Goal: Information Seeking & Learning: Learn about a topic

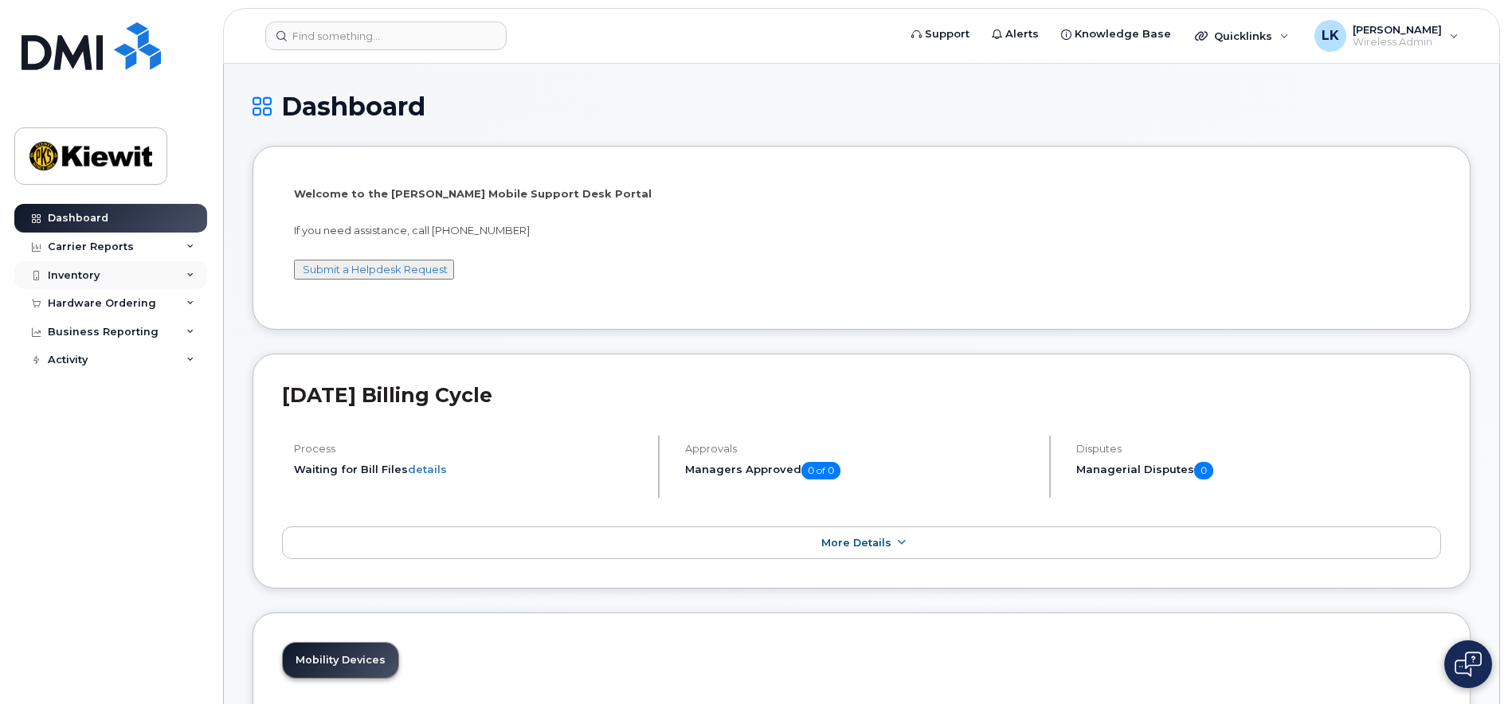
click at [194, 272] on div "Inventory" at bounding box center [110, 275] width 193 height 29
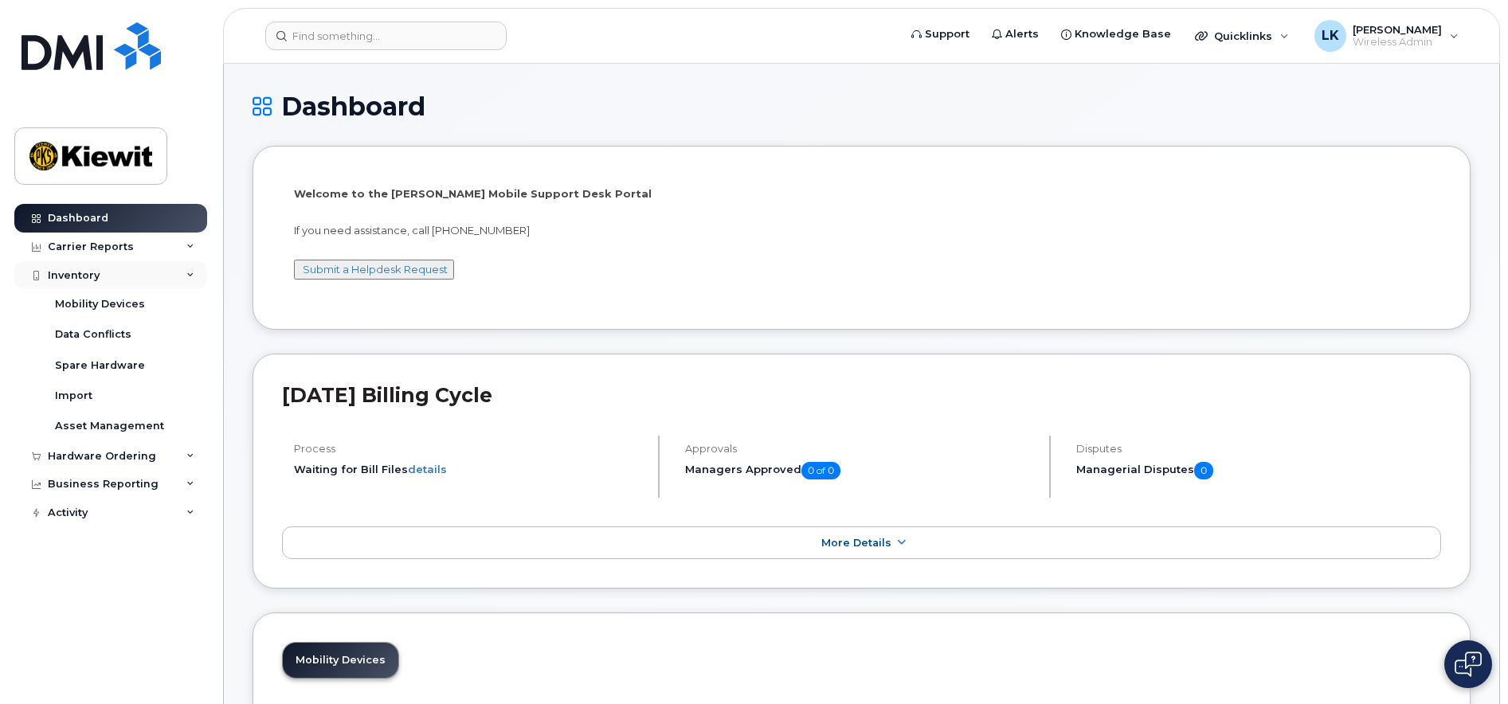
click at [88, 272] on div "Inventory" at bounding box center [74, 275] width 52 height 13
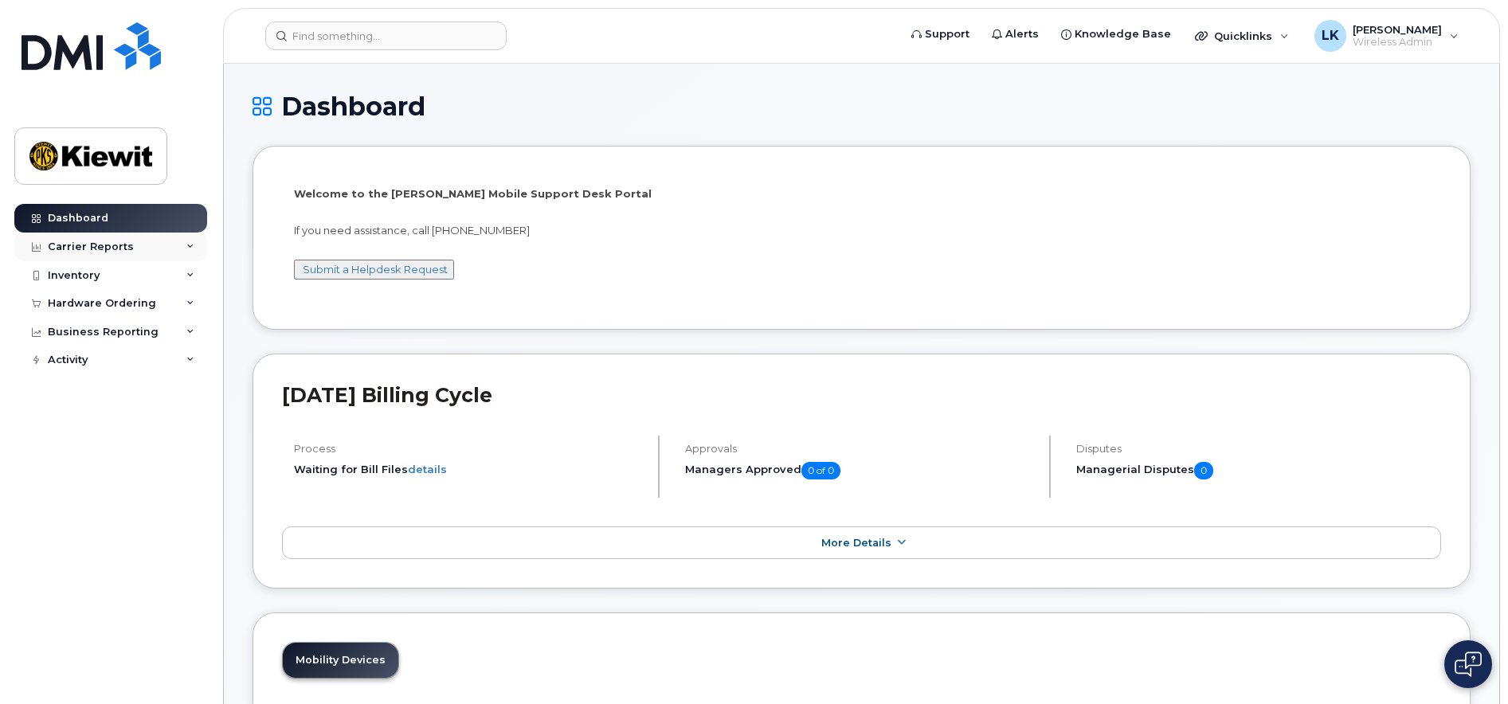
click at [88, 256] on div "Carrier Reports" at bounding box center [110, 247] width 193 height 29
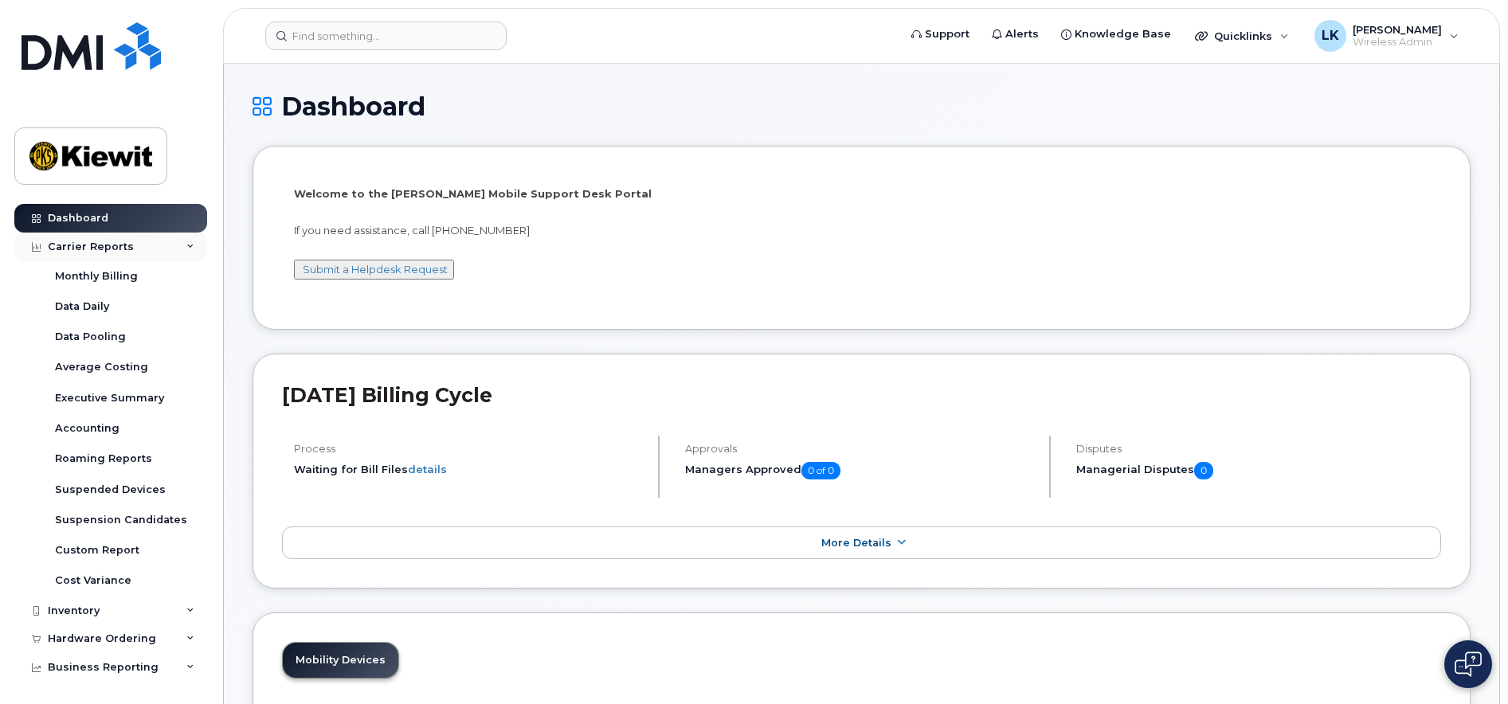
click at [128, 239] on div "Carrier Reports" at bounding box center [110, 247] width 193 height 29
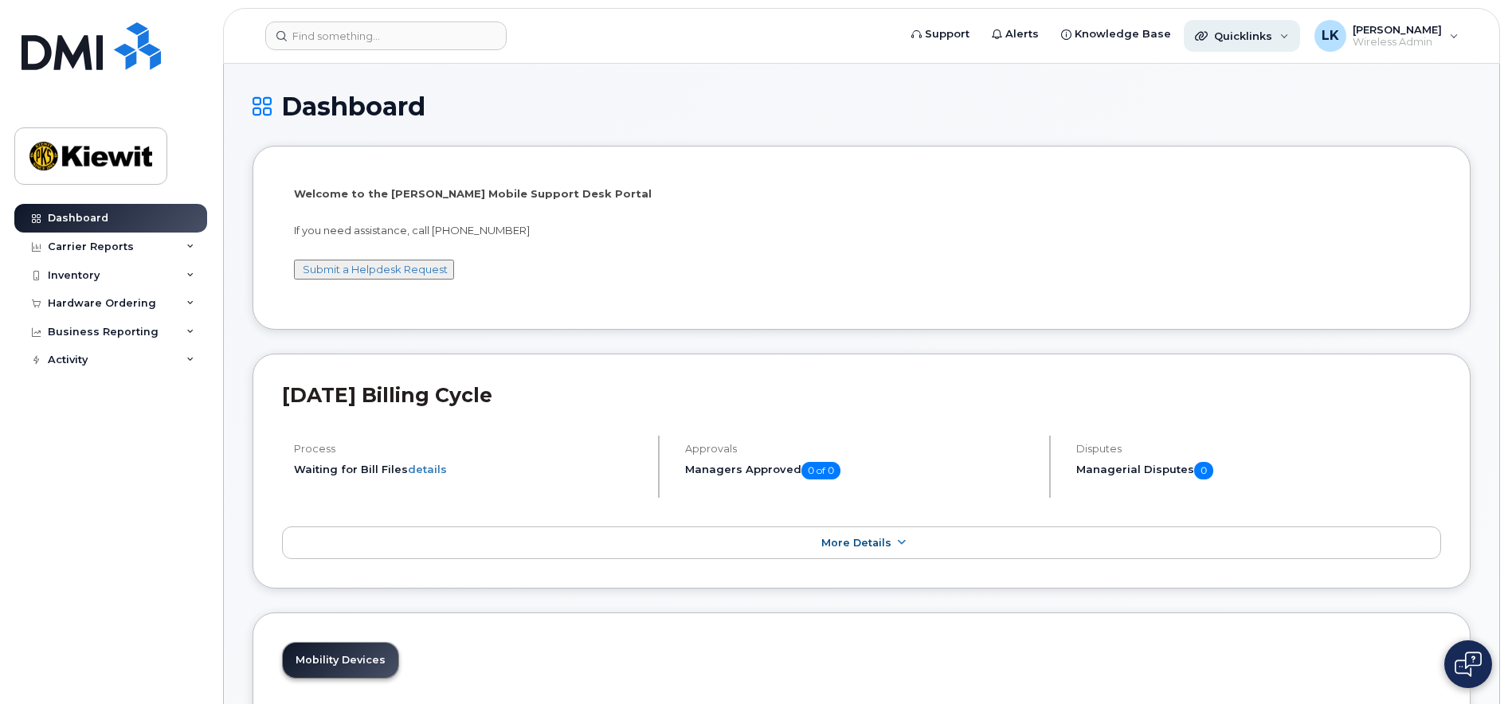
click at [1299, 37] on div "Quicklinks" at bounding box center [1242, 36] width 116 height 32
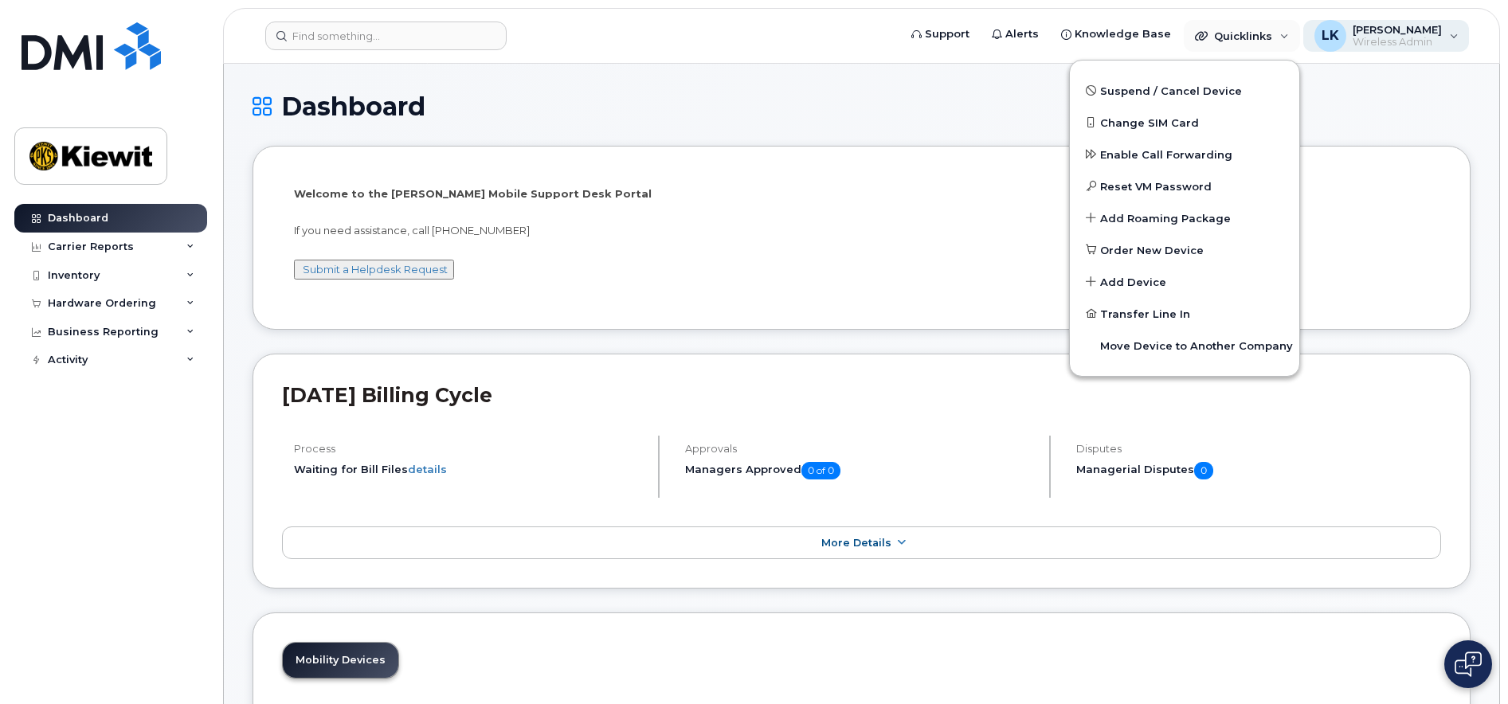
click at [1444, 44] on div "LK Leah Kraft Wireless Admin" at bounding box center [1386, 36] width 166 height 32
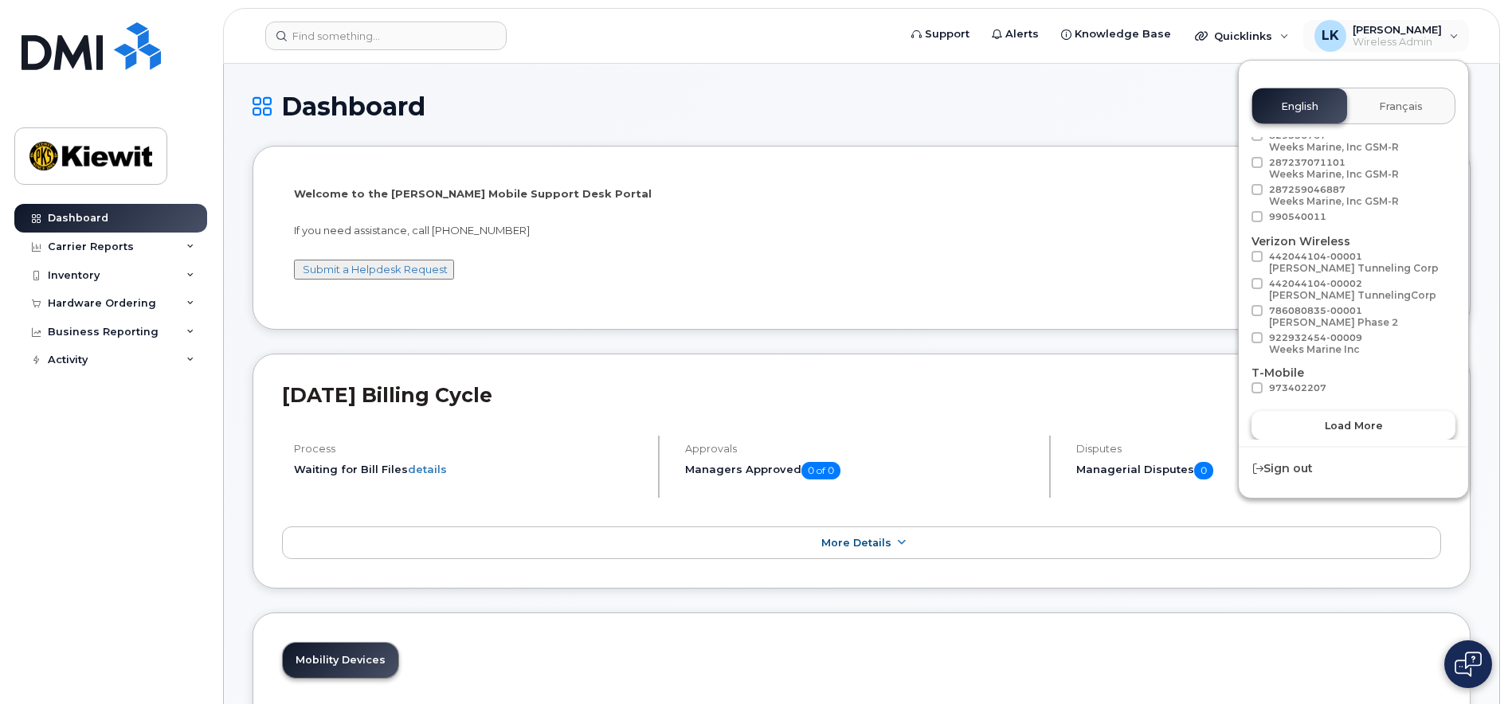
click at [1391, 430] on button "Load more" at bounding box center [1353, 425] width 204 height 29
click at [1190, 94] on h1 "Dashboard" at bounding box center [862, 106] width 1218 height 28
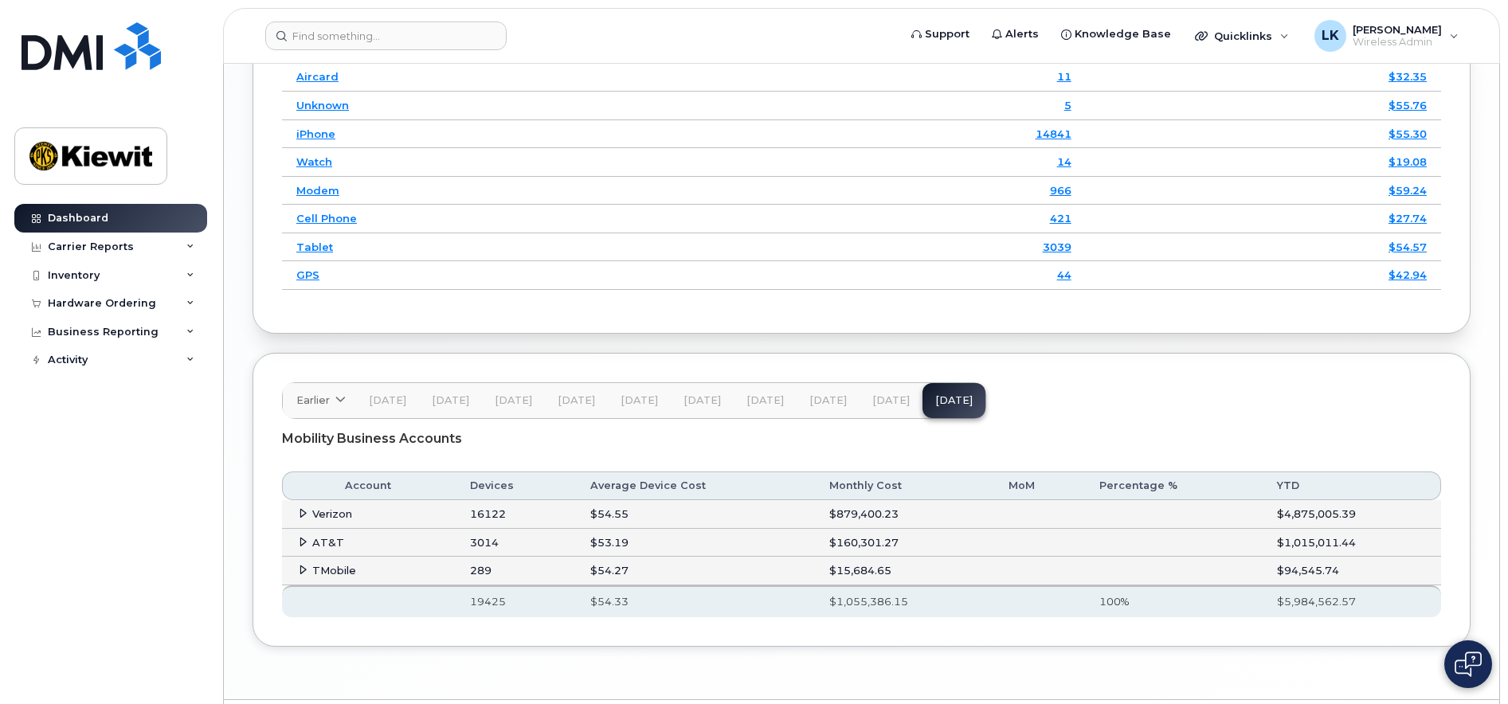
scroll to position [2390, 0]
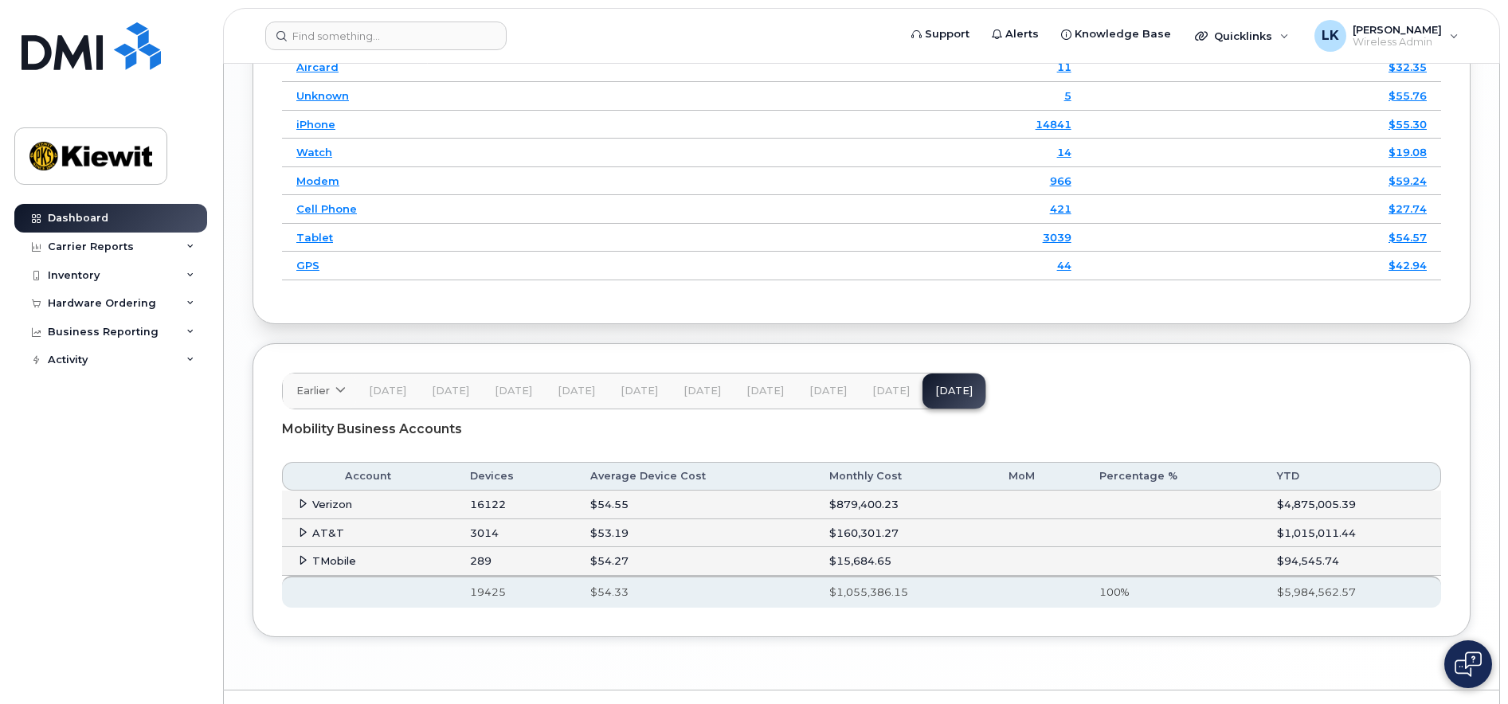
click at [296, 506] on td "Verizon" at bounding box center [369, 505] width 174 height 29
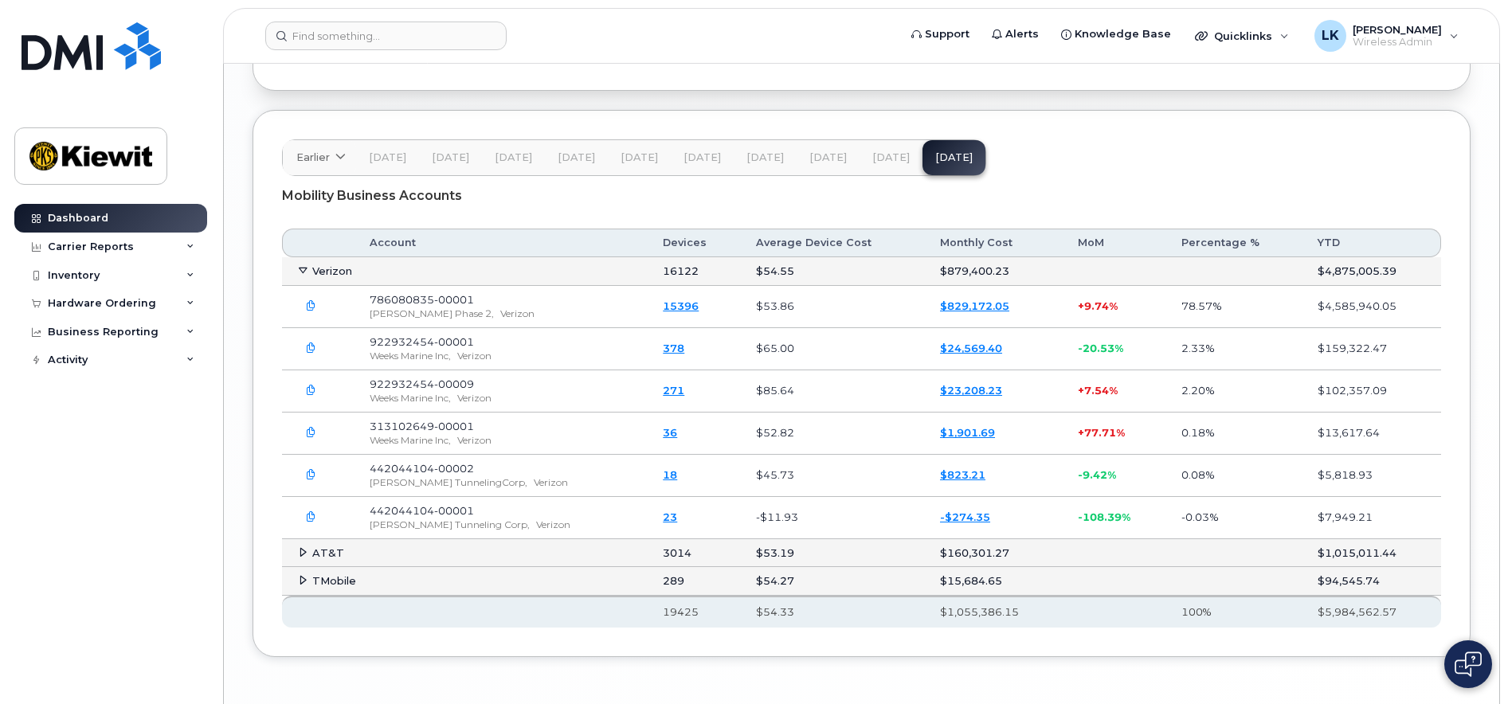
scroll to position [2680, 0]
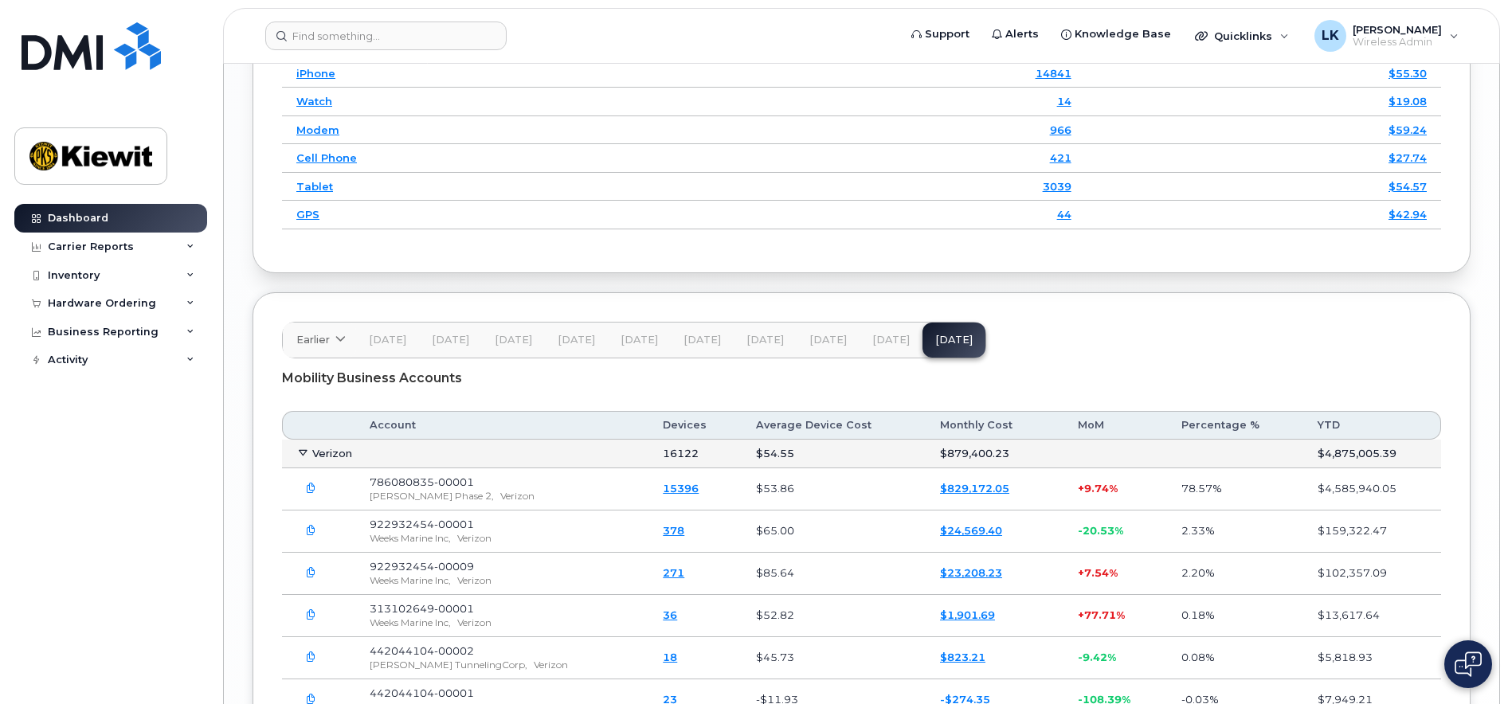
click at [303, 457] on icon at bounding box center [303, 453] width 10 height 10
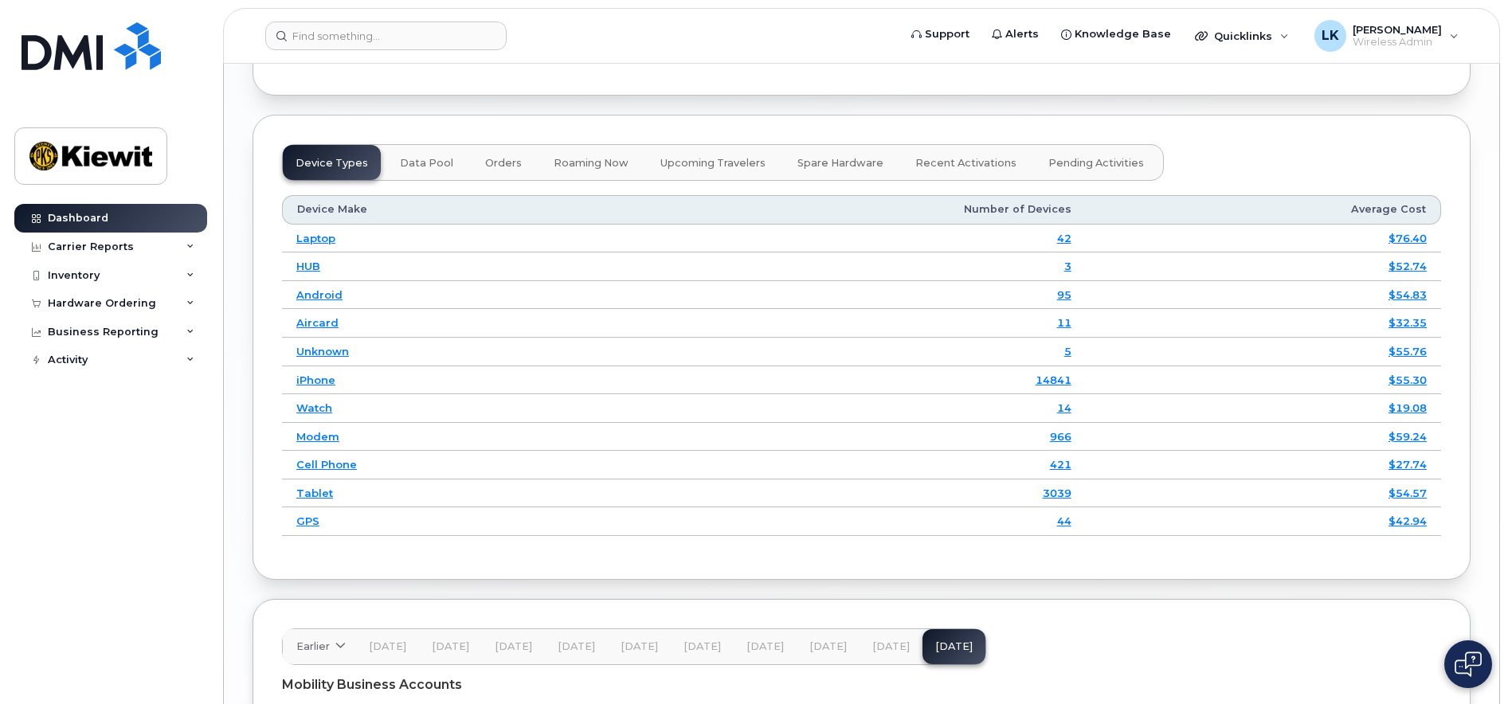
scroll to position [2108, 0]
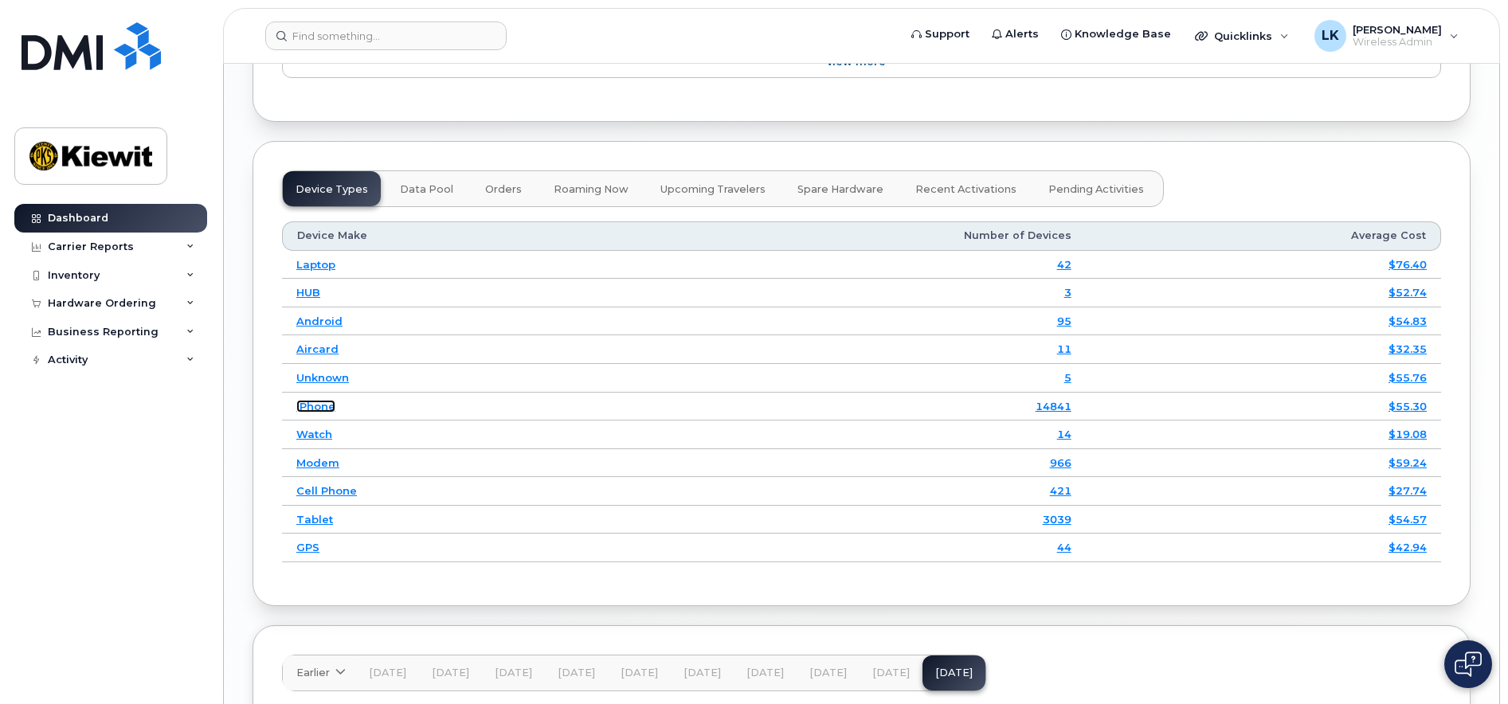
click at [311, 402] on link "iPhone" at bounding box center [315, 406] width 39 height 13
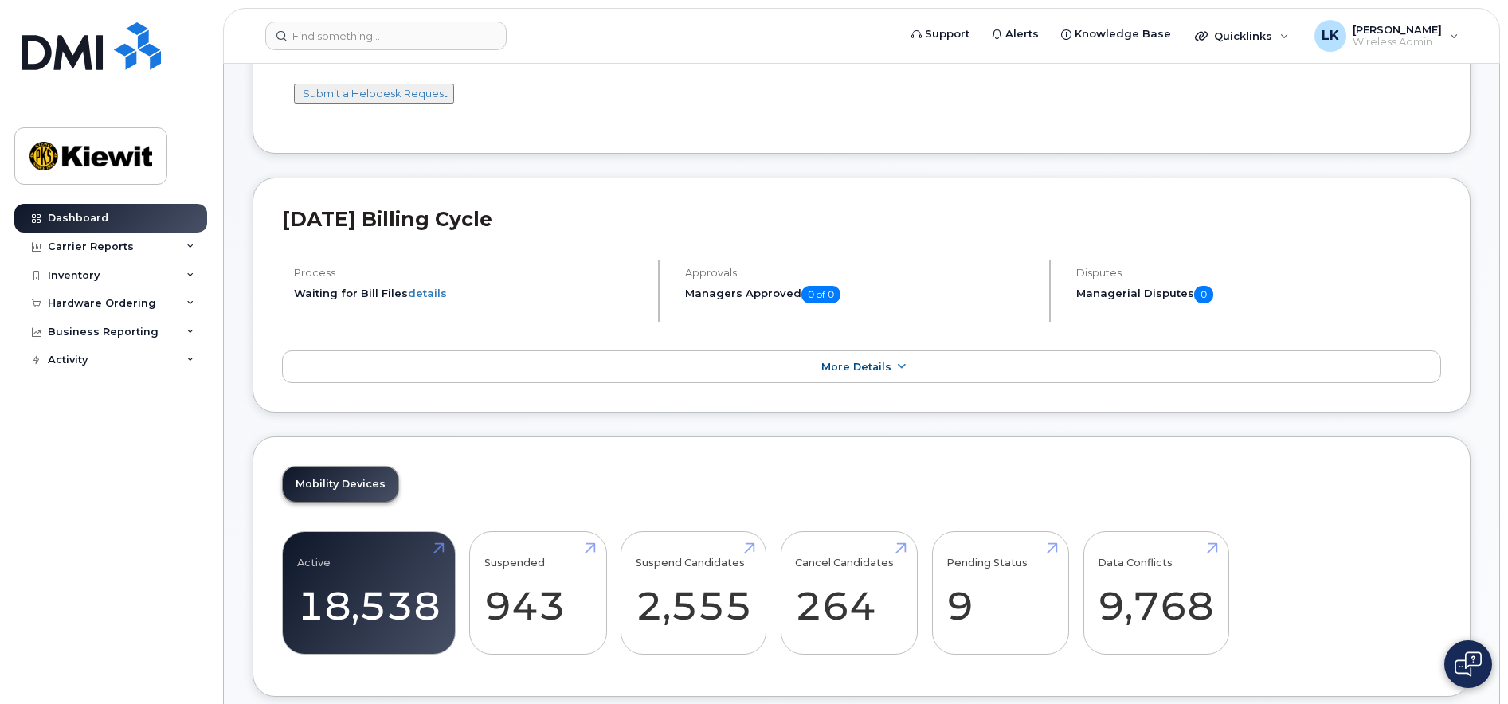
scroll to position [0, 0]
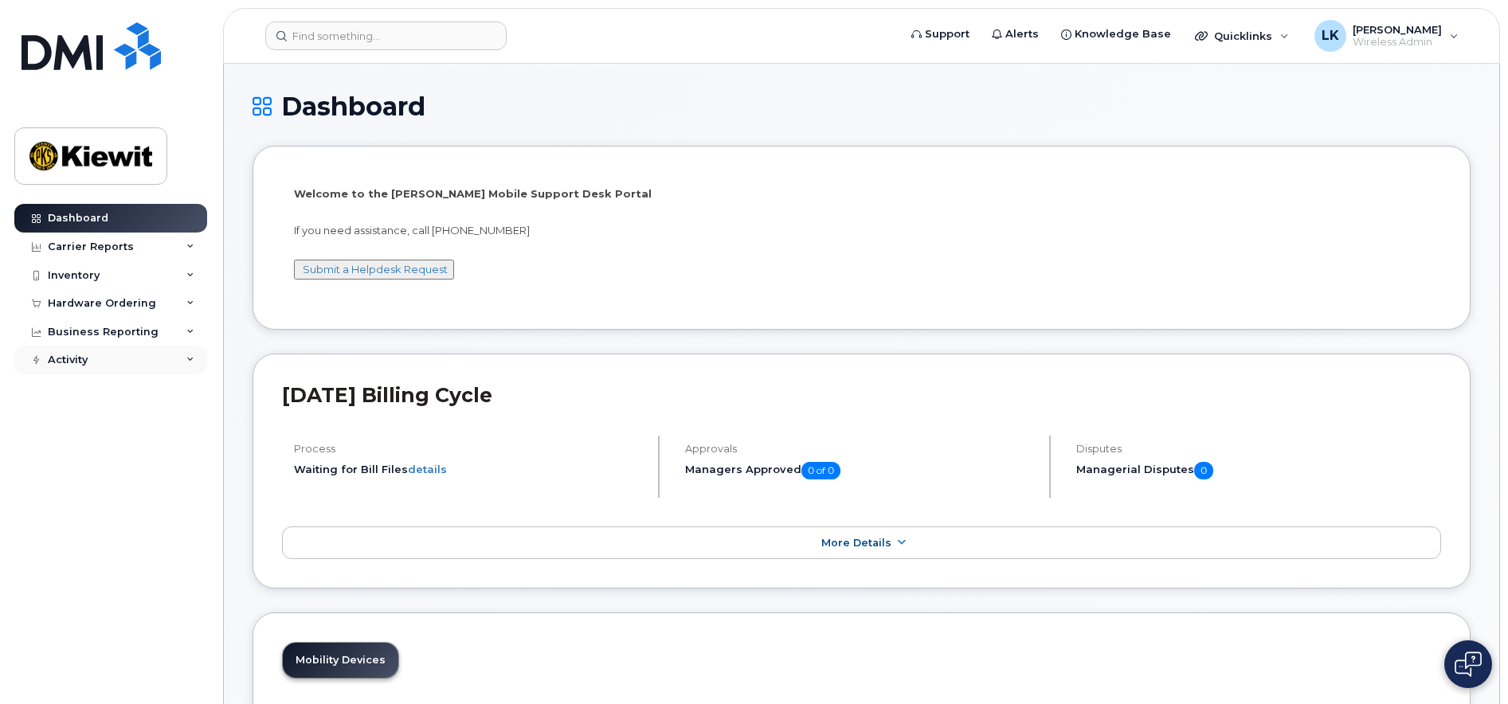
click at [122, 358] on div "Activity" at bounding box center [110, 360] width 193 height 29
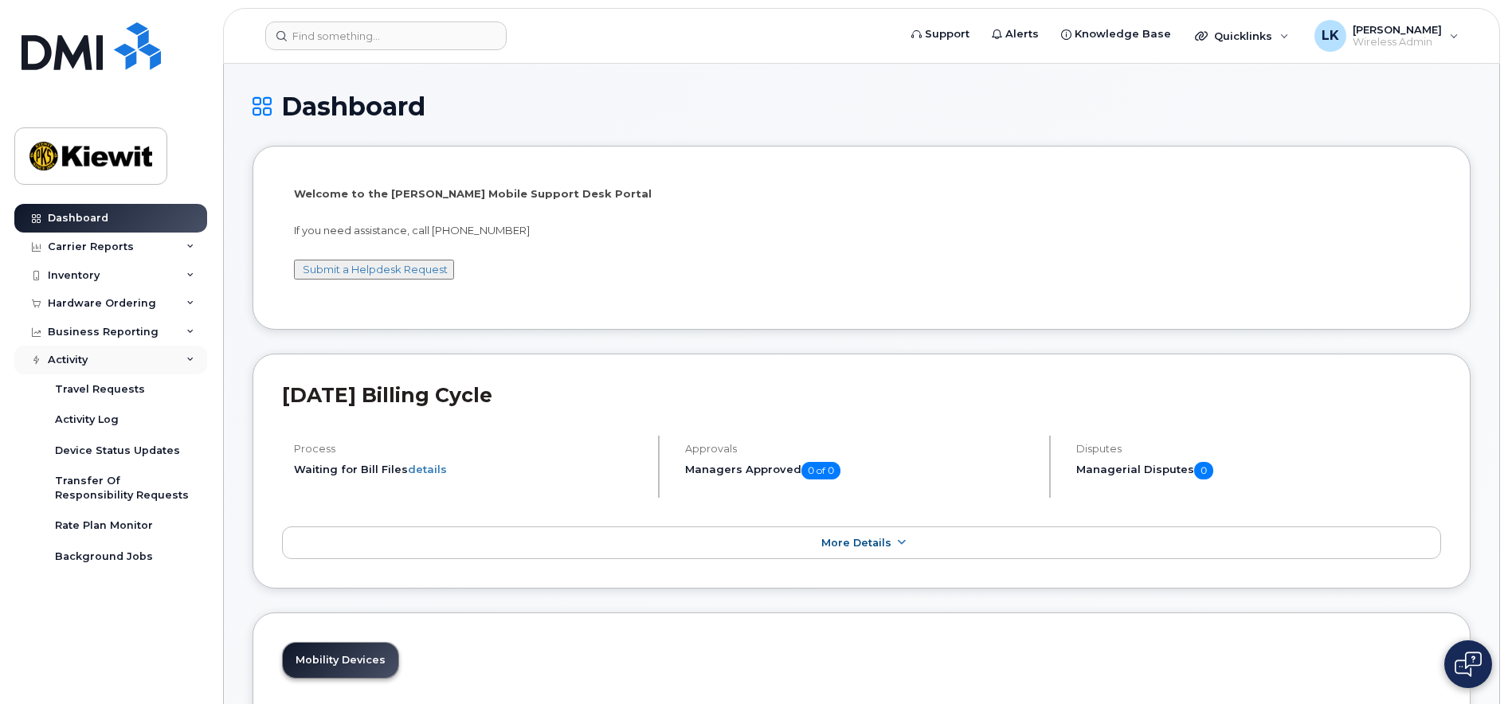
click at [152, 370] on div "Activity" at bounding box center [110, 360] width 193 height 29
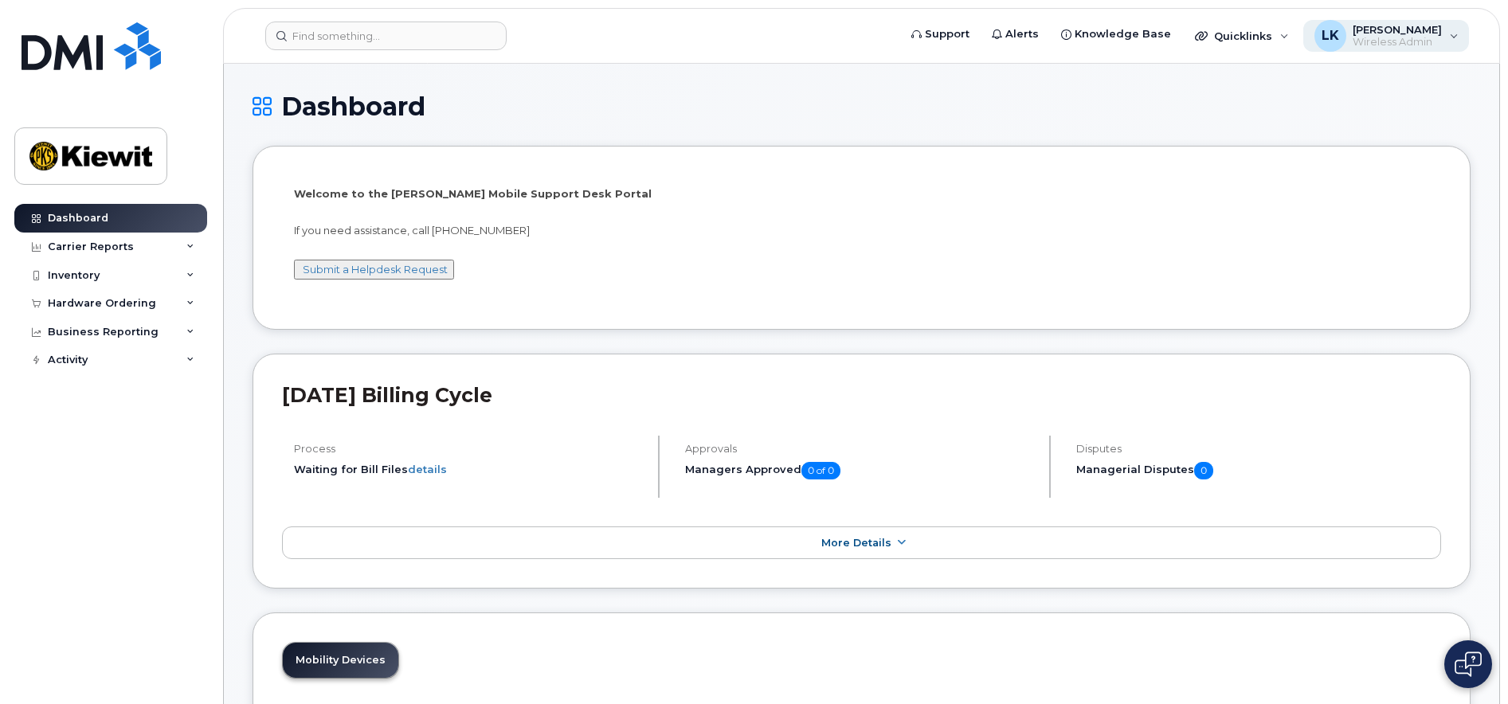
click at [1408, 34] on span "[PERSON_NAME]" at bounding box center [1397, 29] width 89 height 13
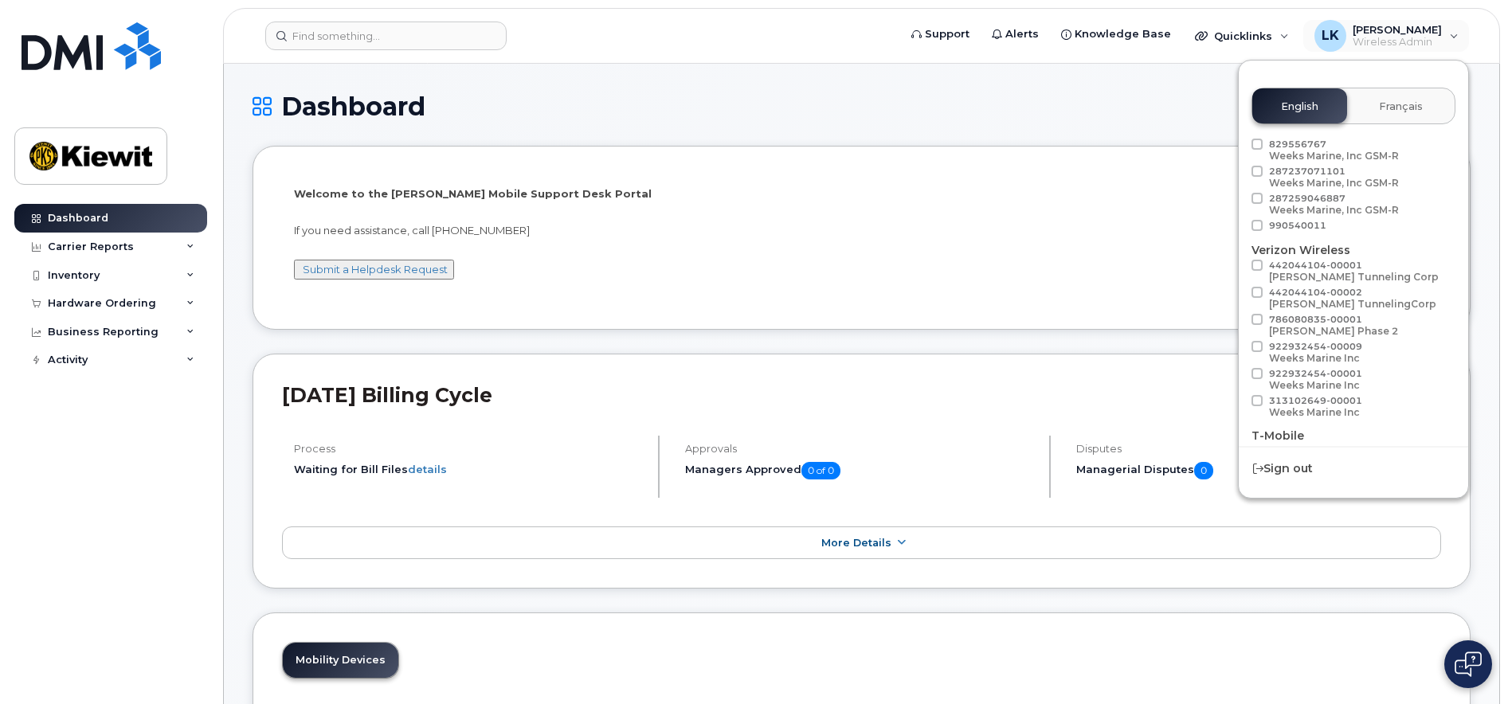
scroll to position [108, 0]
click at [1302, 296] on span "786080835-00001 Kiewit Phase 2" at bounding box center [1333, 297] width 129 height 23
click at [1240, 294] on input "786080835-00001 Kiewit Phase 2" at bounding box center [1236, 290] width 8 height 8
click at [1310, 295] on span "786080835-00001 Kiewit Phase 2" at bounding box center [1333, 297] width 129 height 23
click at [1240, 294] on input "786080835-00001 Kiewit Phase 2" at bounding box center [1236, 290] width 8 height 8
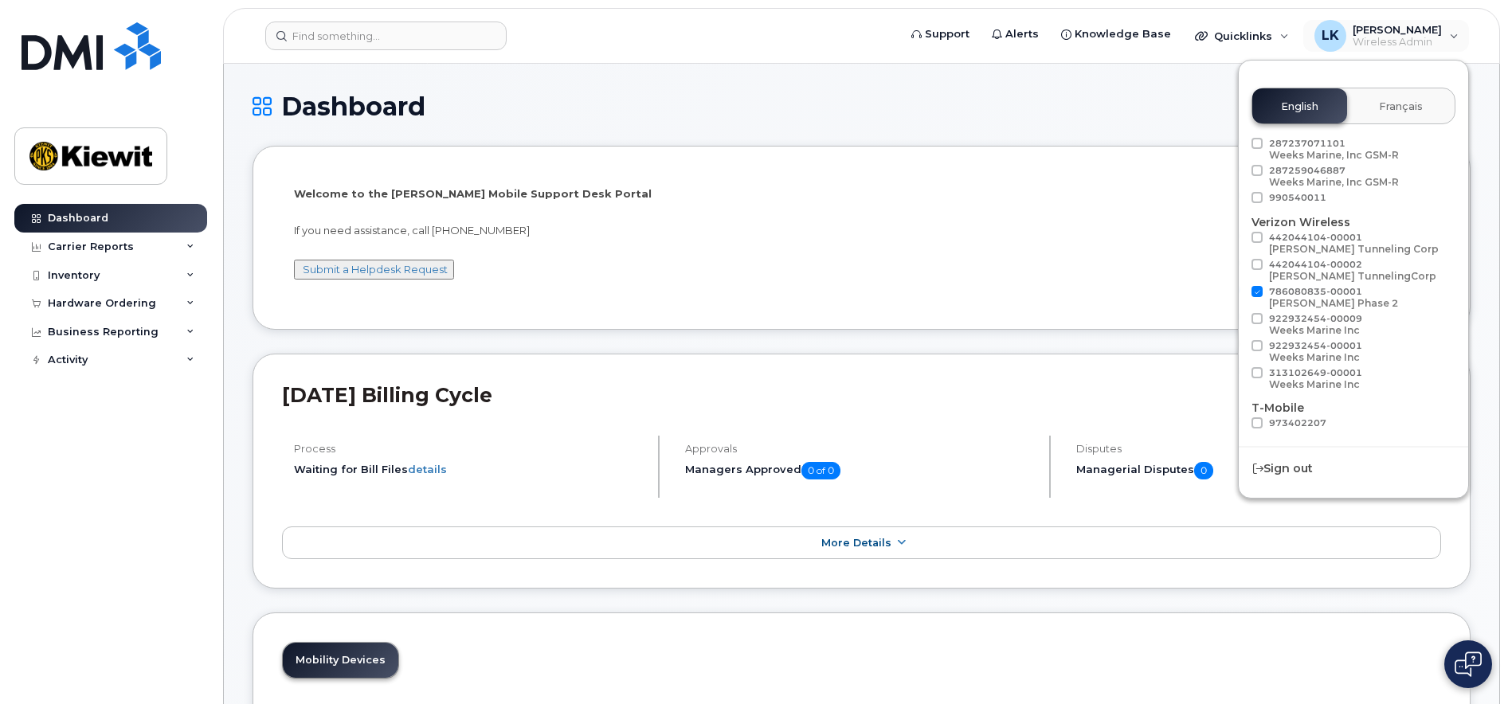
checkbox input "false"
click at [1007, 284] on div "Welcome to the Kiewit Mobile Support Desk Portal If you need assistance, call 8…" at bounding box center [861, 240] width 1135 height 108
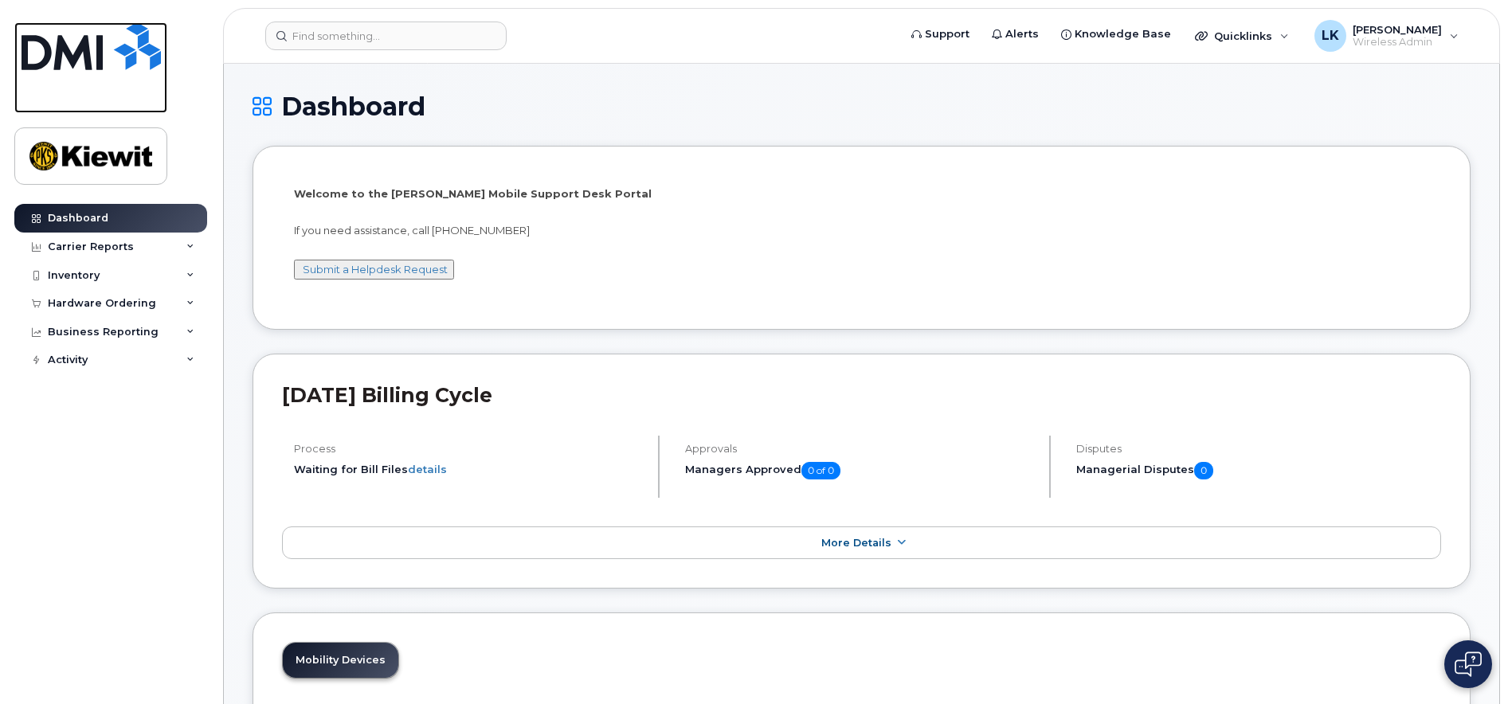
click at [62, 54] on img at bounding box center [91, 46] width 139 height 48
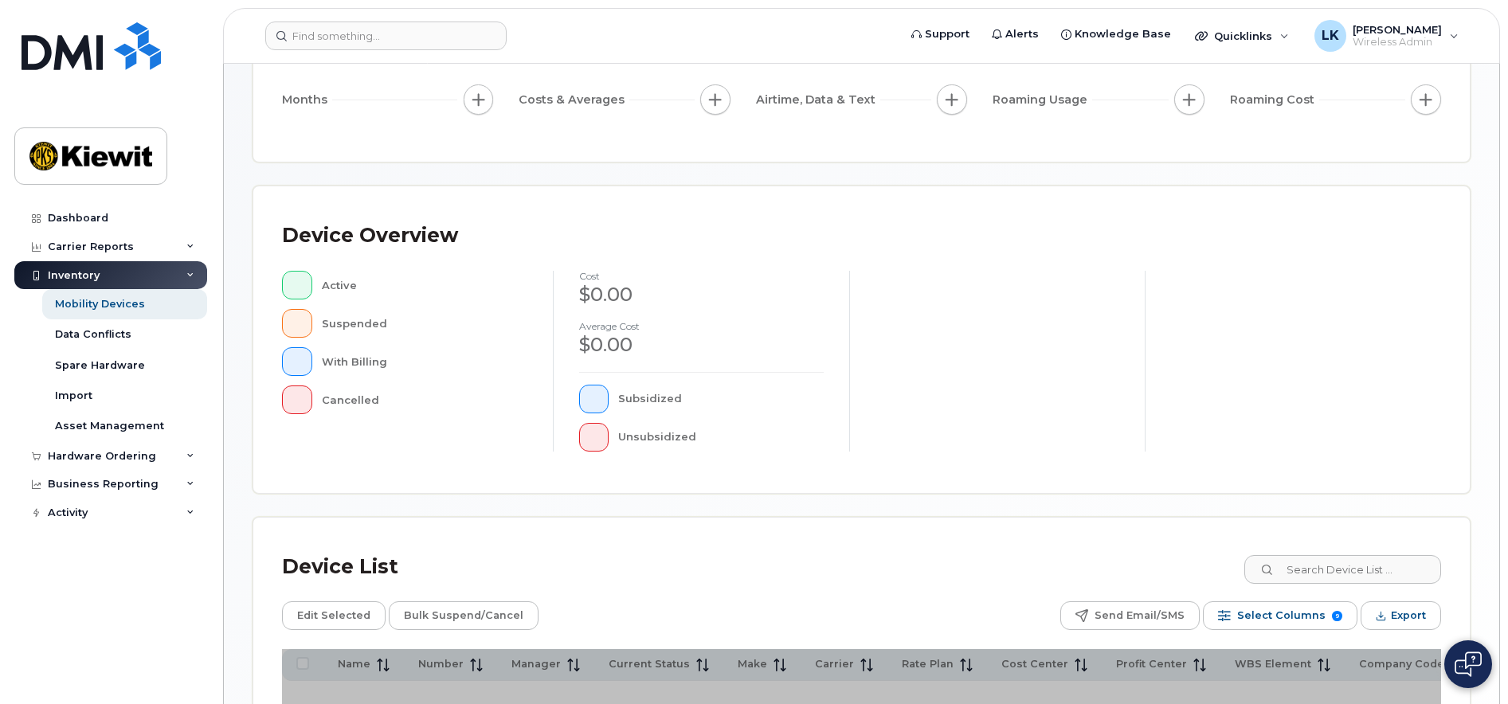
scroll to position [396, 0]
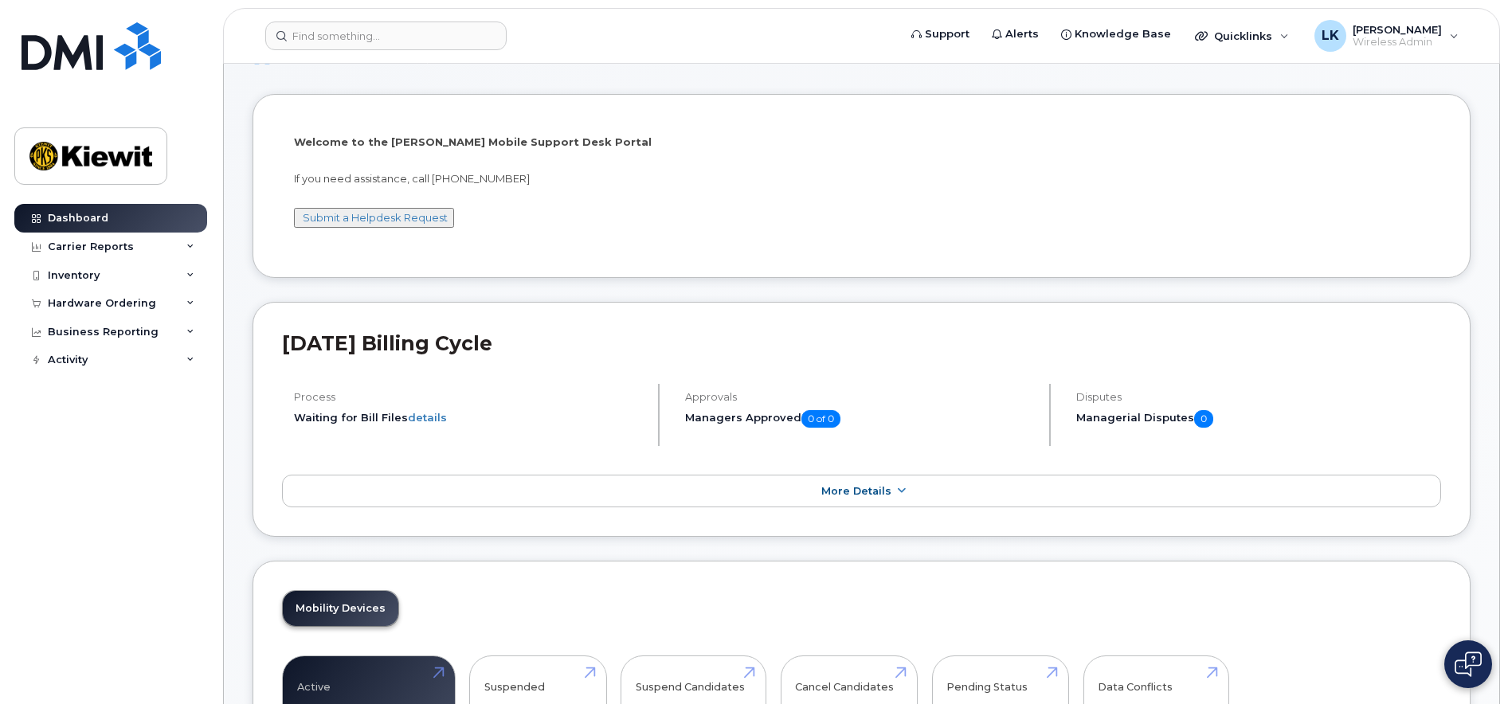
scroll to position [159, 0]
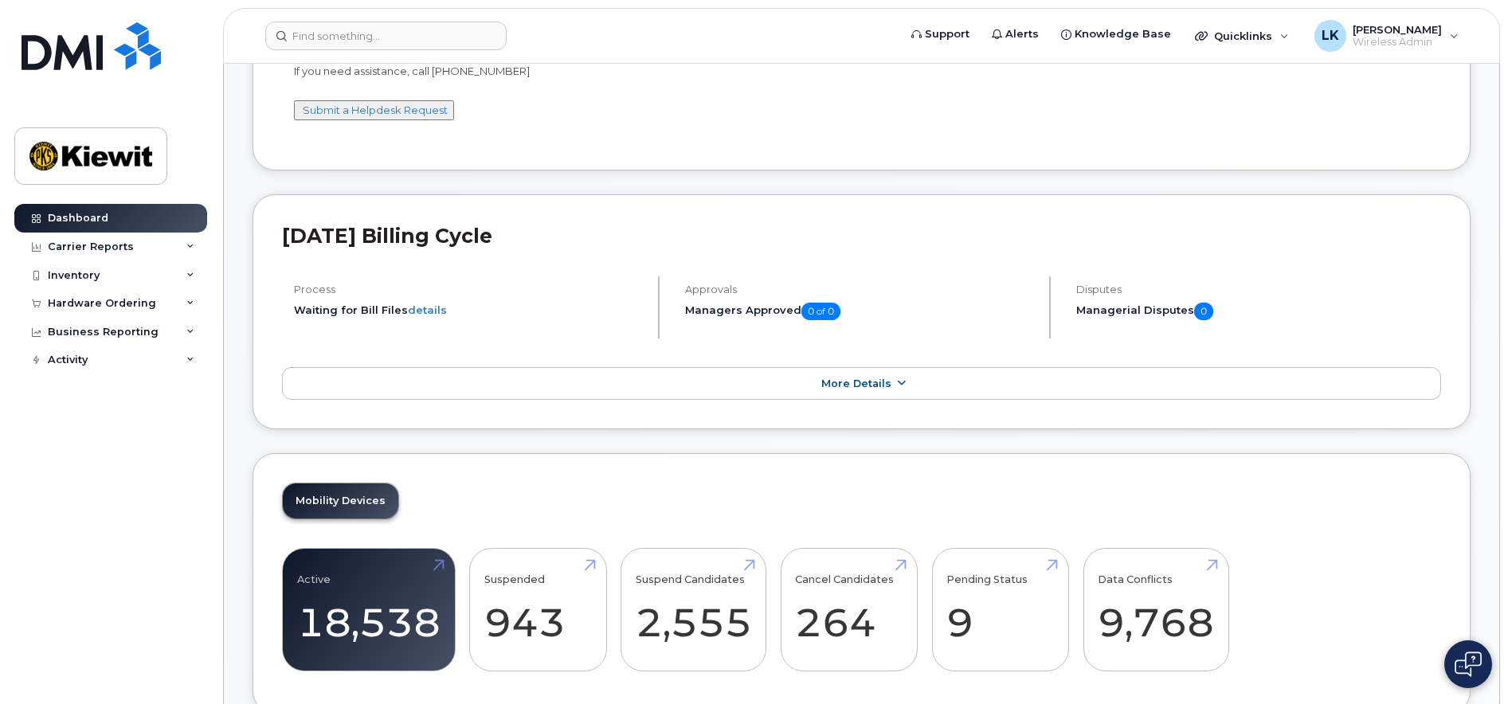
click at [851, 385] on span "More Details" at bounding box center [856, 384] width 70 height 12
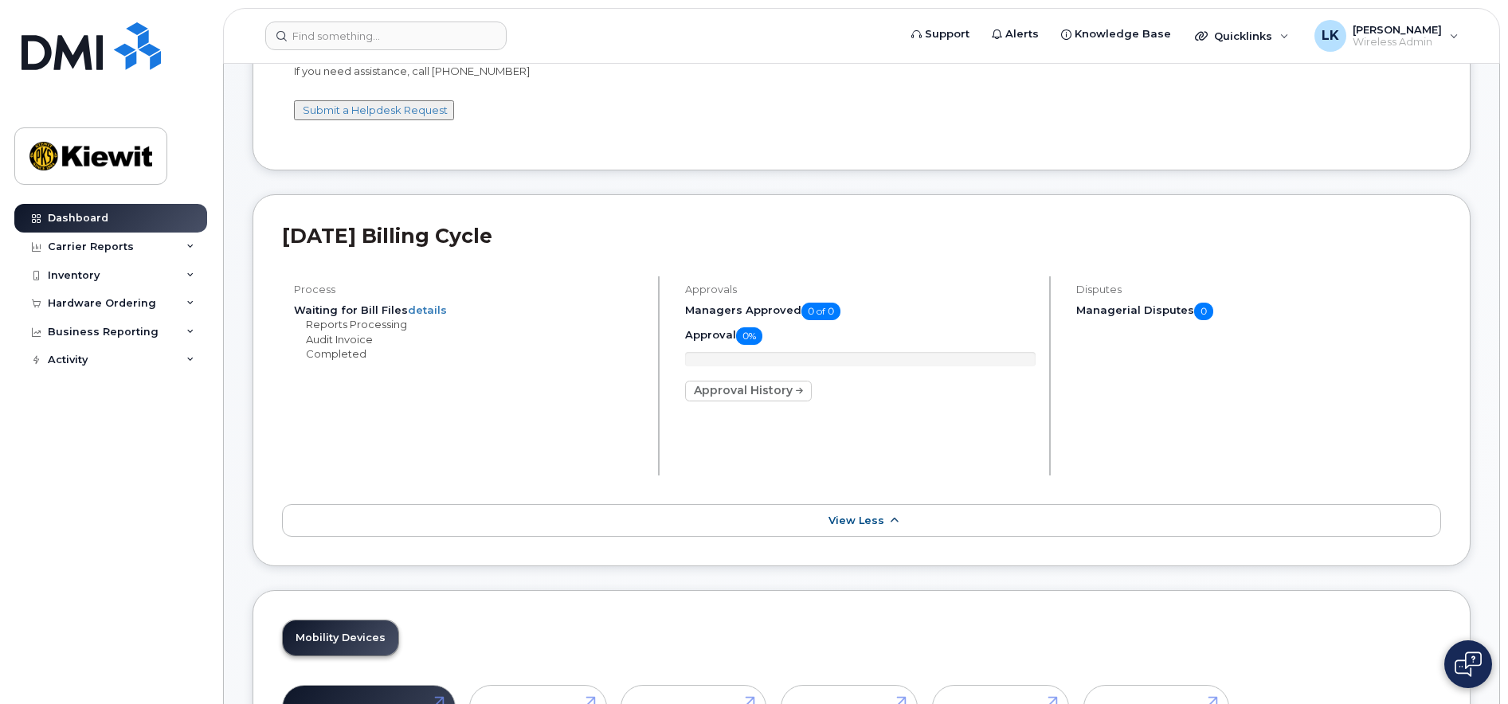
click at [732, 511] on link "View Less" at bounding box center [861, 520] width 1159 height 33
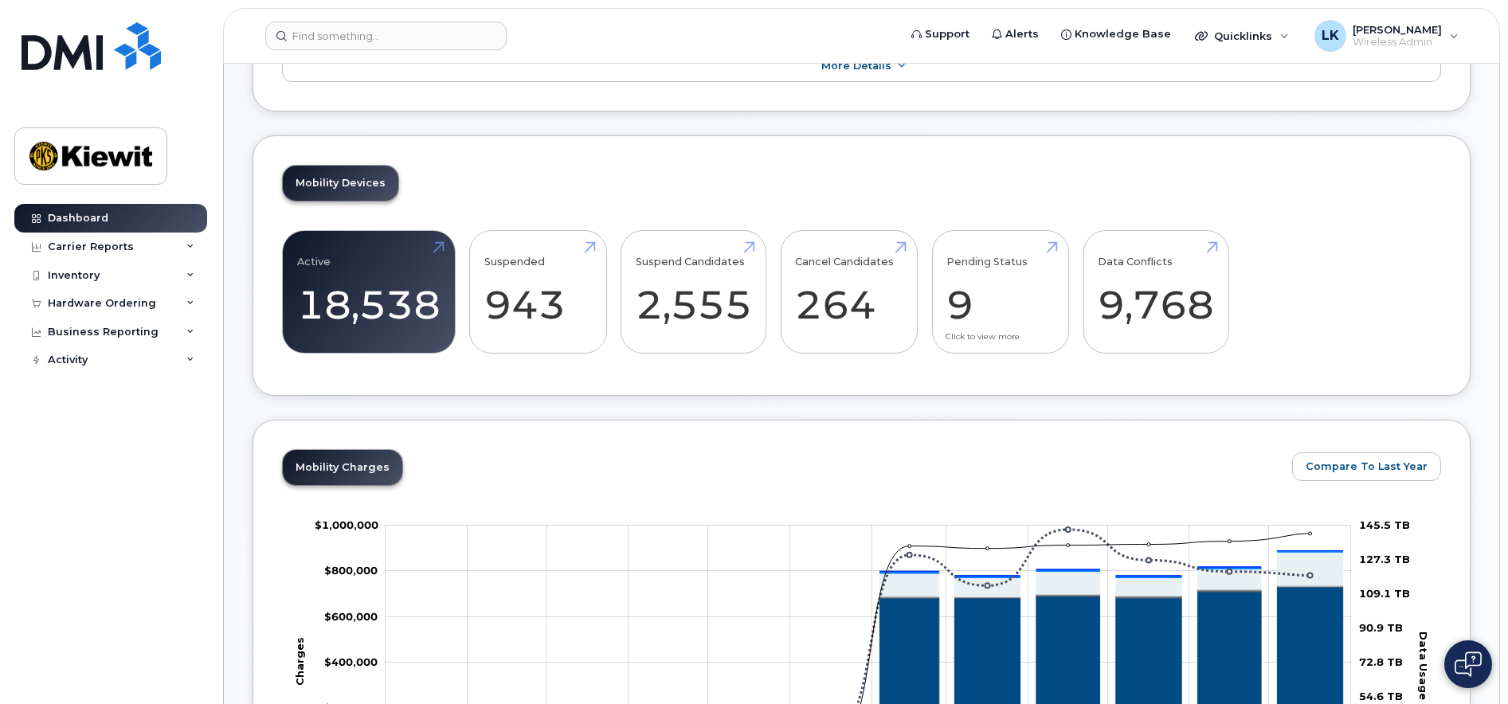
scroll to position [478, 0]
click at [351, 289] on link "Active 18,538" at bounding box center [368, 291] width 143 height 105
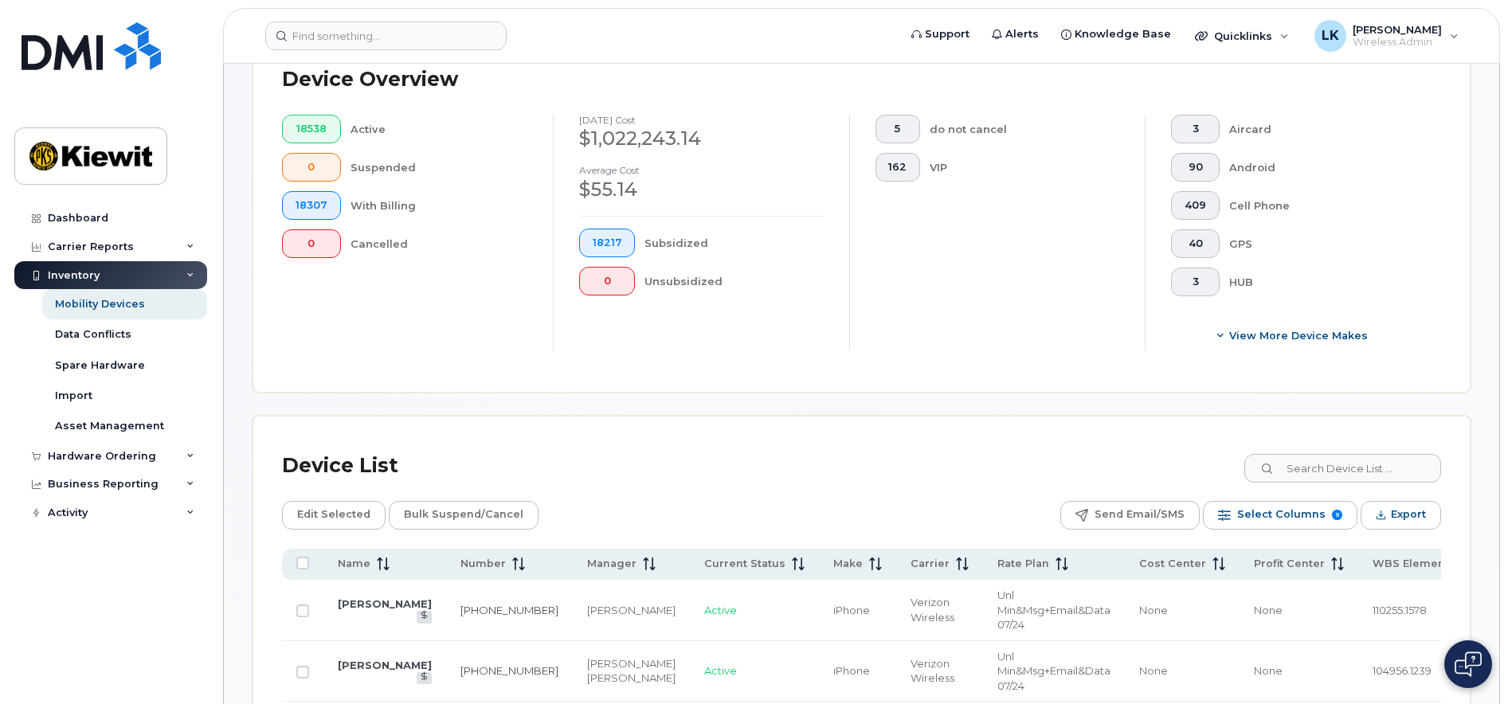
scroll to position [398, 0]
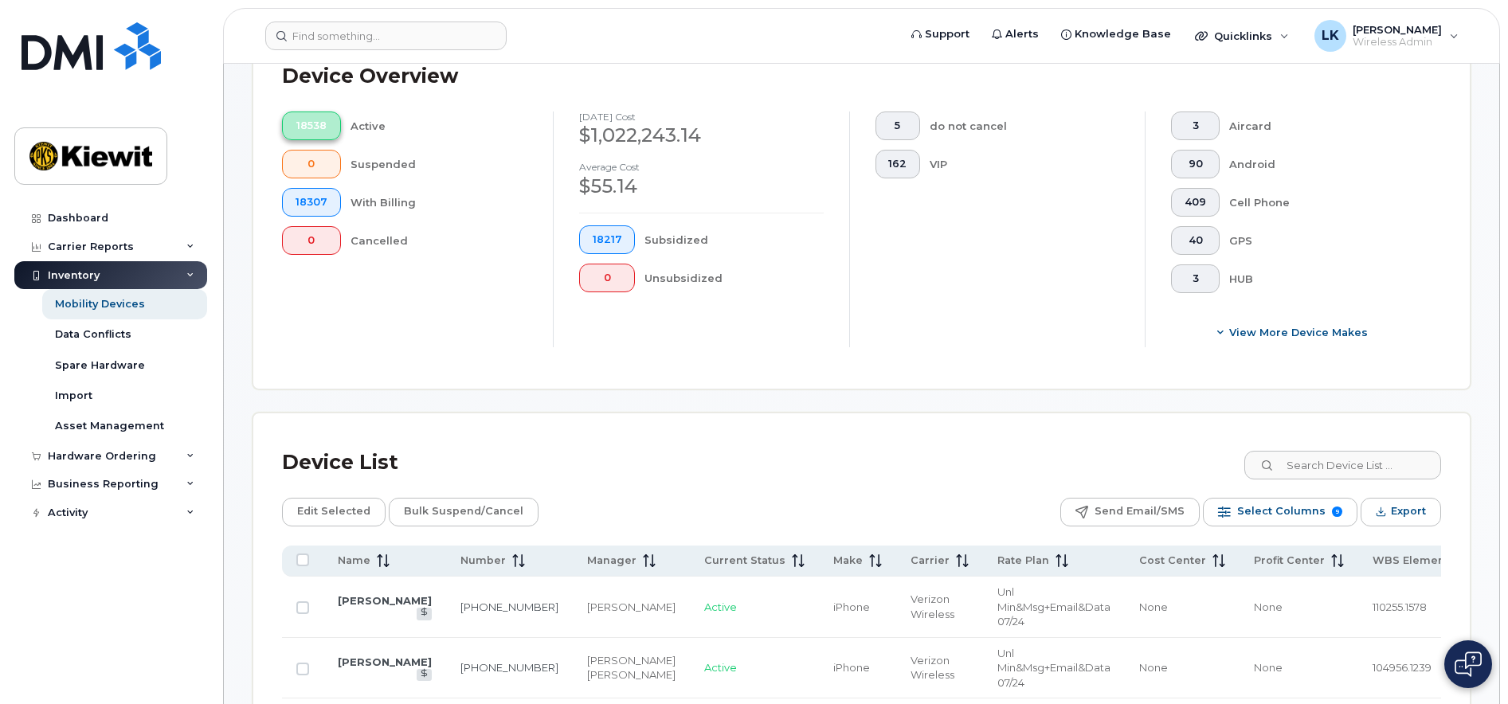
click at [322, 131] on span "18538" at bounding box center [312, 125] width 32 height 13
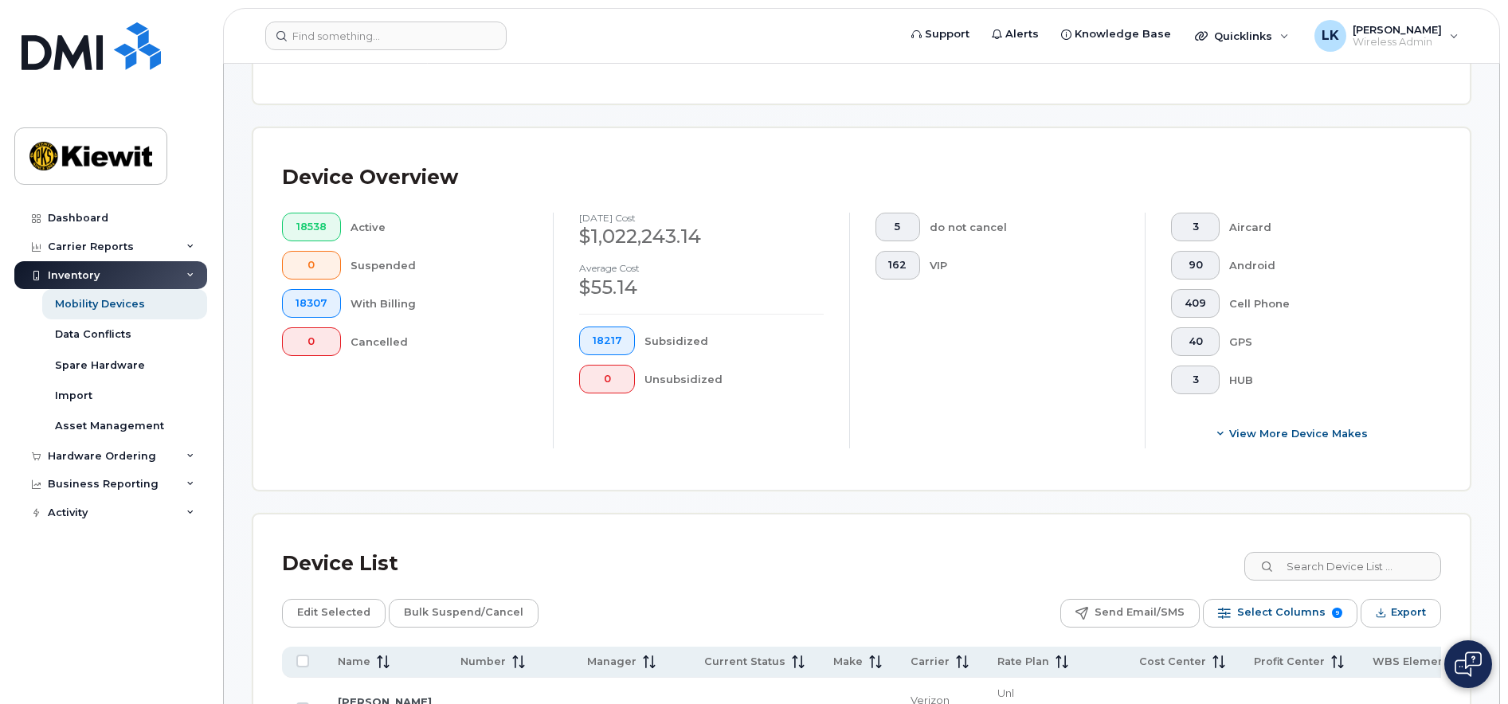
scroll to position [717, 0]
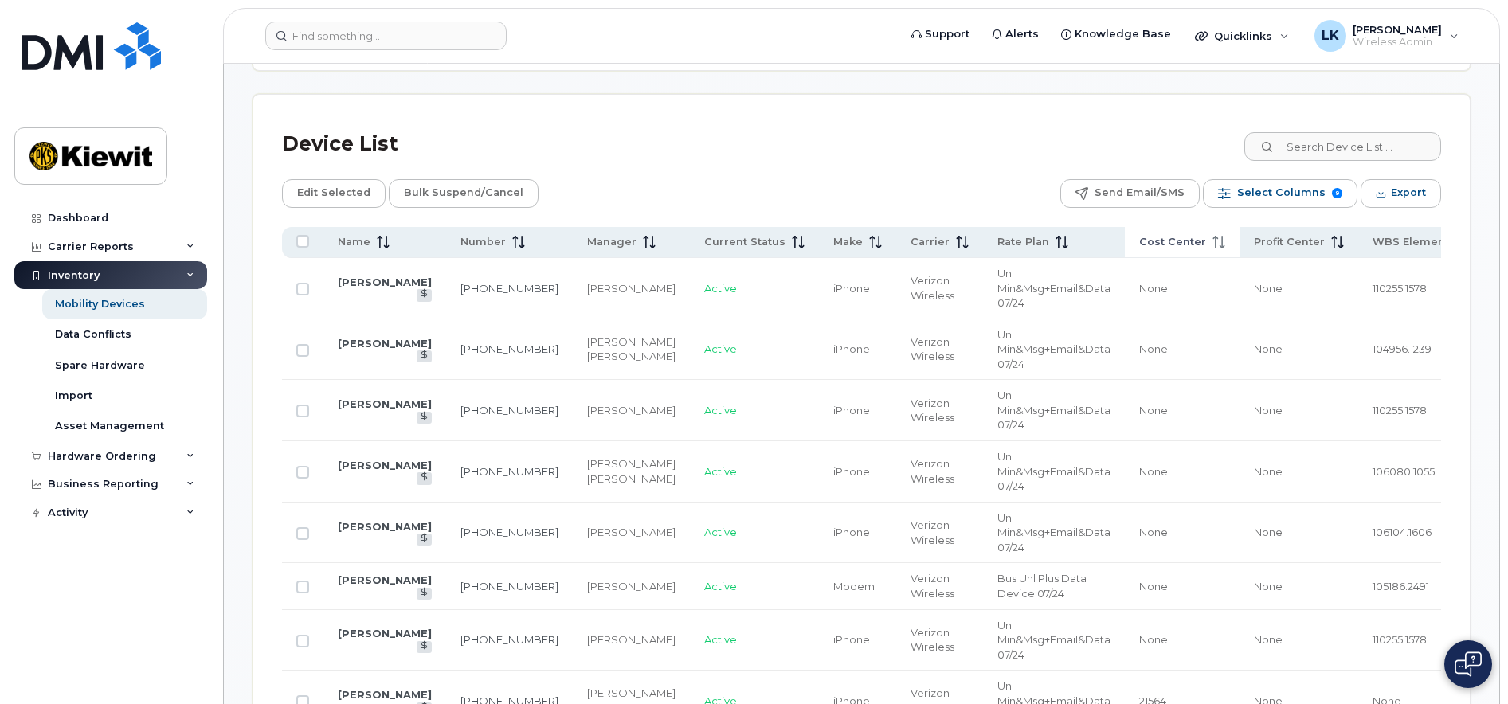
click at [1139, 235] on span "Cost Center" at bounding box center [1172, 242] width 67 height 14
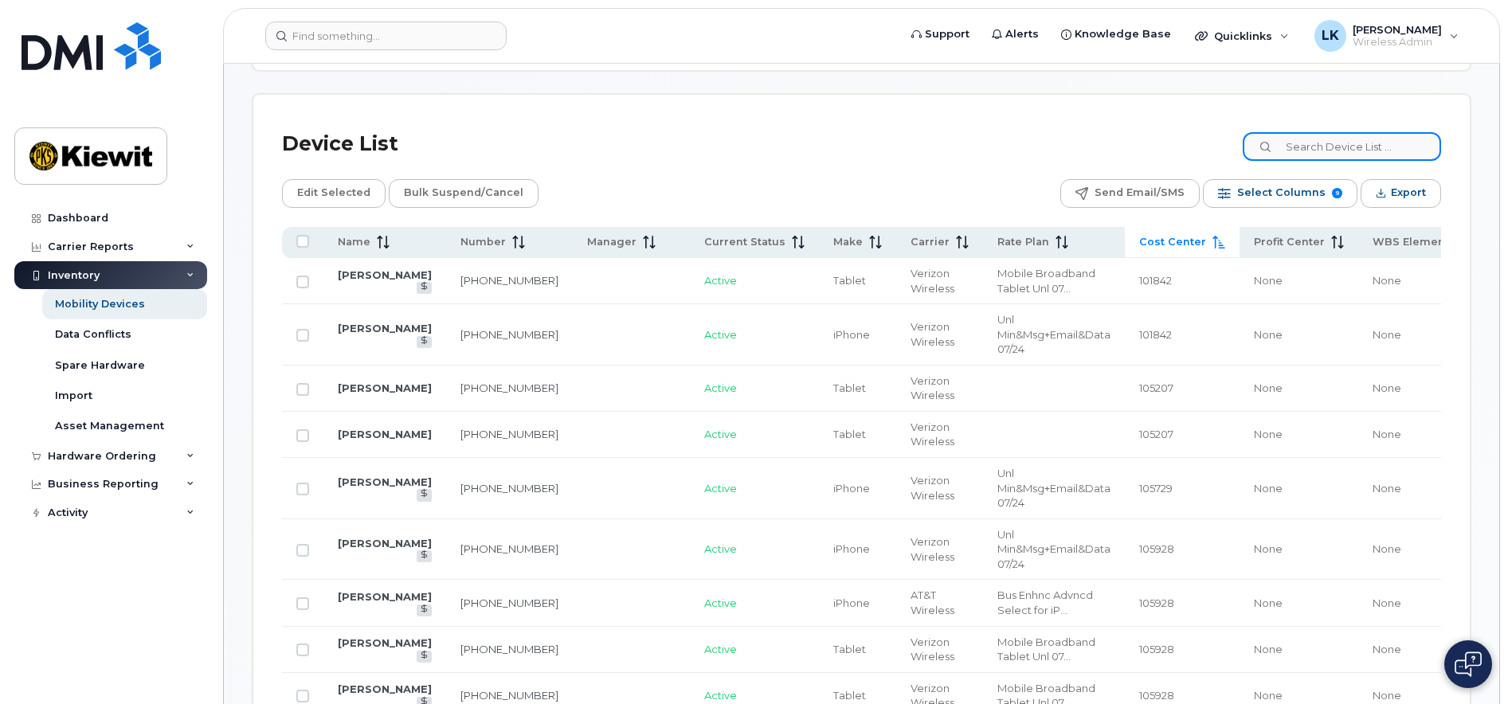
click at [1345, 145] on input at bounding box center [1342, 146] width 198 height 29
type input "105998"
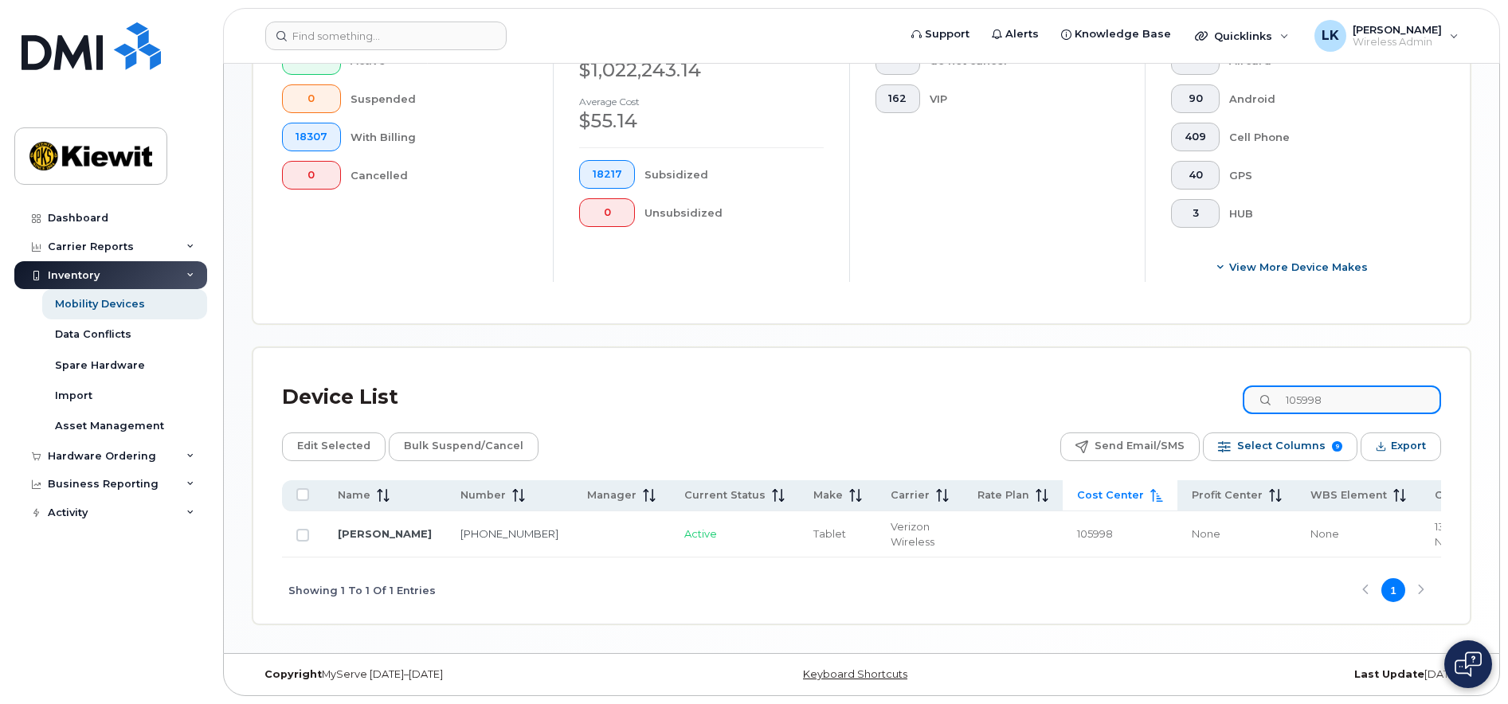
scroll to position [468, 0]
drag, startPoint x: 1365, startPoint y: 382, endPoint x: 1039, endPoint y: 380, distance: 325.8
click at [1039, 380] on div "Device List 105998" at bounding box center [861, 397] width 1159 height 41
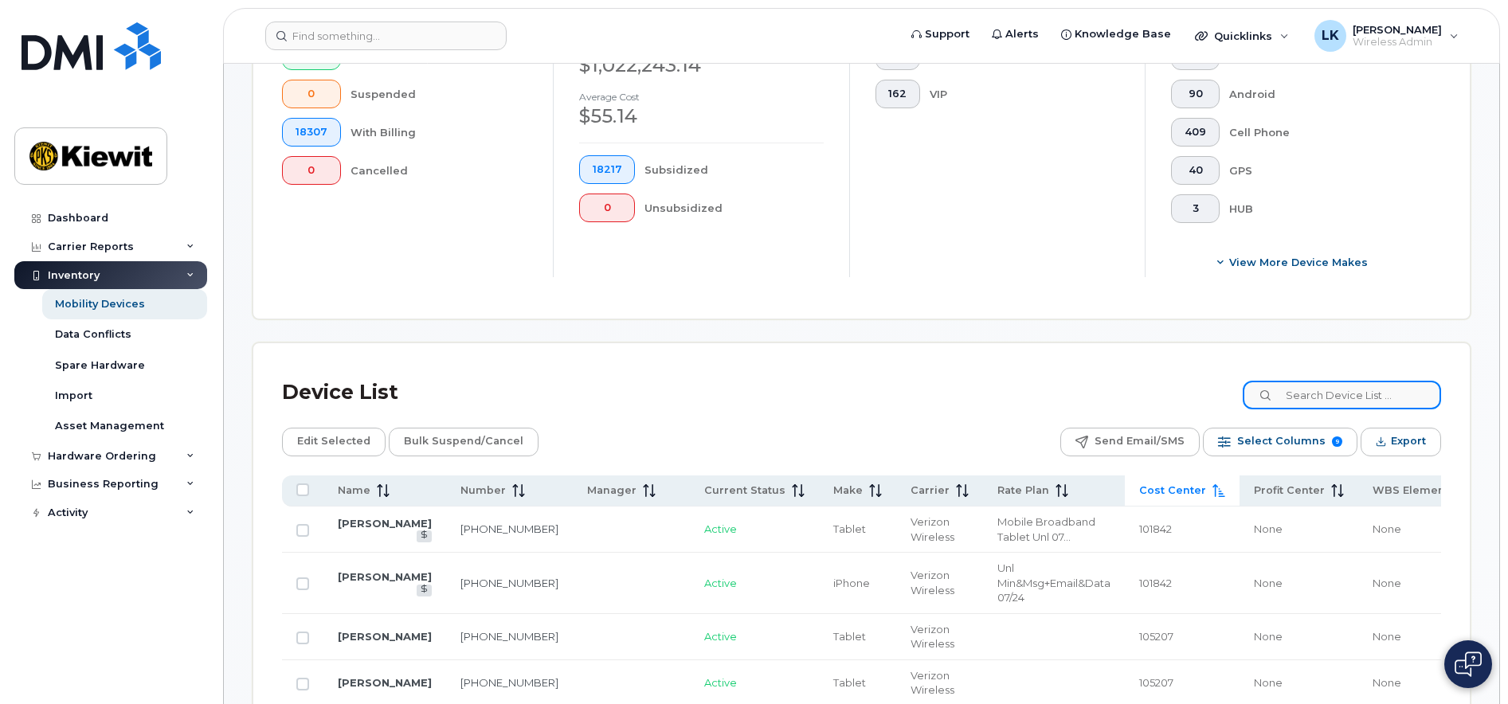
scroll to position [249, 0]
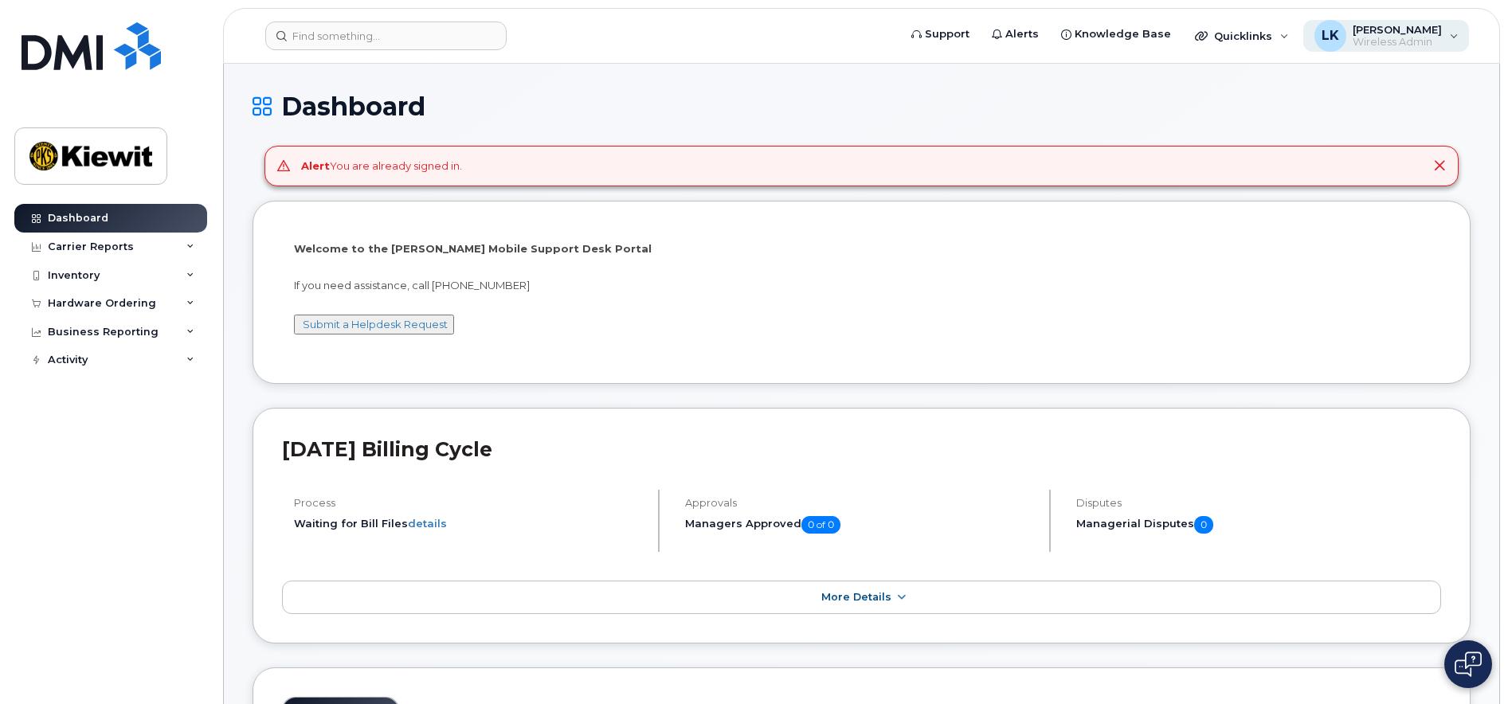
click at [1451, 25] on div "LK [PERSON_NAME] Wireless Admin" at bounding box center [1386, 36] width 166 height 32
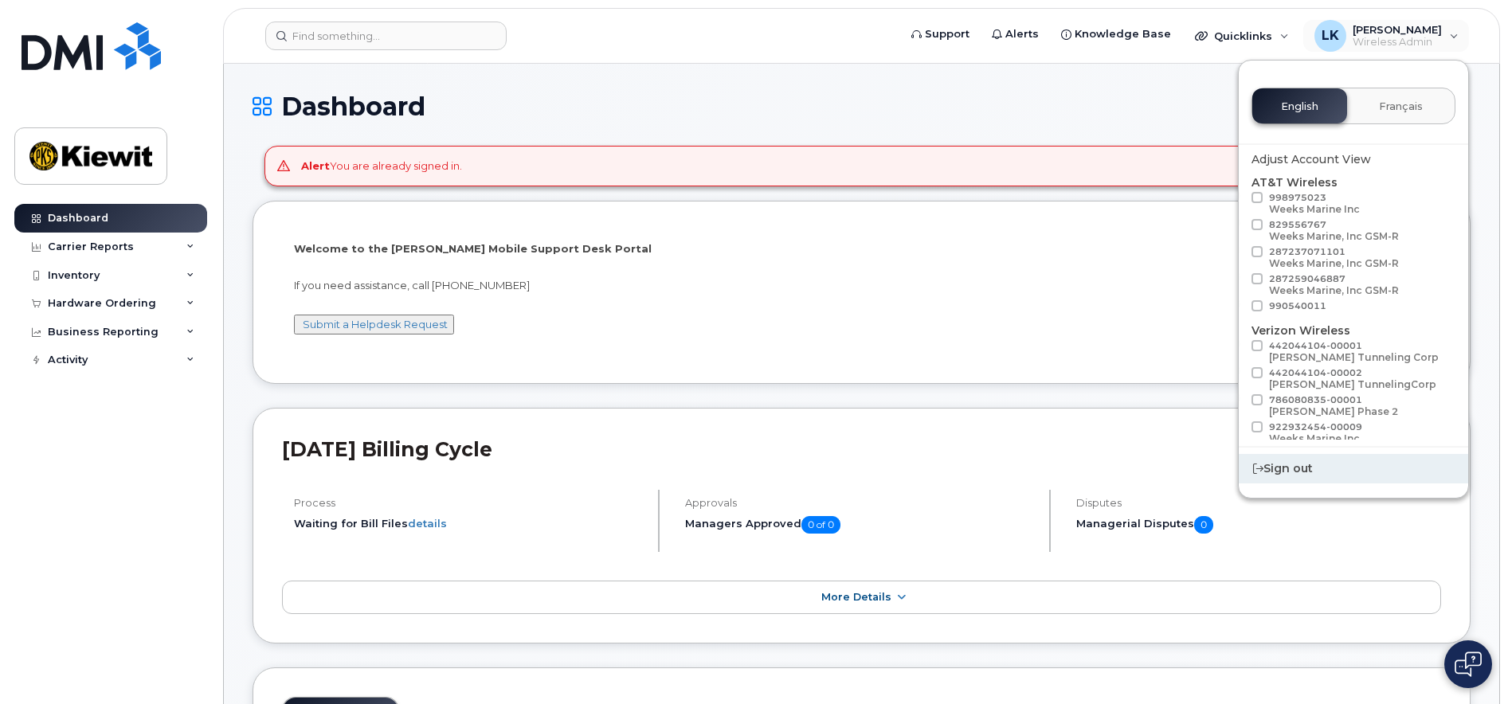
click at [1282, 472] on div "Sign out" at bounding box center [1353, 468] width 229 height 29
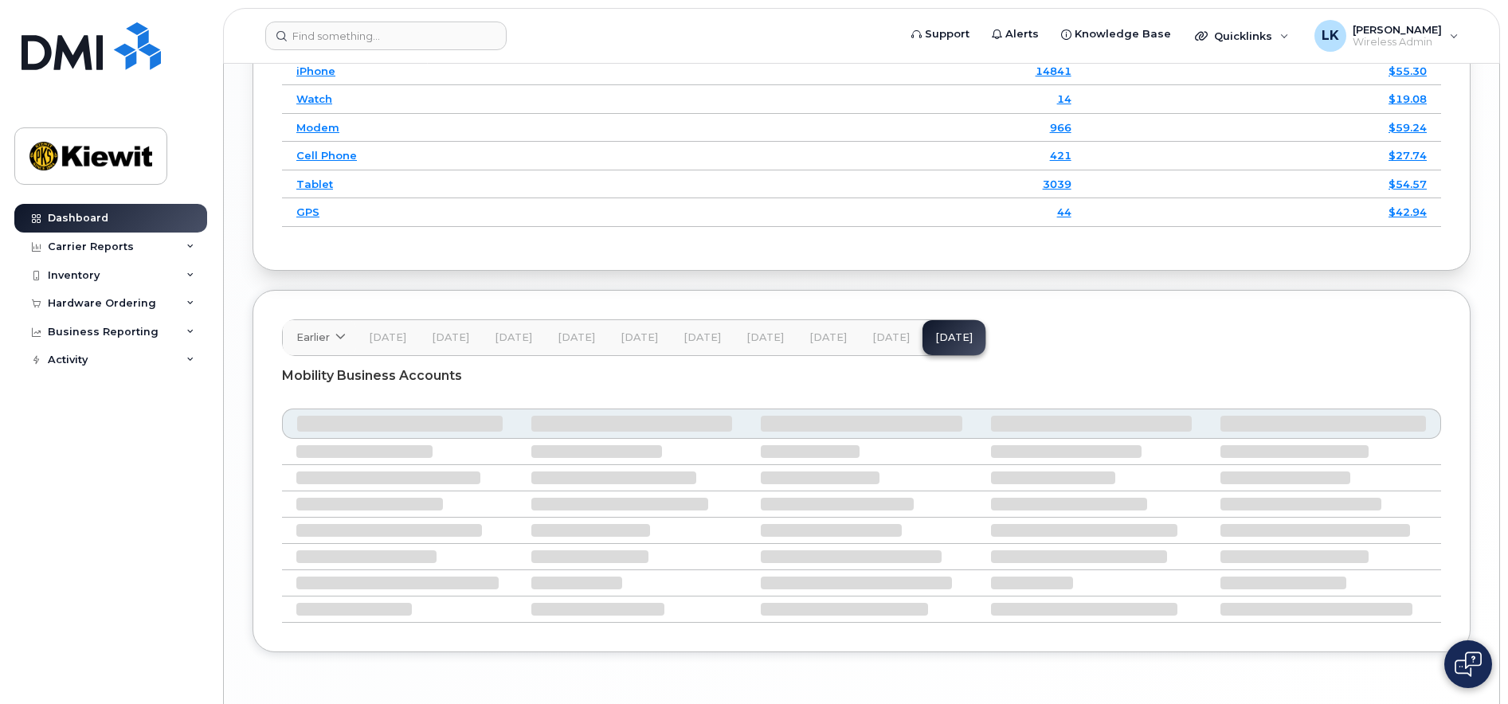
scroll to position [2495, 0]
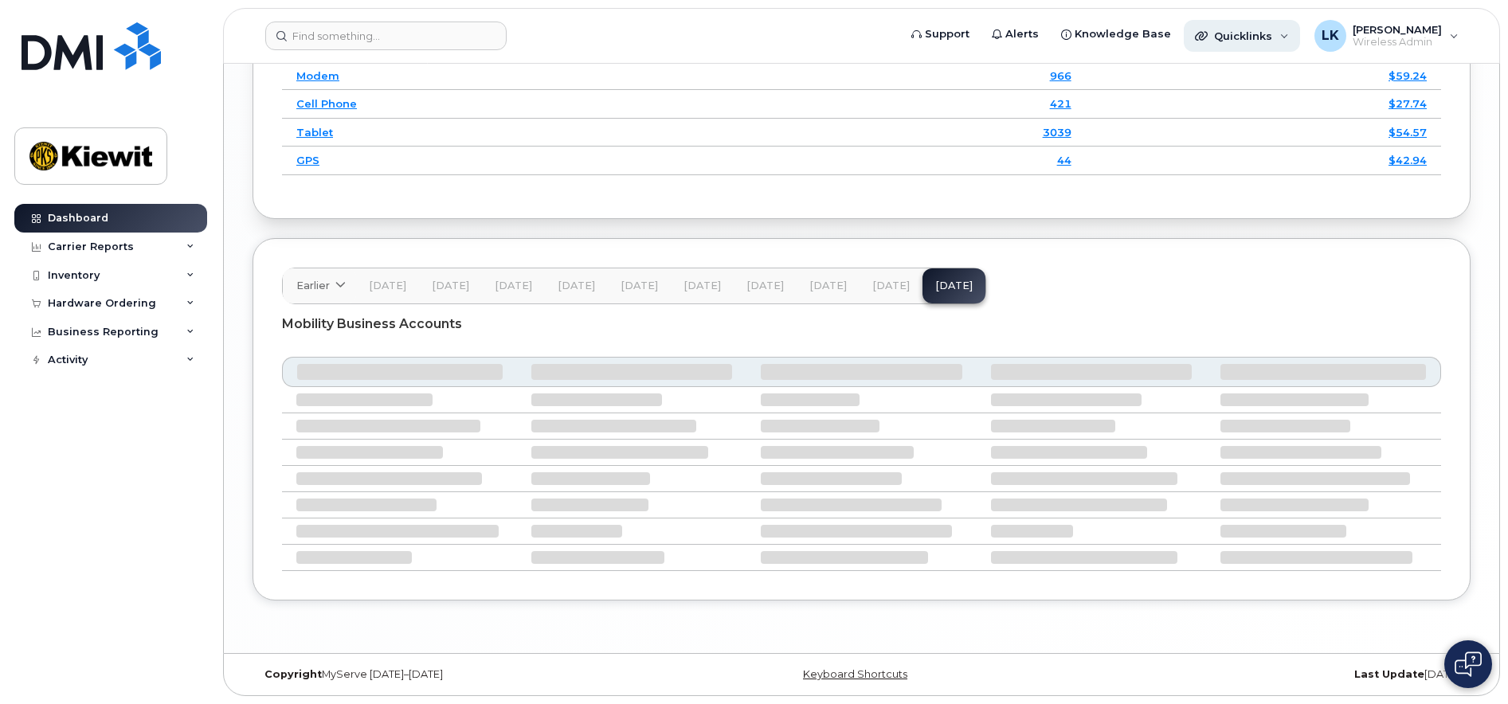
click at [1298, 37] on div "Quicklinks" at bounding box center [1242, 36] width 116 height 32
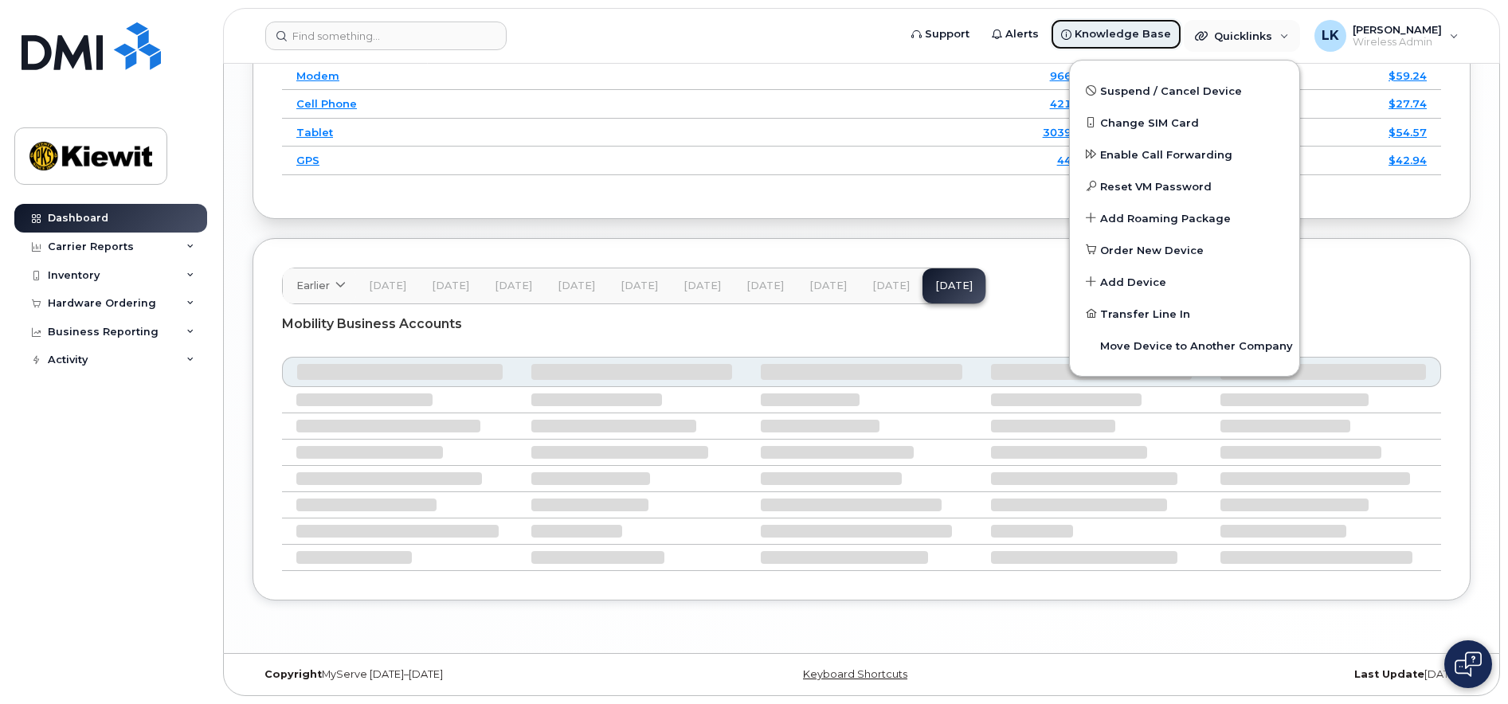
click at [1121, 33] on span "Knowledge Base" at bounding box center [1123, 34] width 96 height 16
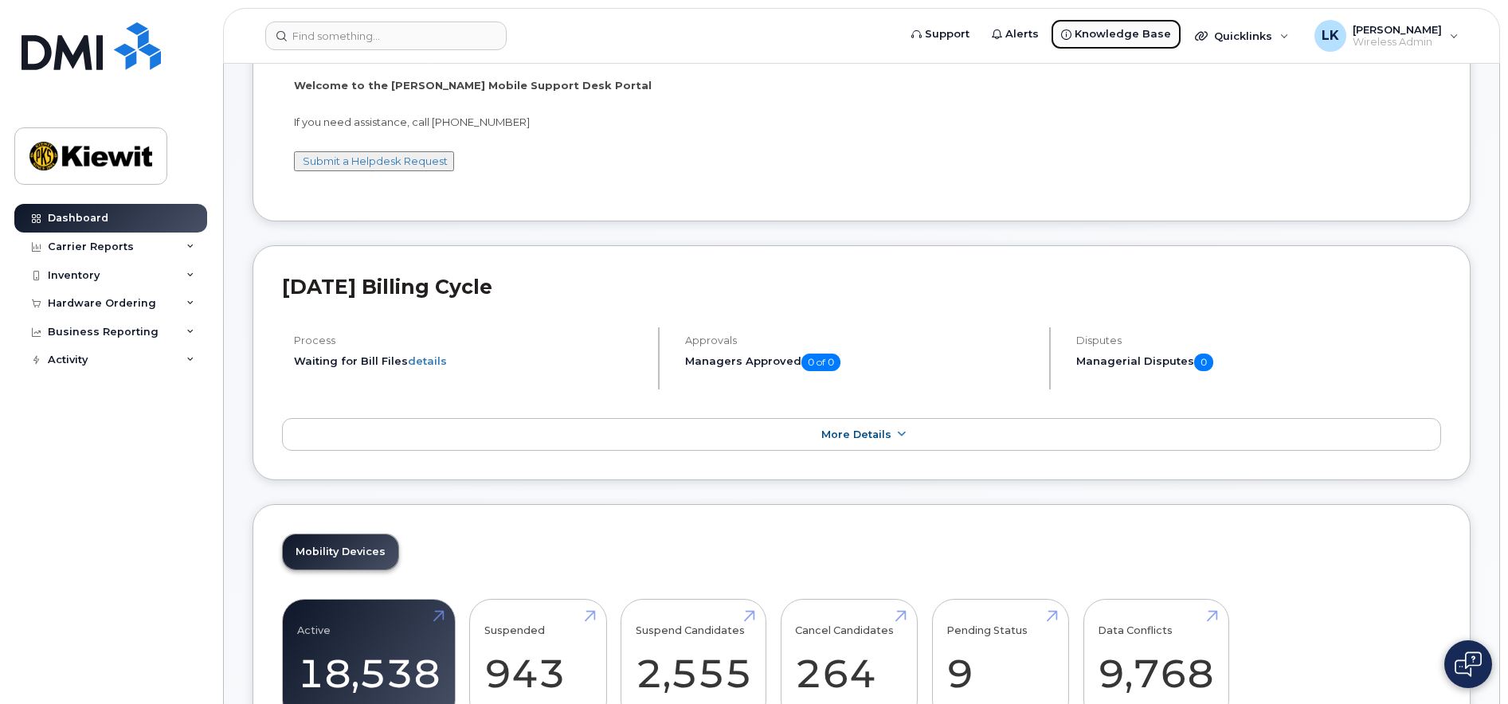
scroll to position [0, 0]
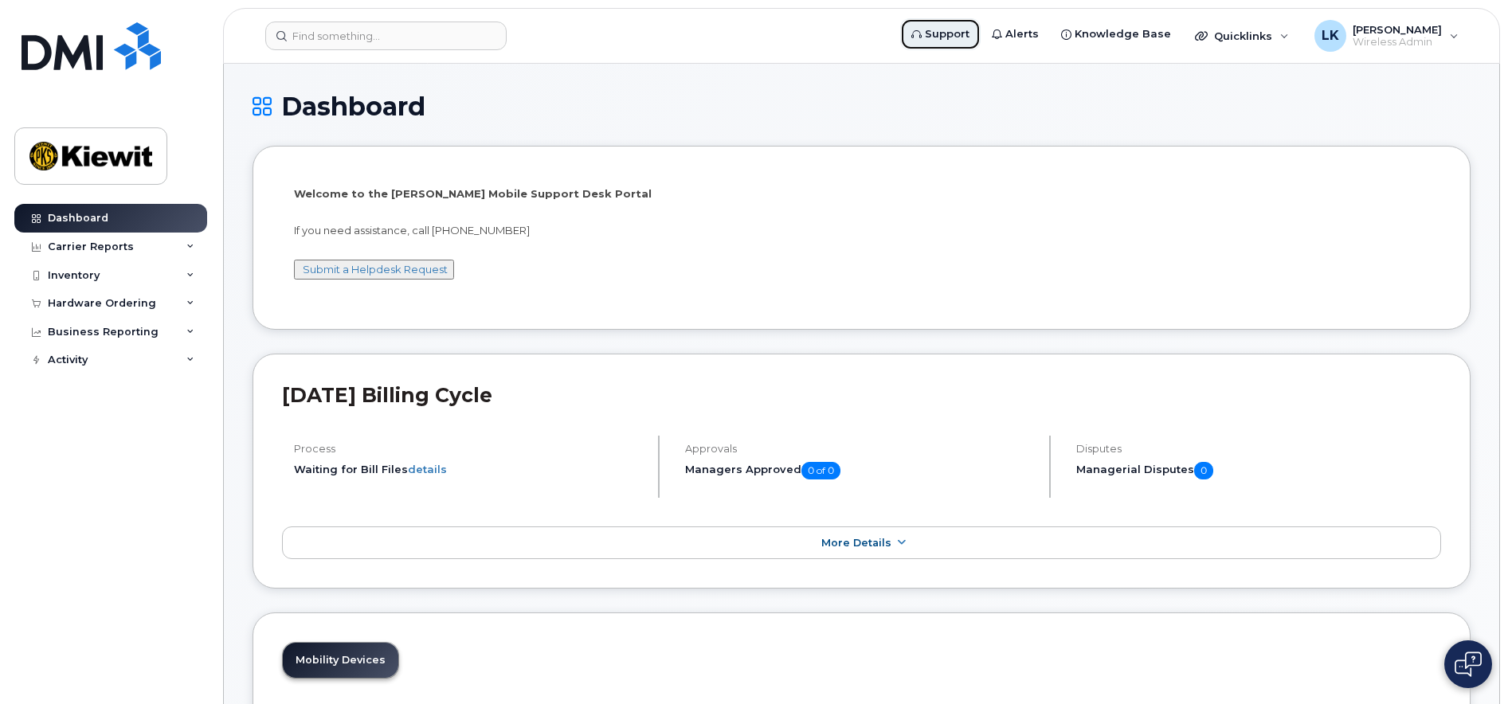
click at [957, 43] on link "Support" at bounding box center [940, 34] width 80 height 32
click at [1455, 29] on div "LK [PERSON_NAME] Wireless Admin" at bounding box center [1386, 36] width 166 height 32
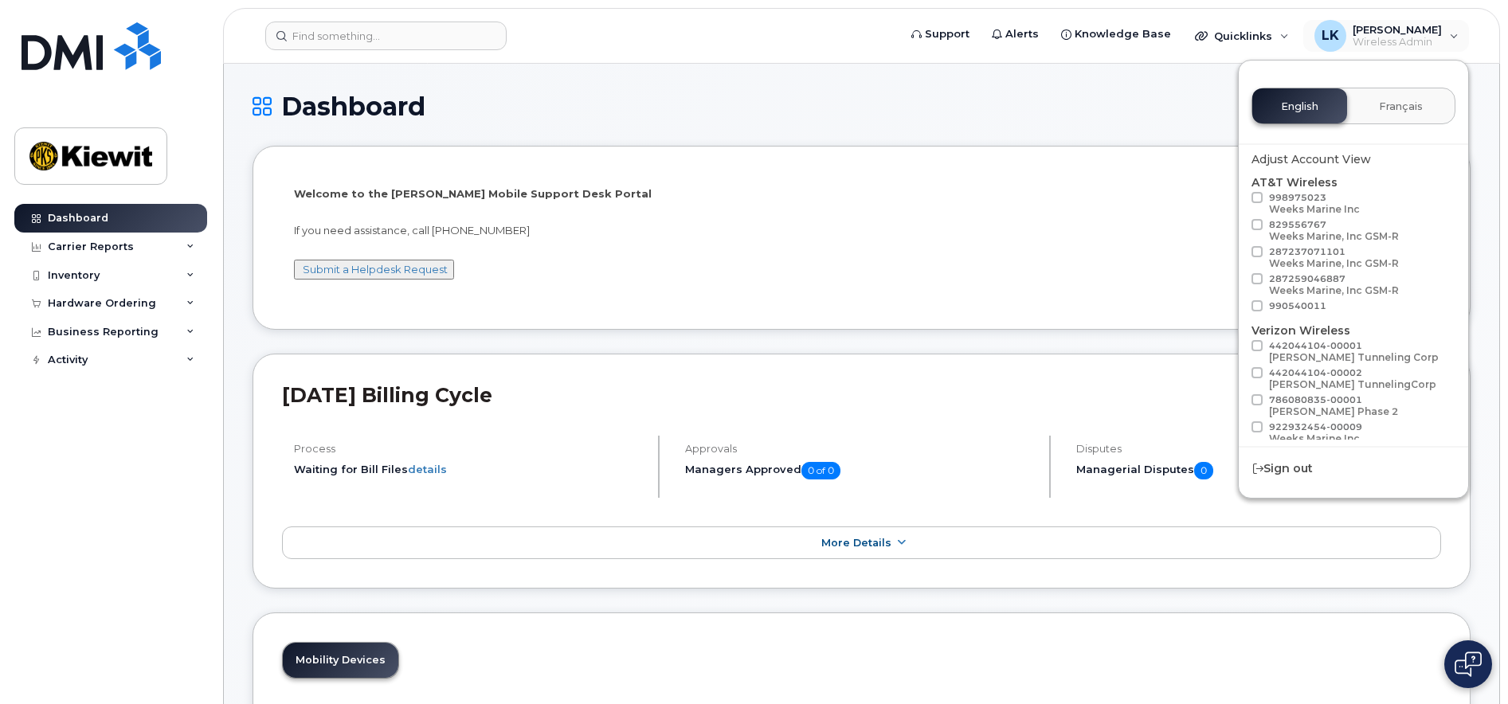
click at [871, 105] on h1 "Dashboard" at bounding box center [862, 106] width 1218 height 28
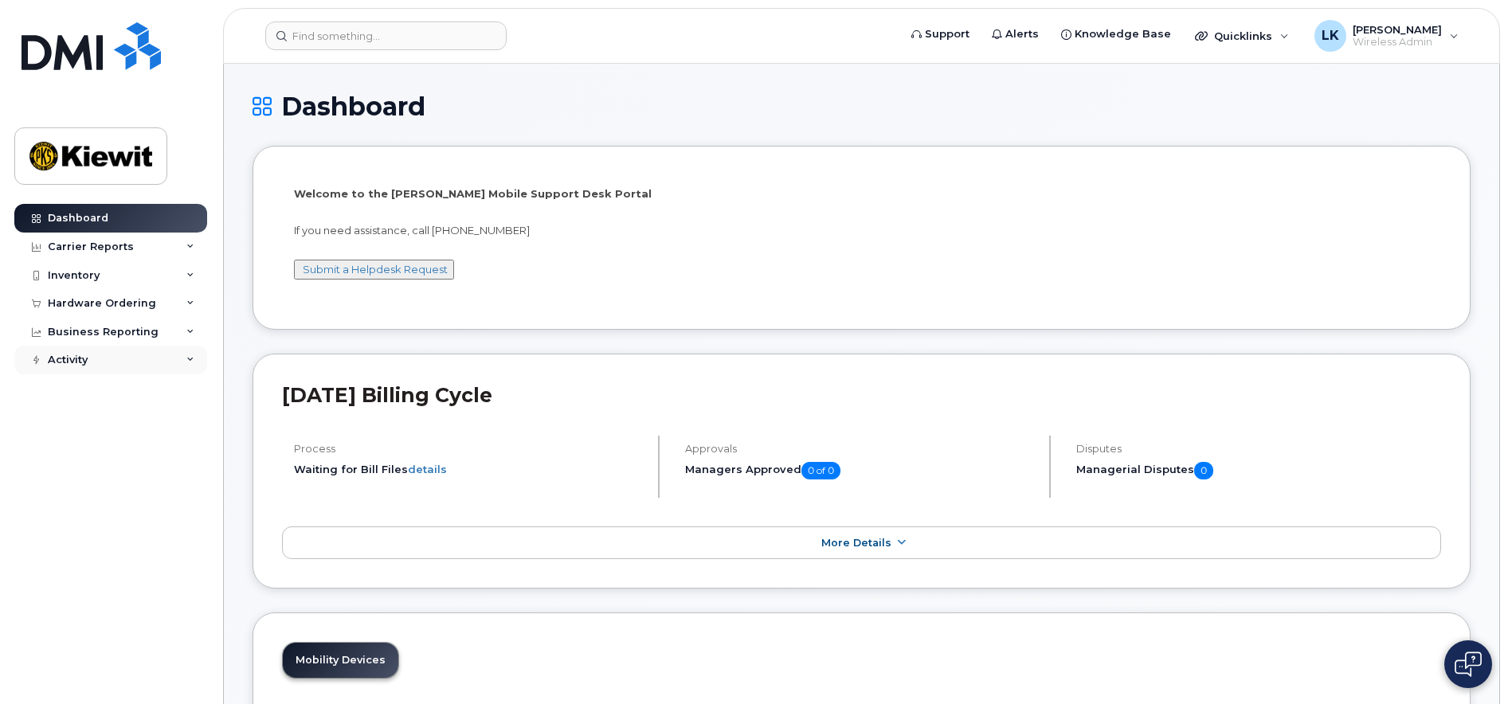
click at [158, 363] on div "Activity" at bounding box center [110, 360] width 193 height 29
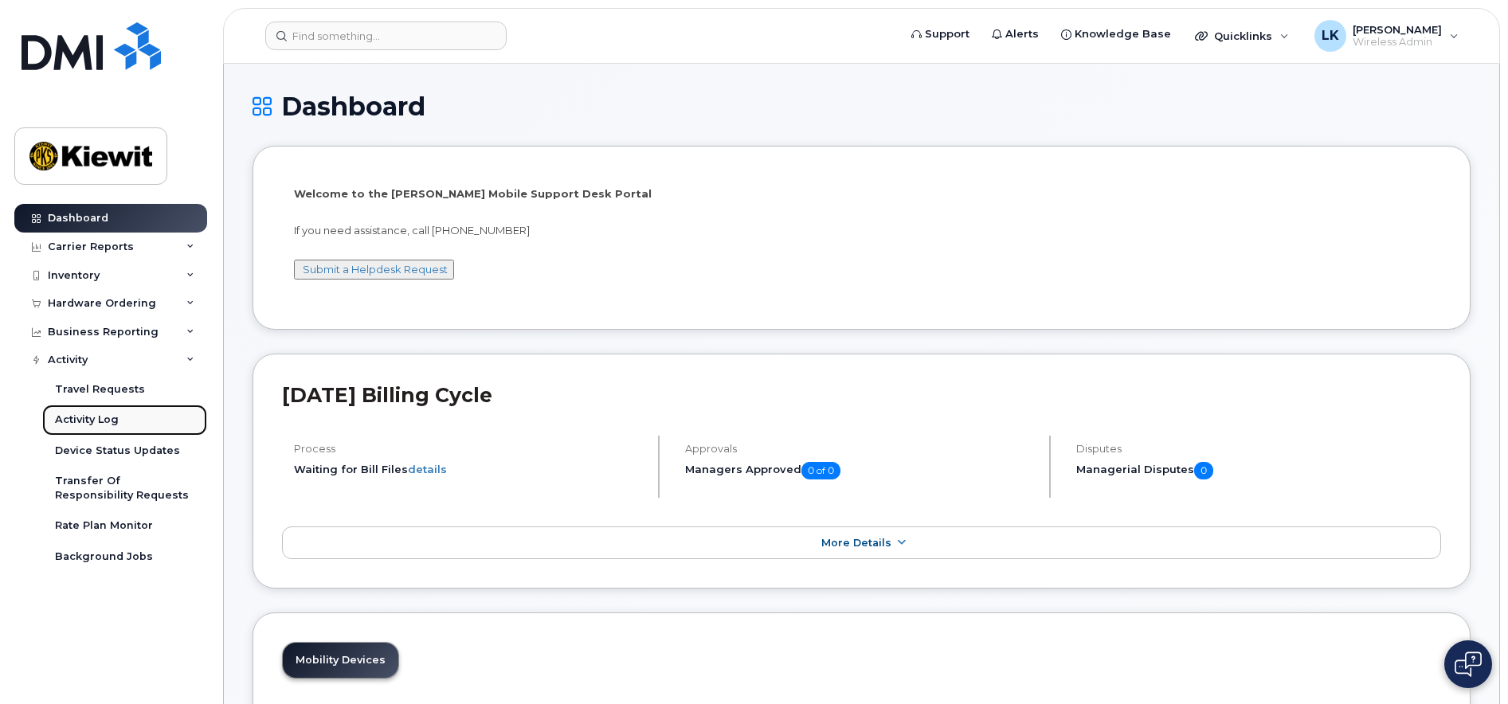
click at [128, 420] on link "Activity Log" at bounding box center [124, 420] width 165 height 30
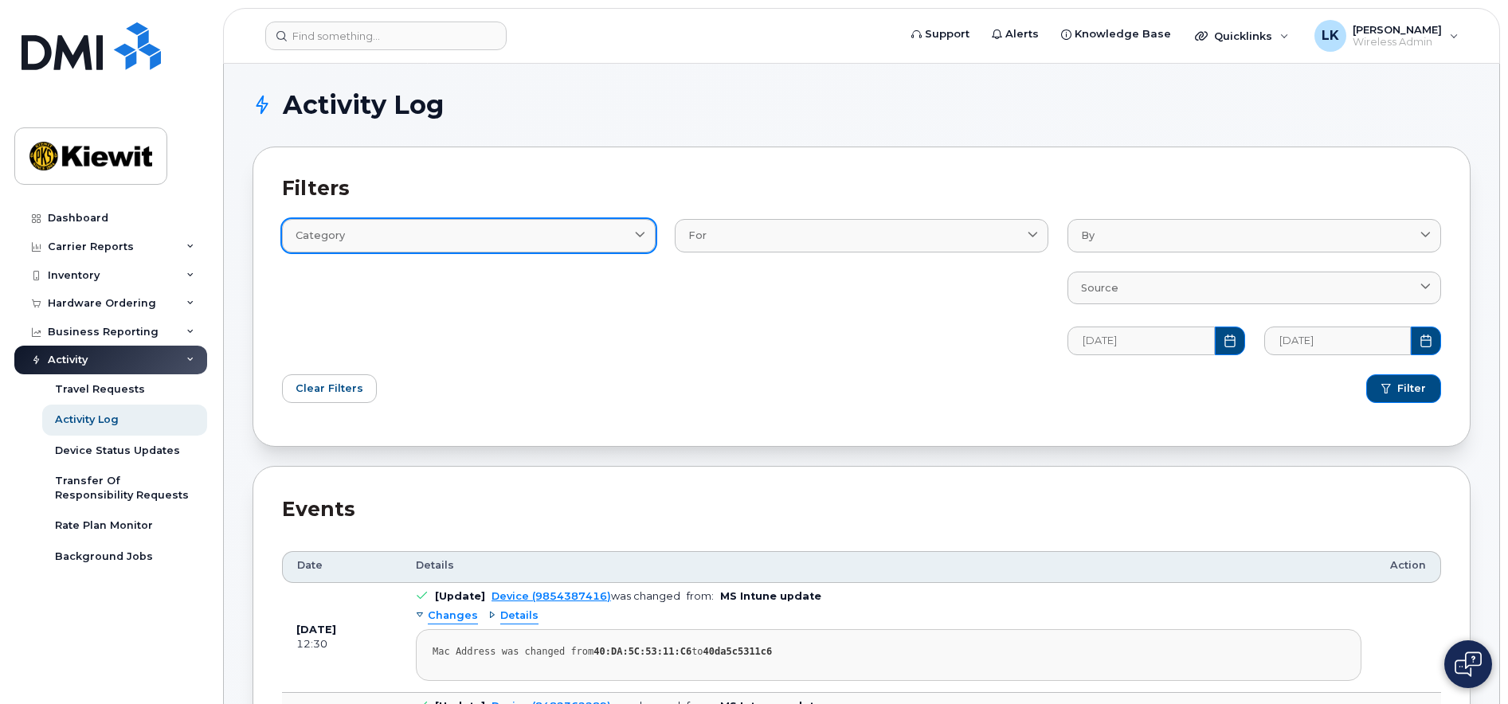
click at [580, 235] on div "Category" at bounding box center [469, 235] width 347 height 15
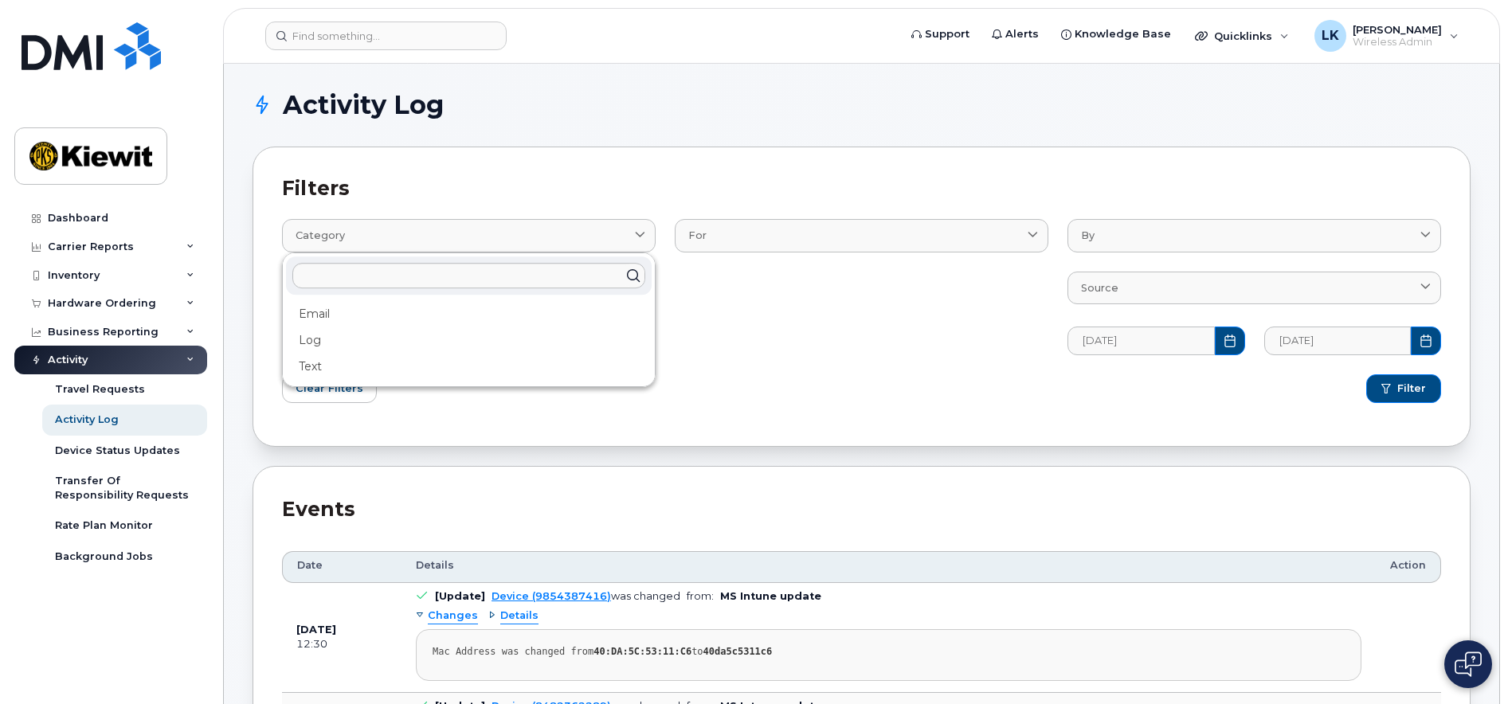
click at [836, 361] on div "For AccountingCategory BillProcessingWorkflow BillingData CarrierLogin Contact …" at bounding box center [861, 277] width 393 height 174
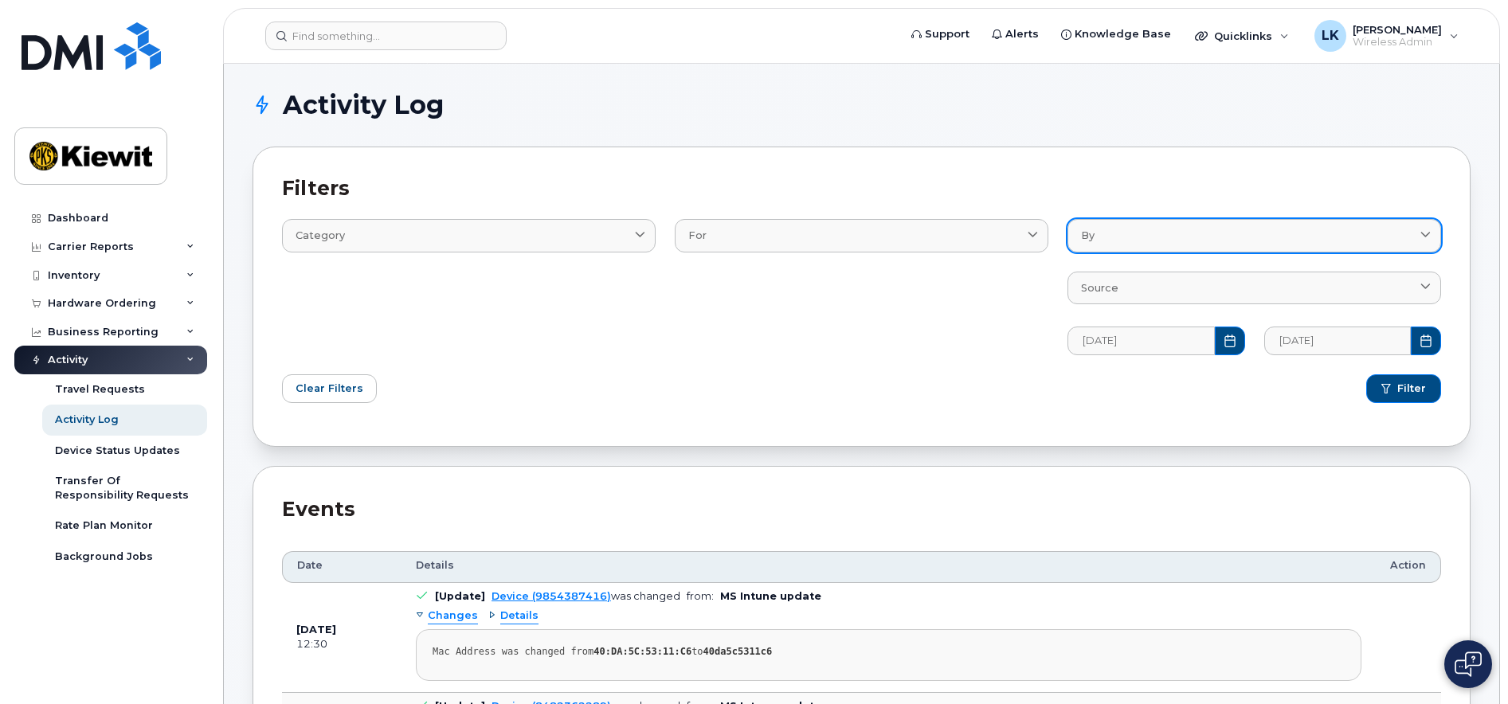
click at [1297, 225] on link "By" at bounding box center [1254, 235] width 374 height 33
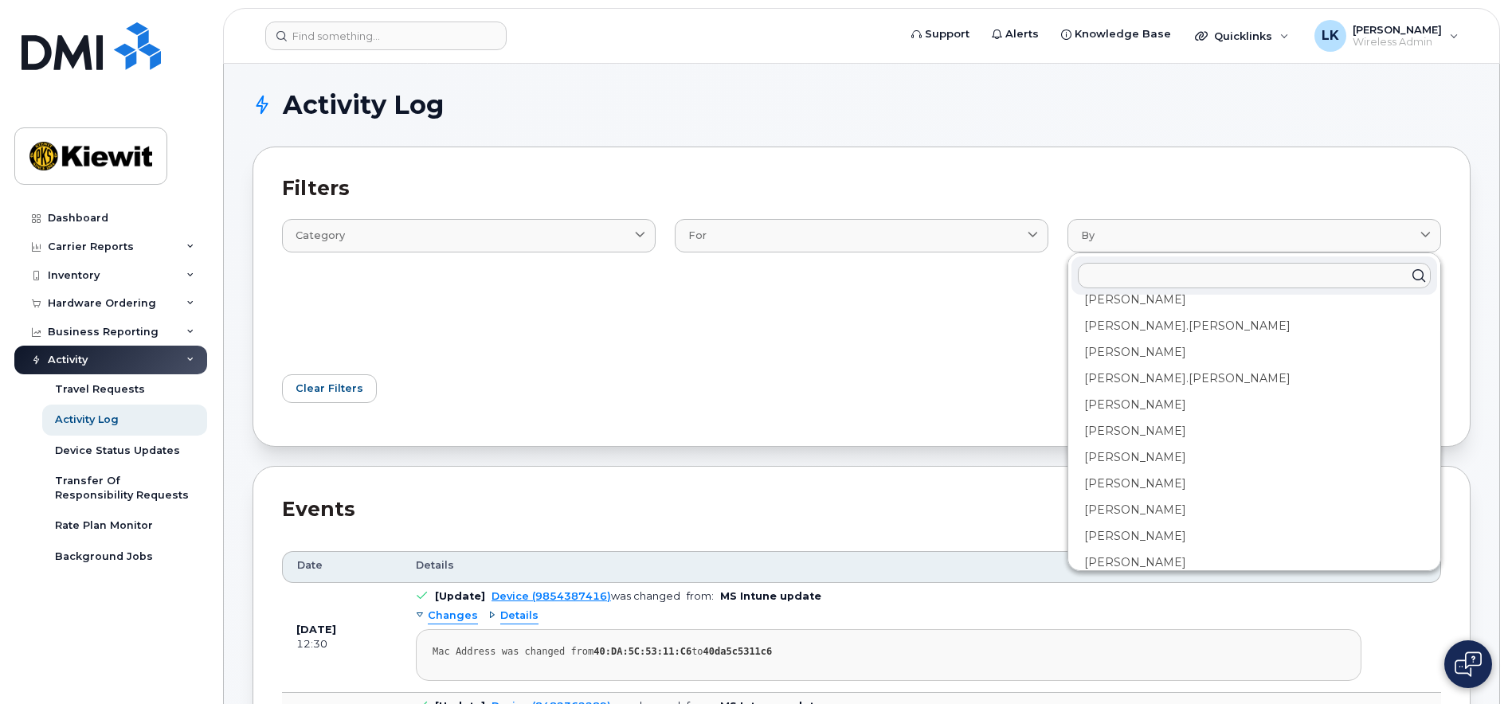
scroll to position [319, 0]
click at [934, 390] on div "Filter" at bounding box center [1156, 389] width 589 height 48
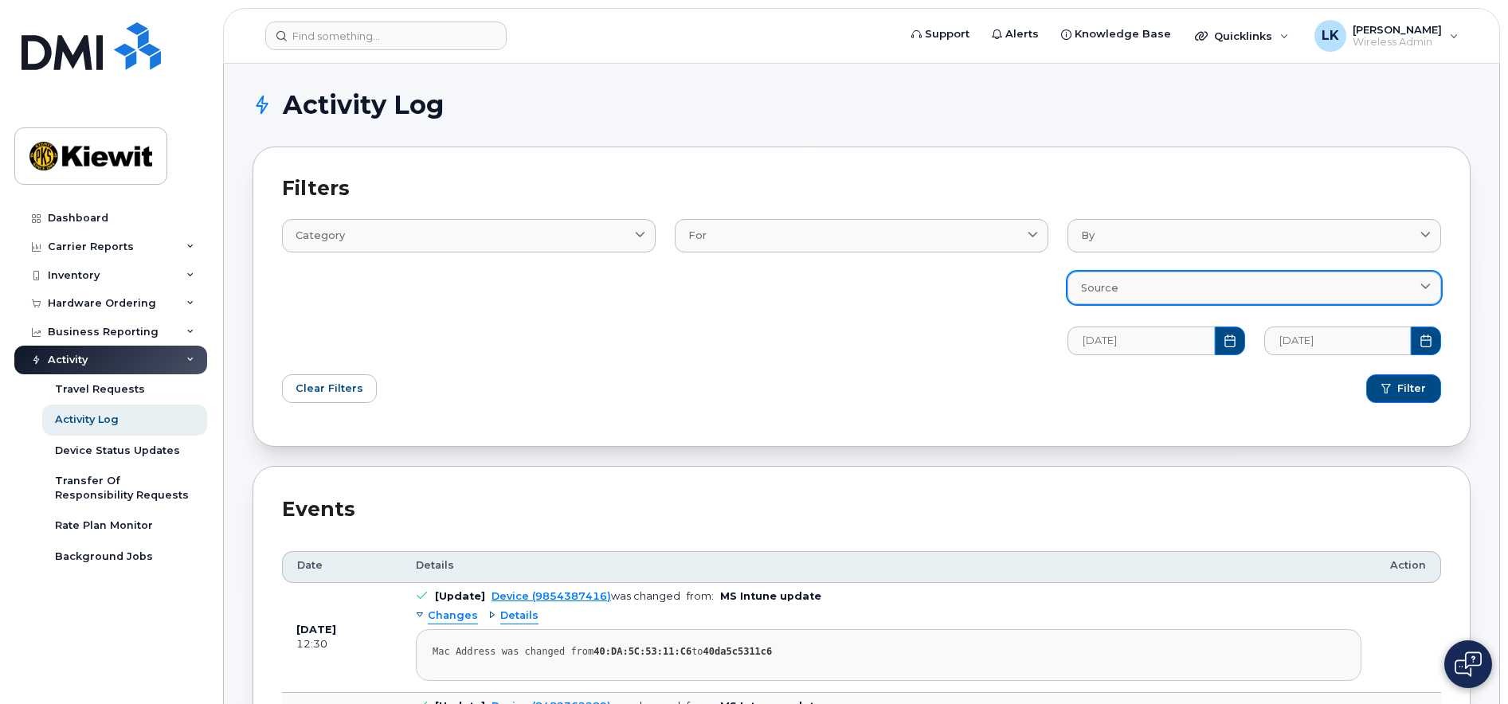
click at [1215, 280] on div "Source" at bounding box center [1254, 287] width 347 height 15
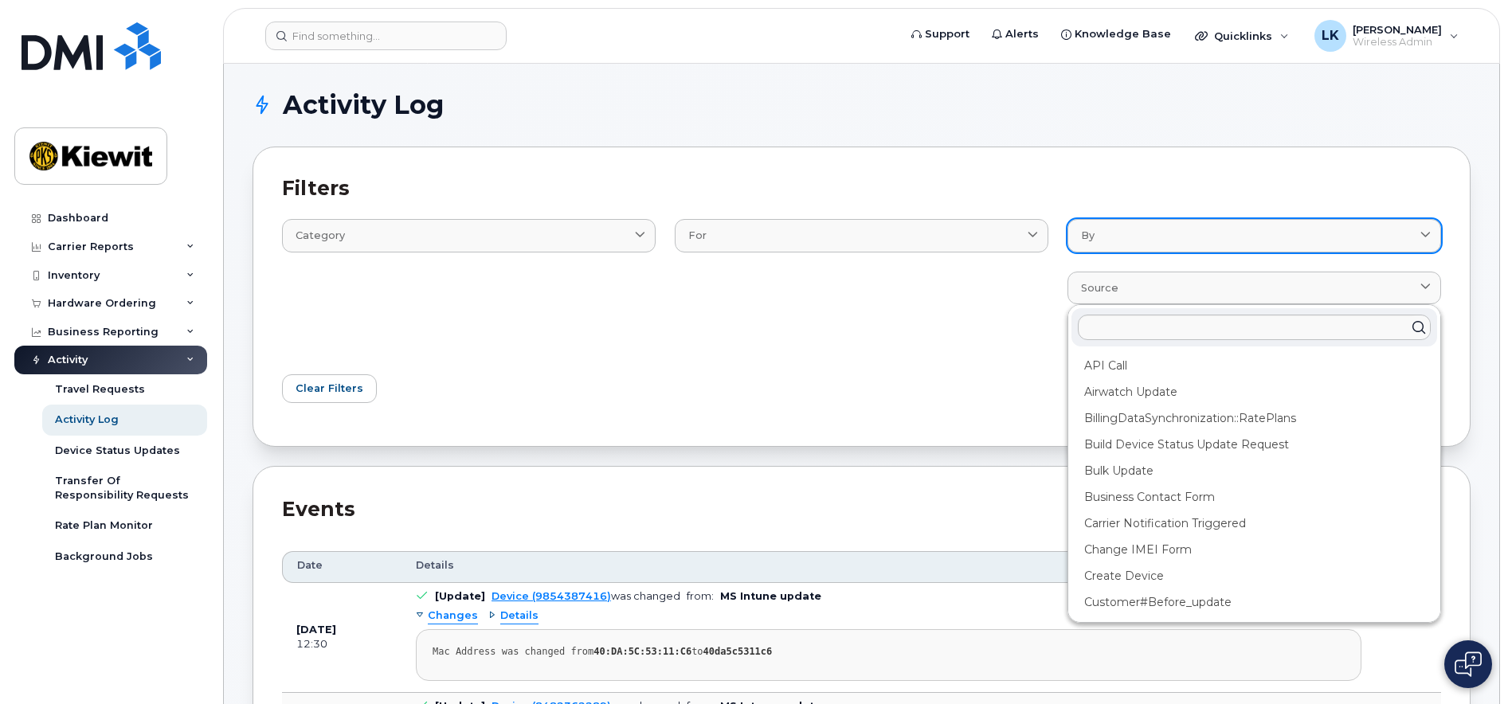
click at [1247, 234] on div "By" at bounding box center [1254, 235] width 347 height 15
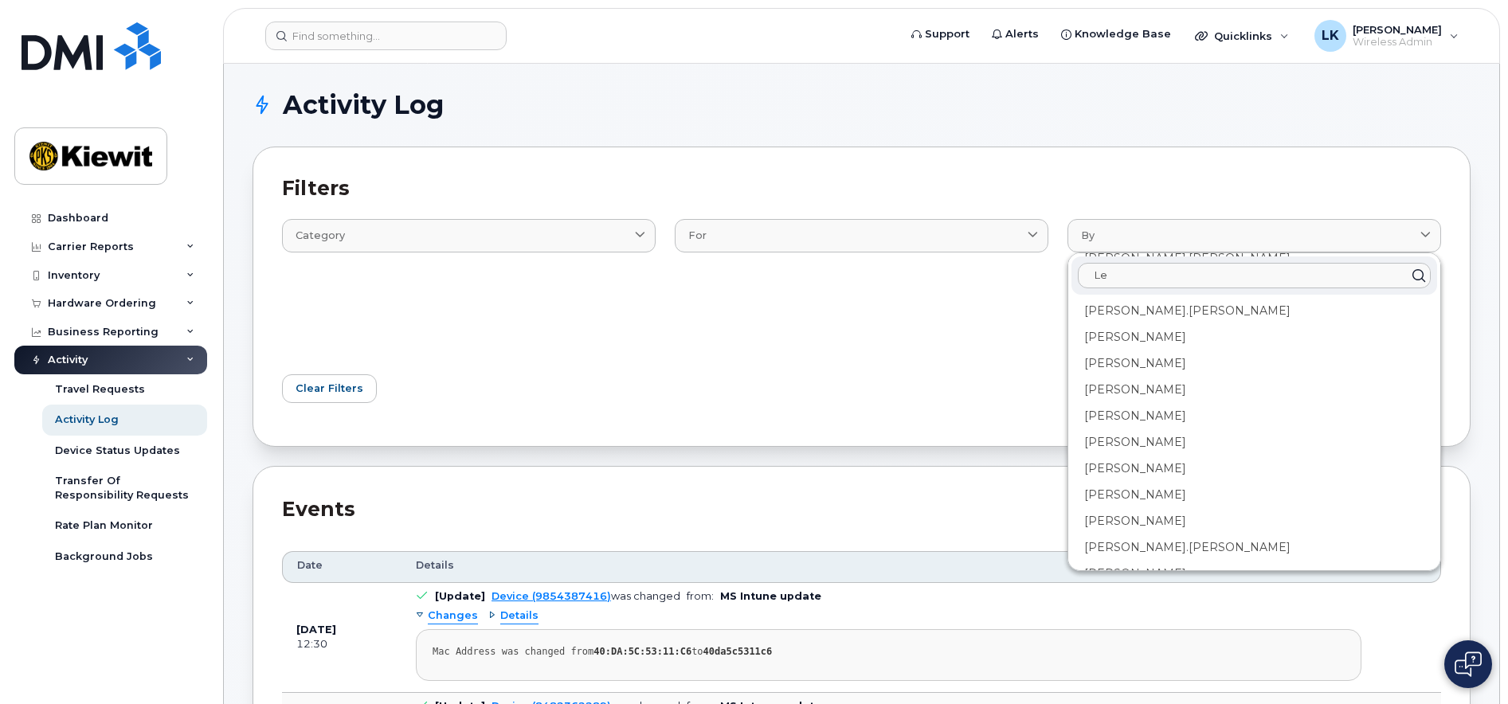
scroll to position [0, 0]
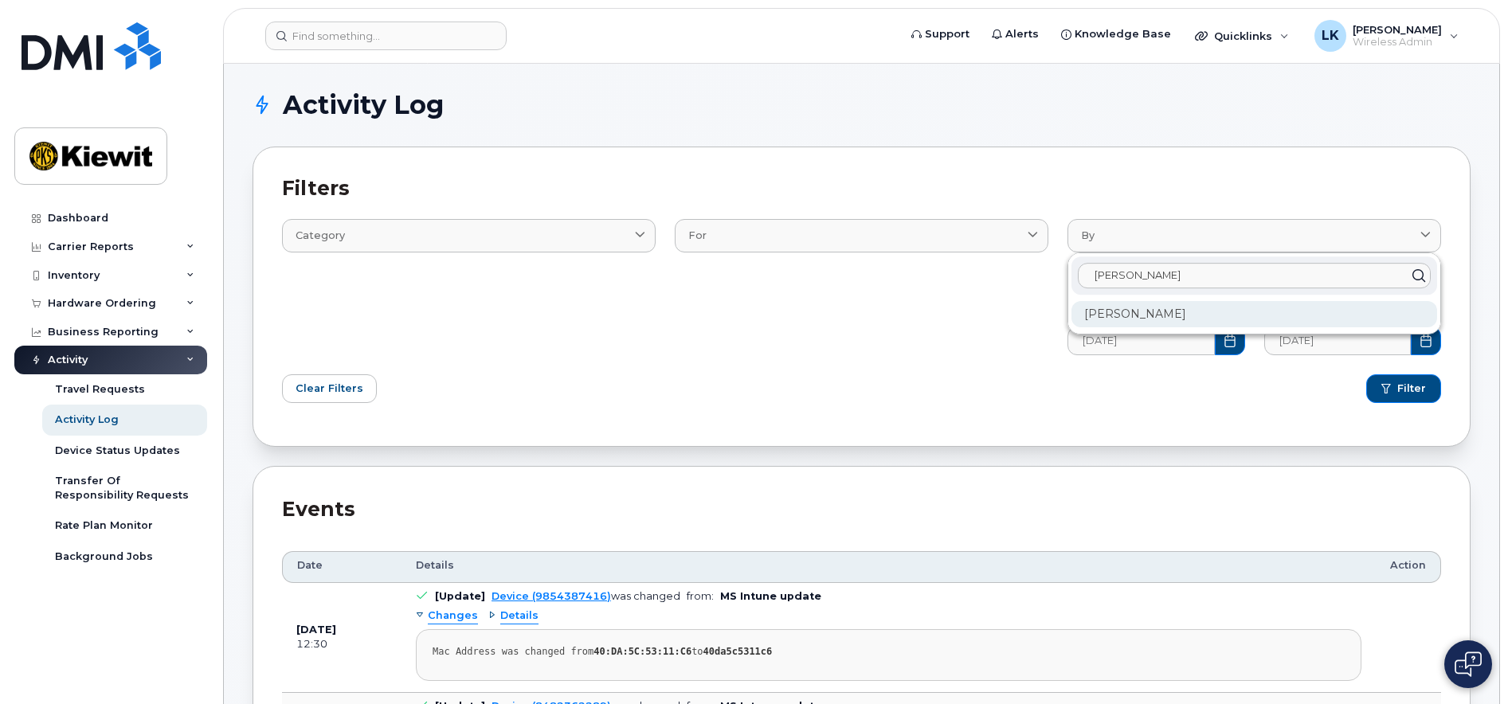
type input "Leah"
click at [1177, 311] on div "[PERSON_NAME]" at bounding box center [1254, 314] width 366 height 26
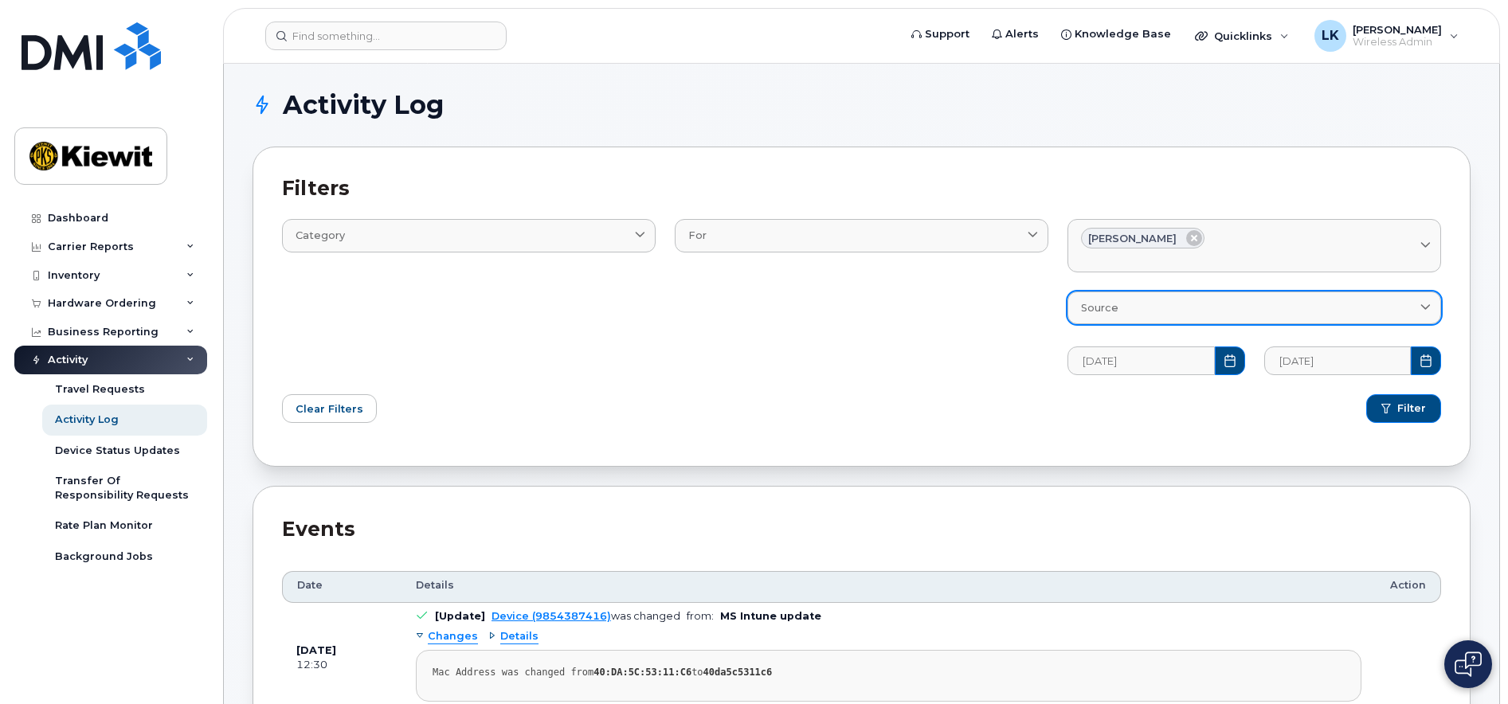
click at [1236, 308] on div "Source" at bounding box center [1254, 307] width 347 height 15
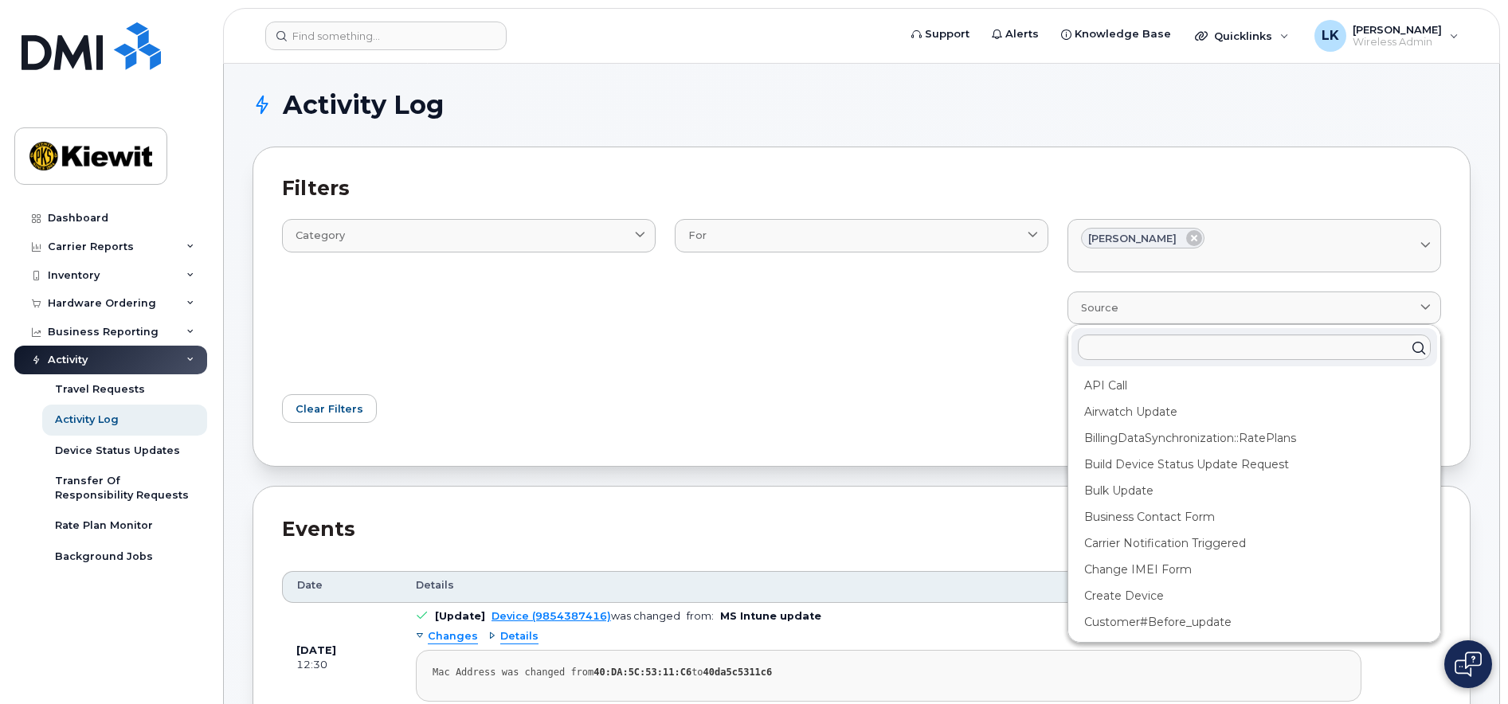
click at [831, 346] on div "For AccountingCategory BillProcessingWorkflow BillingData CarrierLogin Contact …" at bounding box center [861, 287] width 393 height 194
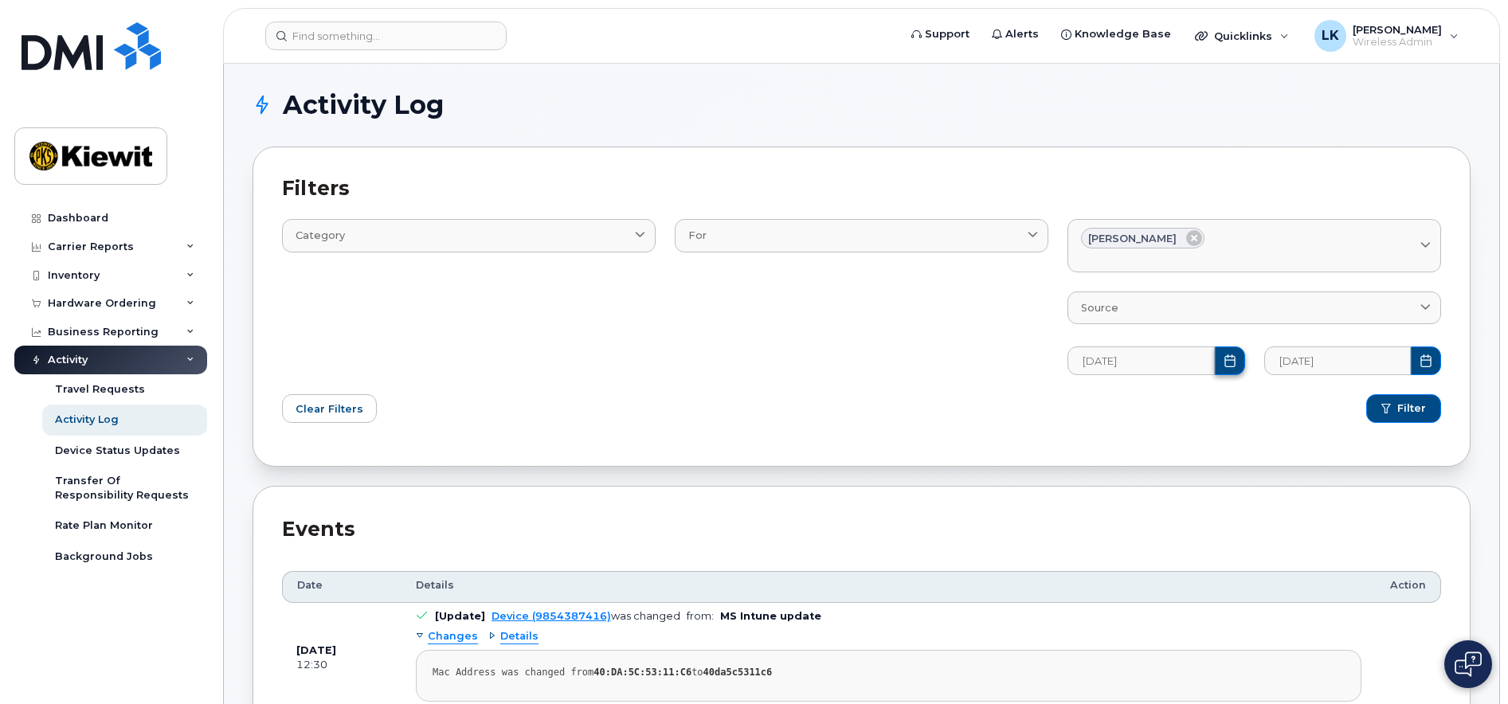
click at [1234, 364] on icon "Choose Date" at bounding box center [1230, 360] width 13 height 13
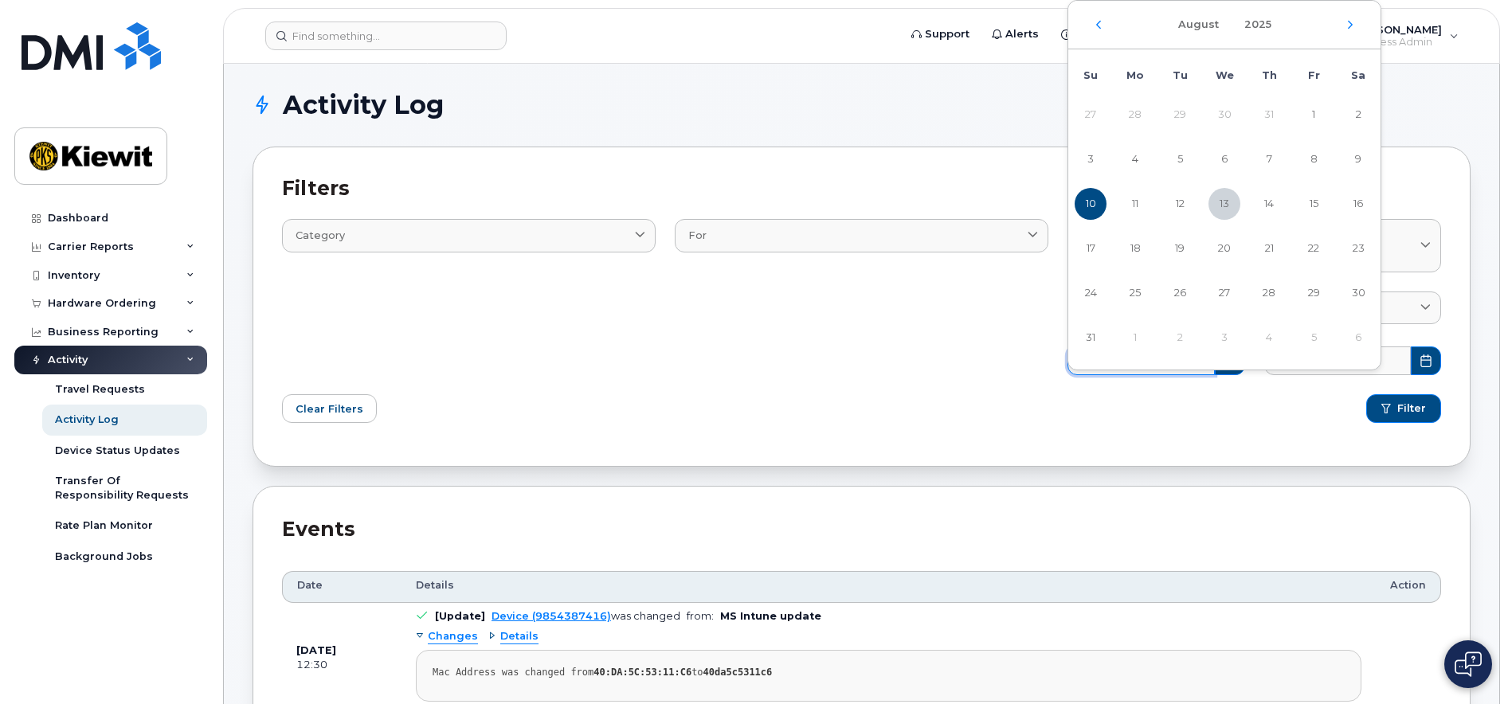
click at [1085, 29] on div "August 2025" at bounding box center [1224, 25] width 312 height 49
click at [1097, 19] on div "August 2025" at bounding box center [1224, 25] width 312 height 49
click at [1100, 21] on icon "Previous Month" at bounding box center [1099, 24] width 10 height 13
click at [1101, 25] on icon "Previous Month" at bounding box center [1099, 24] width 10 height 13
click at [1254, 236] on td "26" at bounding box center [1269, 248] width 45 height 45
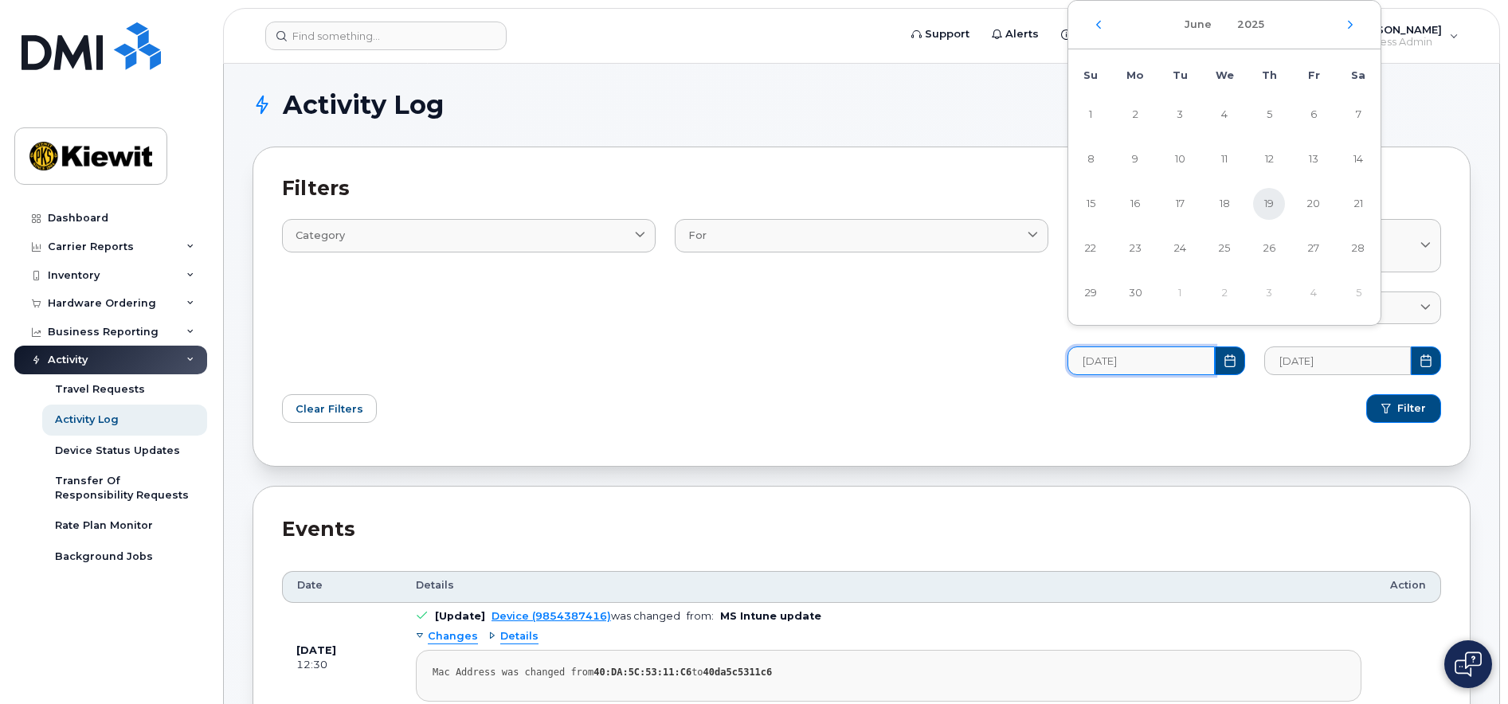
click at [1266, 206] on span "19" at bounding box center [1269, 204] width 32 height 32
type input "06/19/2025"
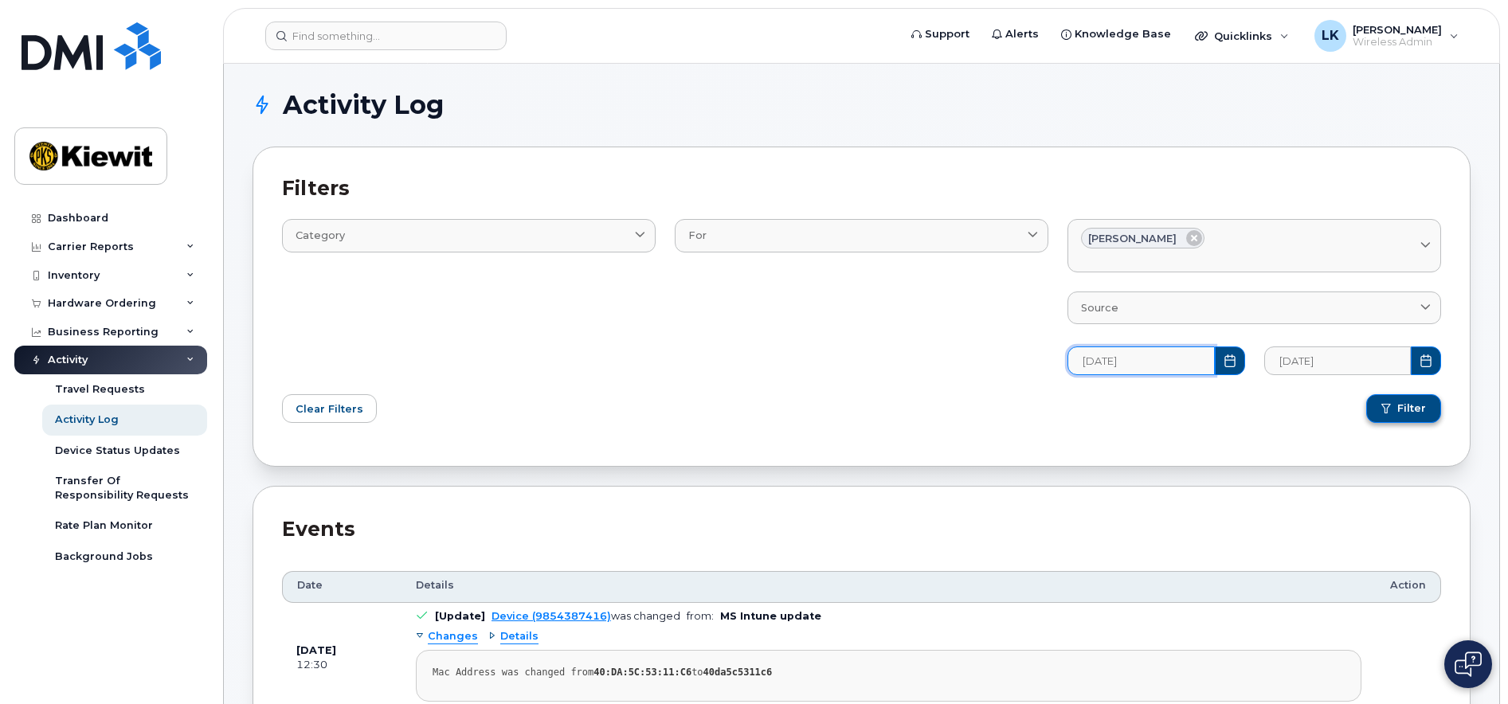
click at [1412, 410] on span "Filter" at bounding box center [1411, 408] width 29 height 14
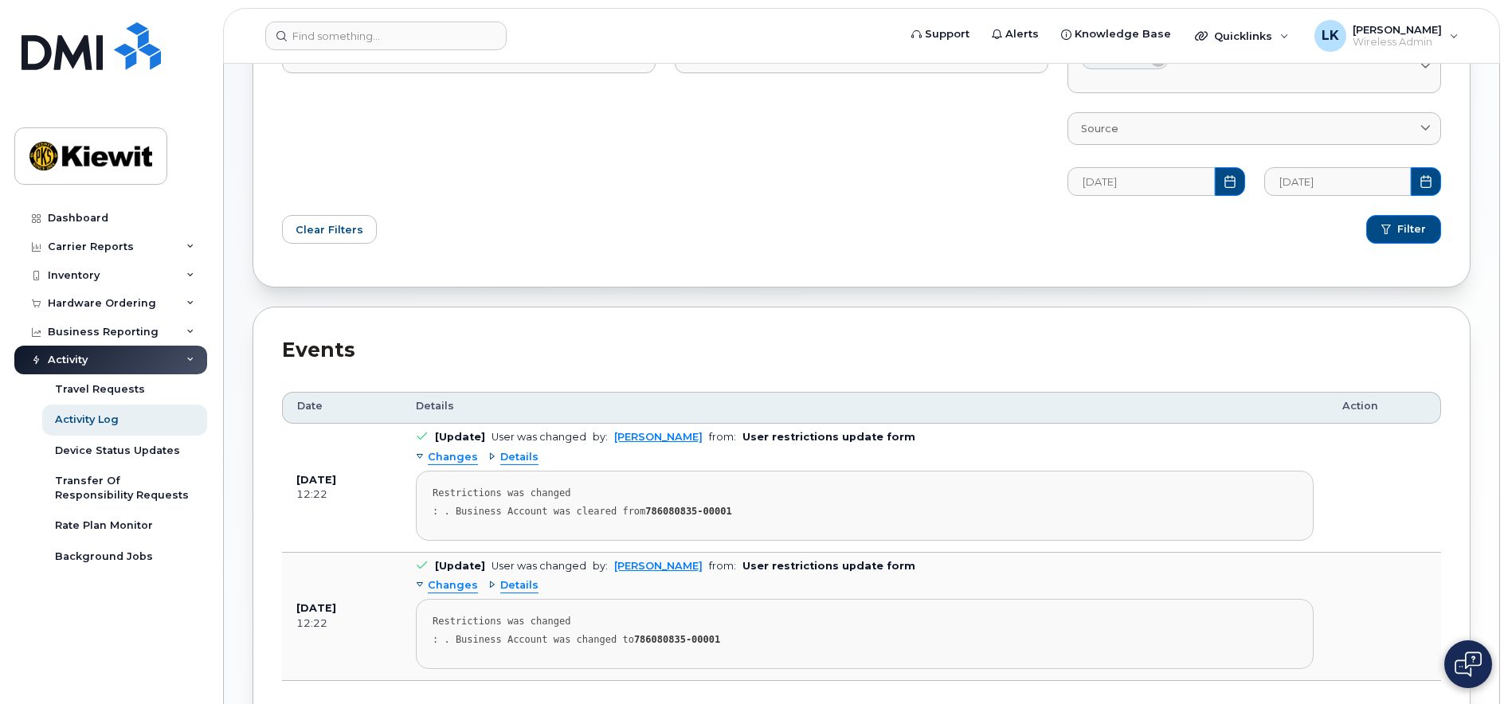
scroll to position [239, 0]
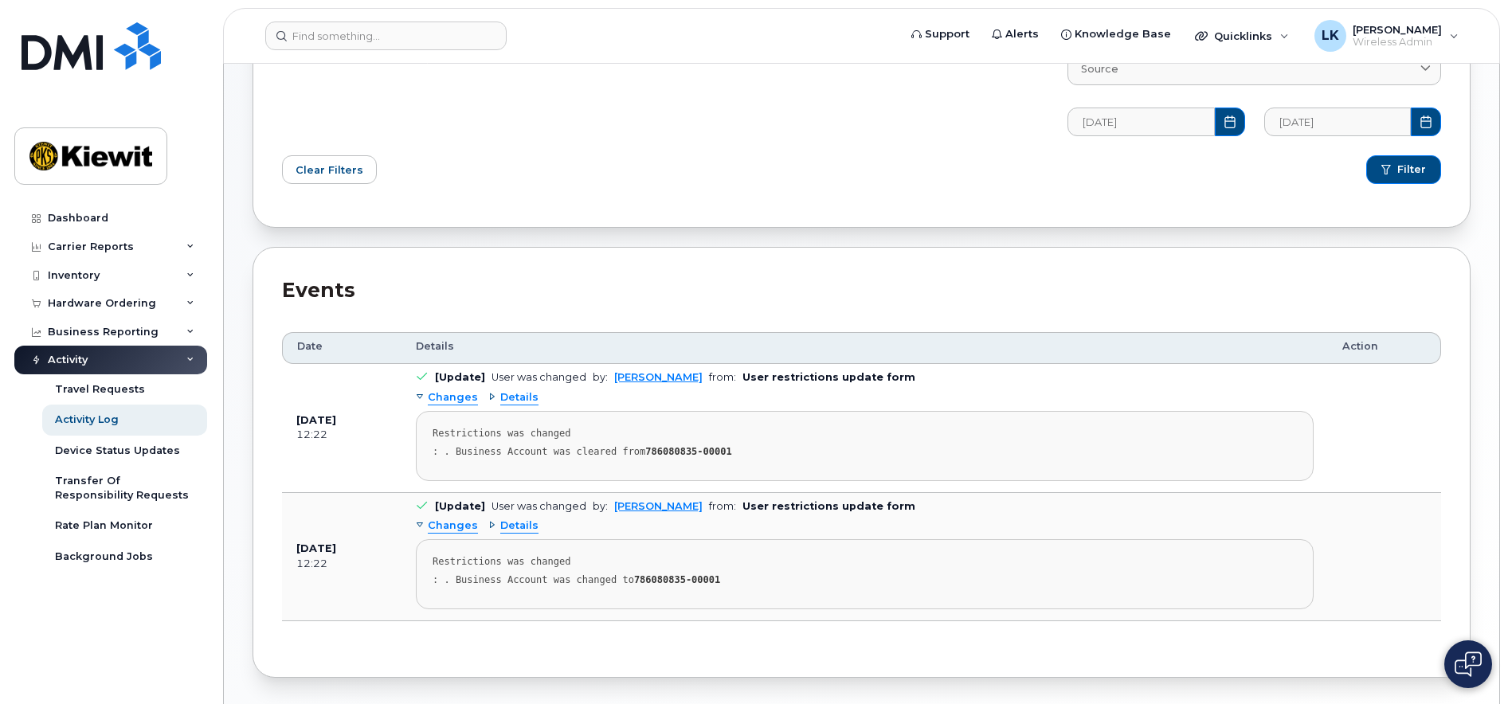
click at [489, 397] on div "Details" at bounding box center [513, 397] width 50 height 15
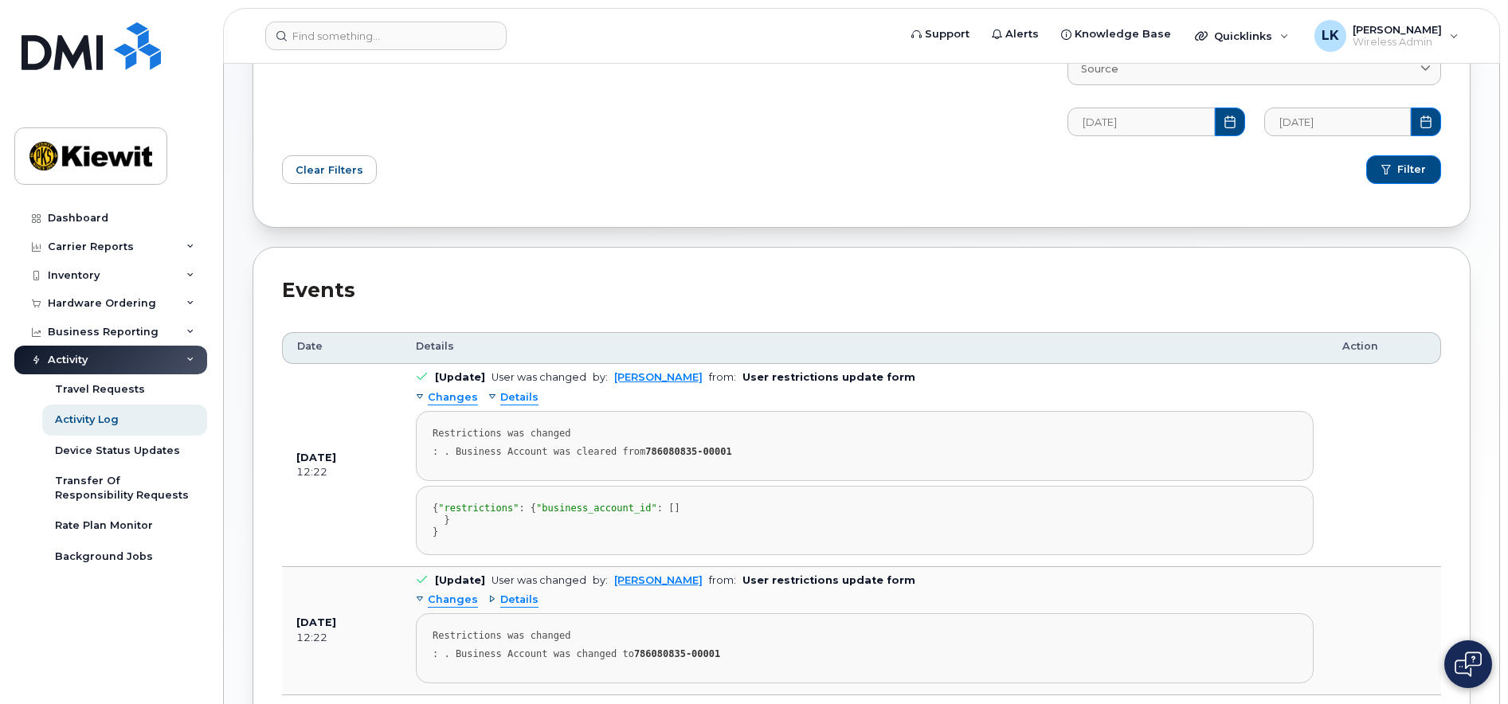
click at [488, 394] on div "Details" at bounding box center [513, 397] width 50 height 15
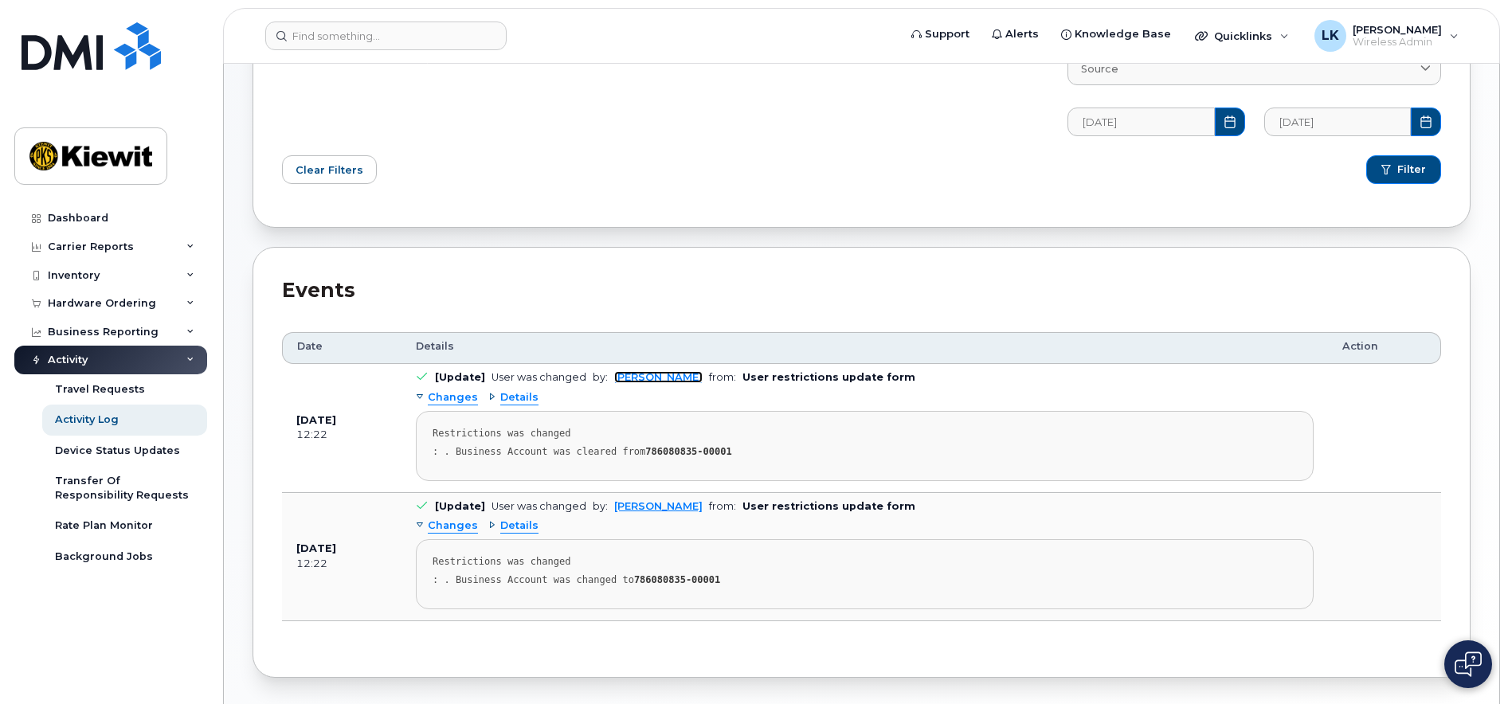
drag, startPoint x: 626, startPoint y: 378, endPoint x: 632, endPoint y: 453, distance: 75.9
click at [626, 378] on link "[PERSON_NAME]" at bounding box center [658, 377] width 88 height 12
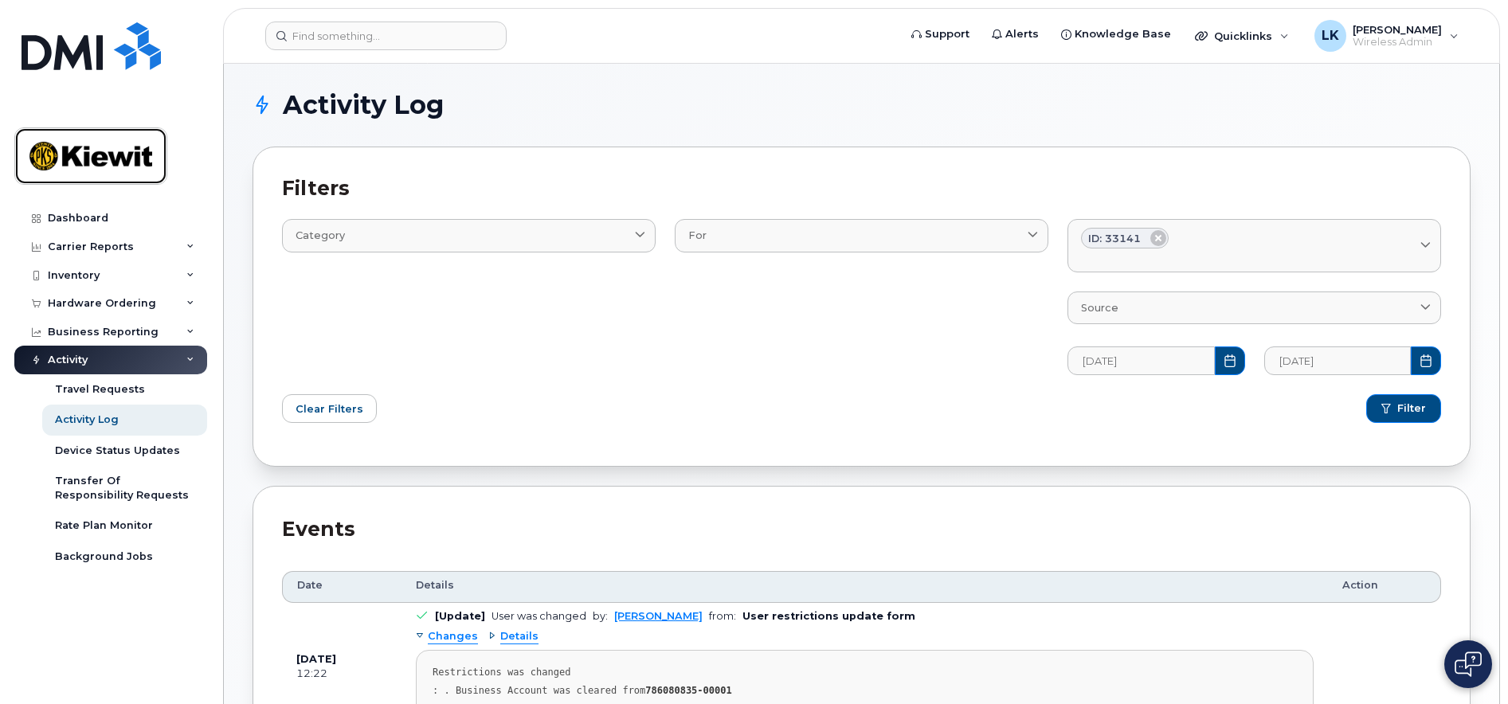
click at [80, 155] on img at bounding box center [90, 156] width 123 height 46
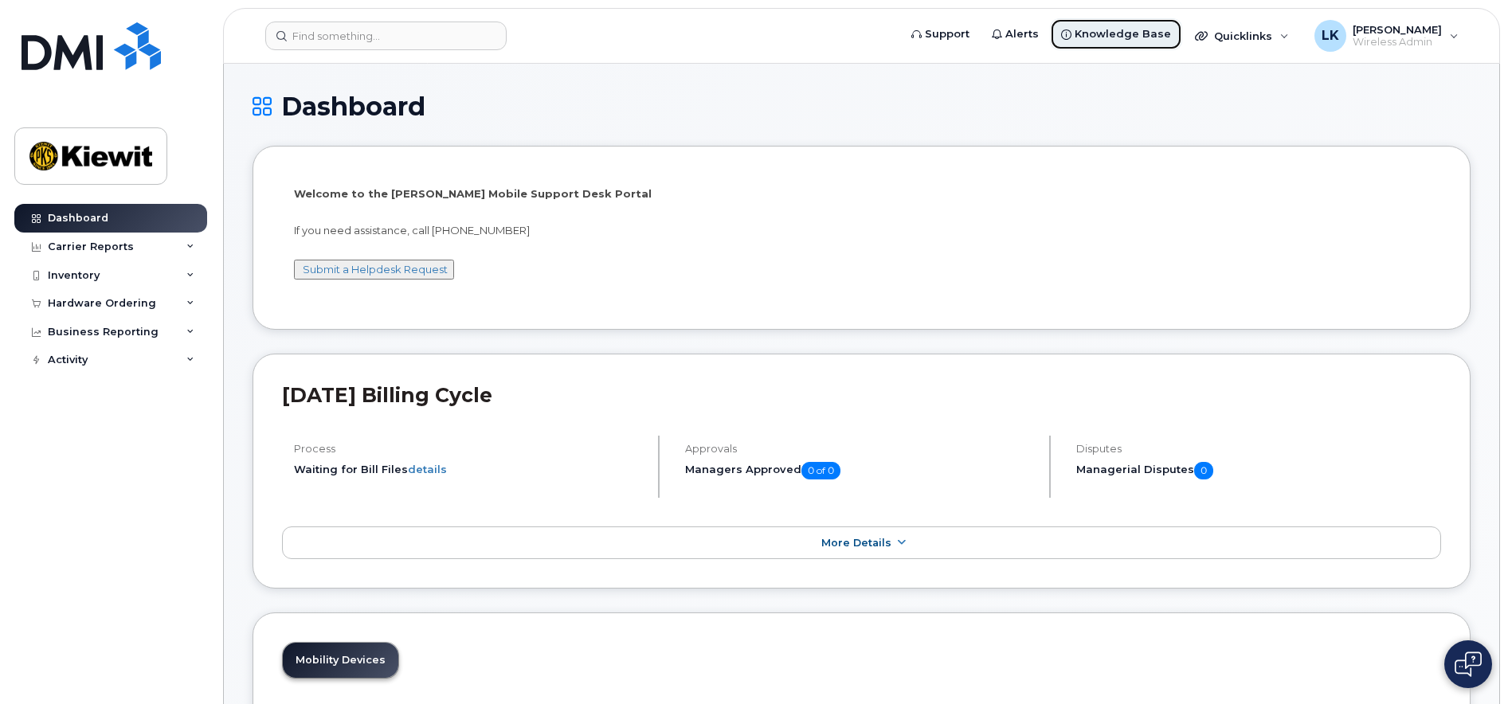
click at [1144, 29] on span "Knowledge Base" at bounding box center [1123, 34] width 96 height 16
click at [1390, 47] on span "Wireless Admin" at bounding box center [1397, 42] width 89 height 13
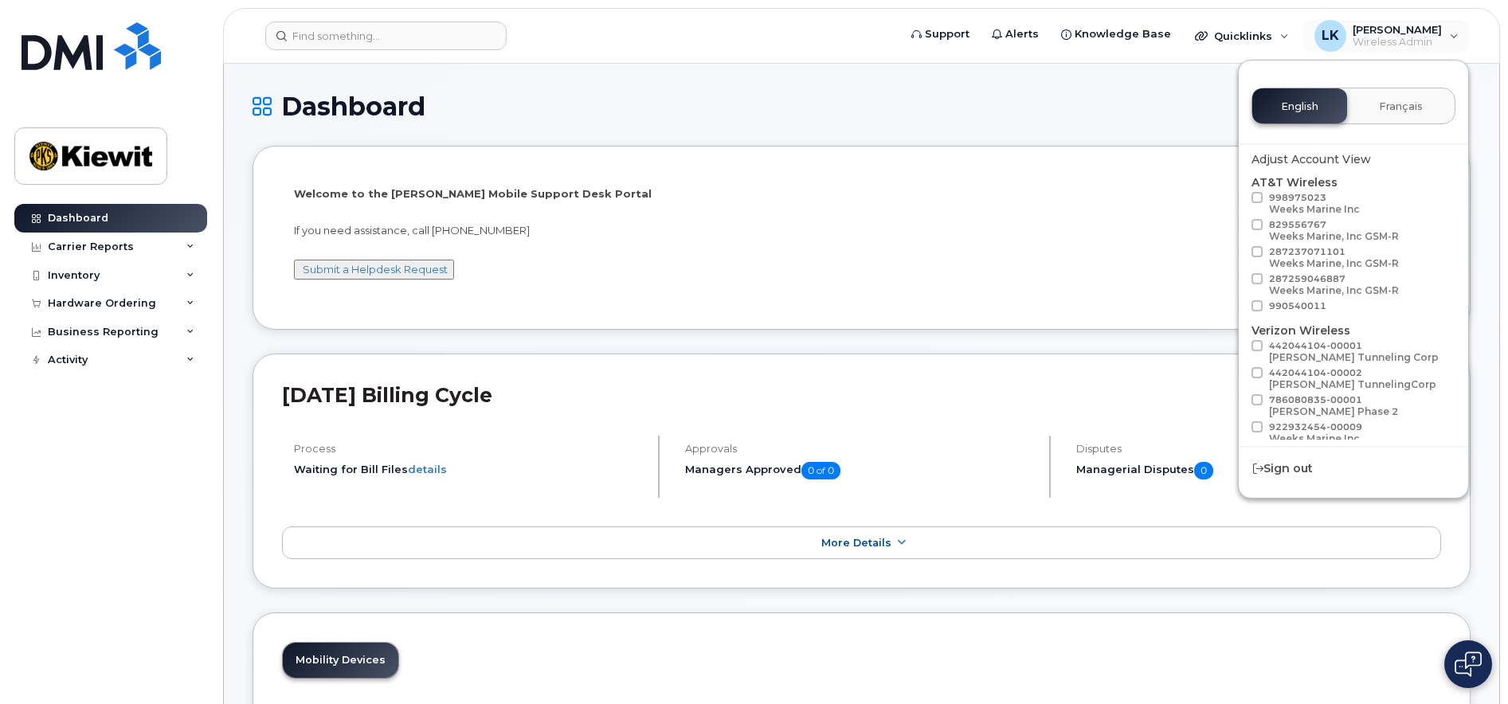
click at [1065, 113] on h1 "Dashboard" at bounding box center [862, 106] width 1218 height 28
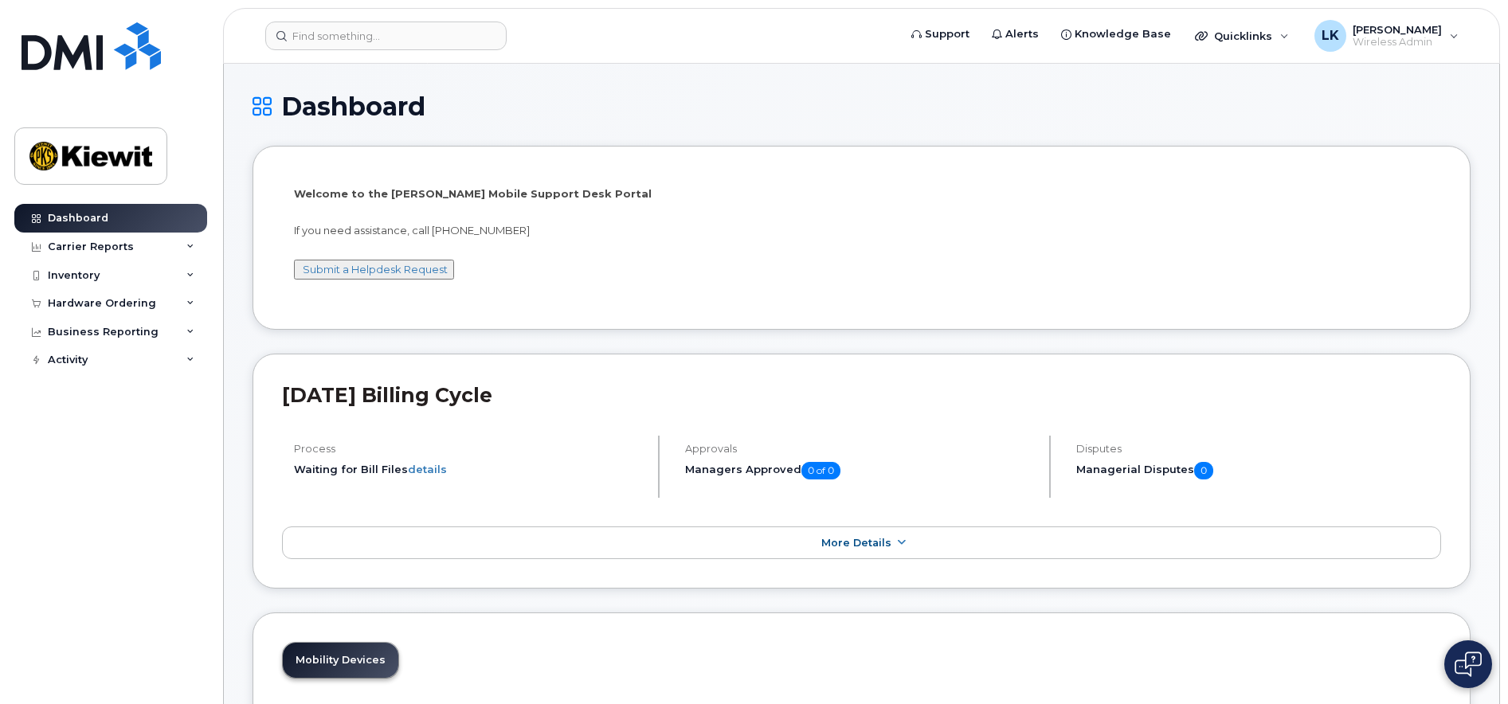
click at [1464, 675] on img at bounding box center [1468, 664] width 27 height 25
click at [1321, 156] on li "Welcome to the [PERSON_NAME] Mobile Support Desk Portal If you need assistance,…" at bounding box center [862, 237] width 1218 height 183
click at [1470, 664] on img at bounding box center [1468, 665] width 16 height 26
click at [110, 243] on div "Carrier Reports" at bounding box center [91, 247] width 86 height 13
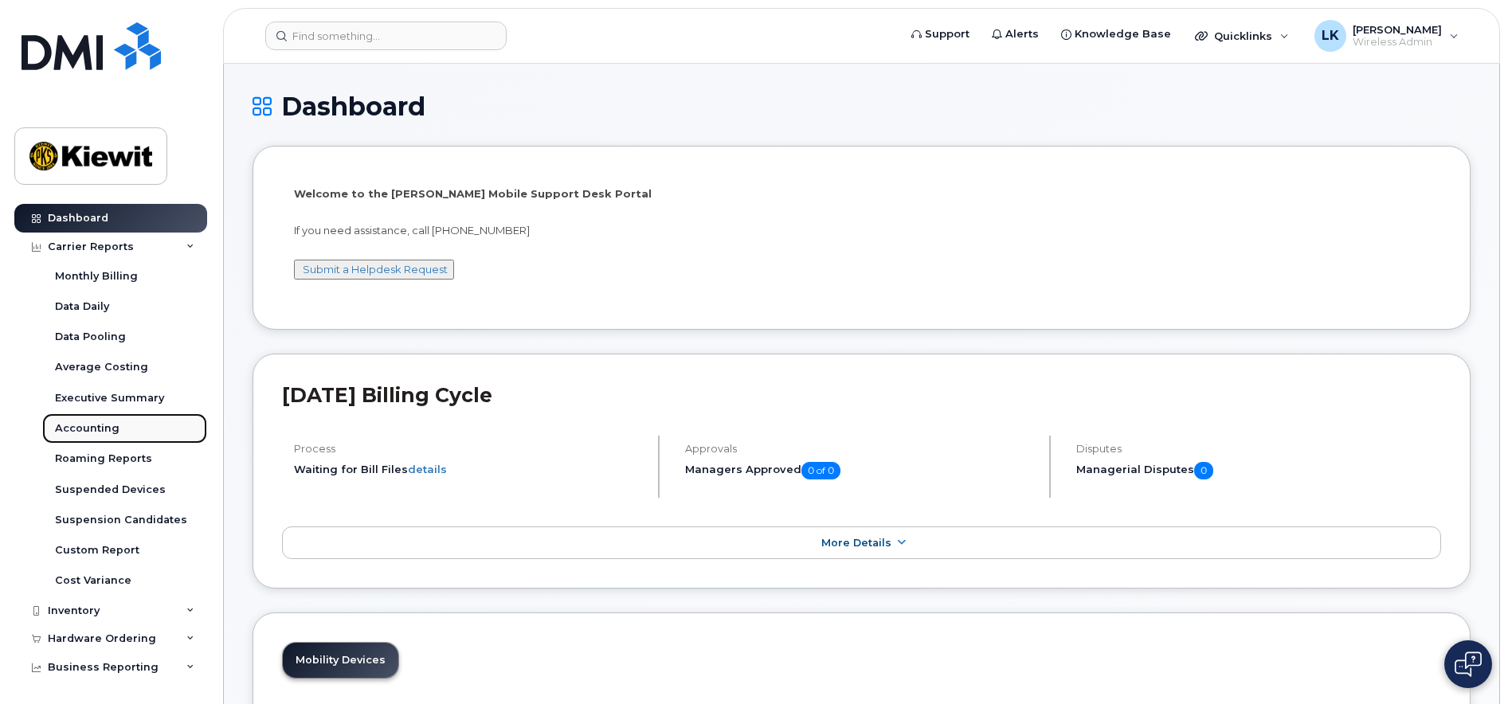
click at [120, 439] on link "Accounting" at bounding box center [124, 428] width 165 height 30
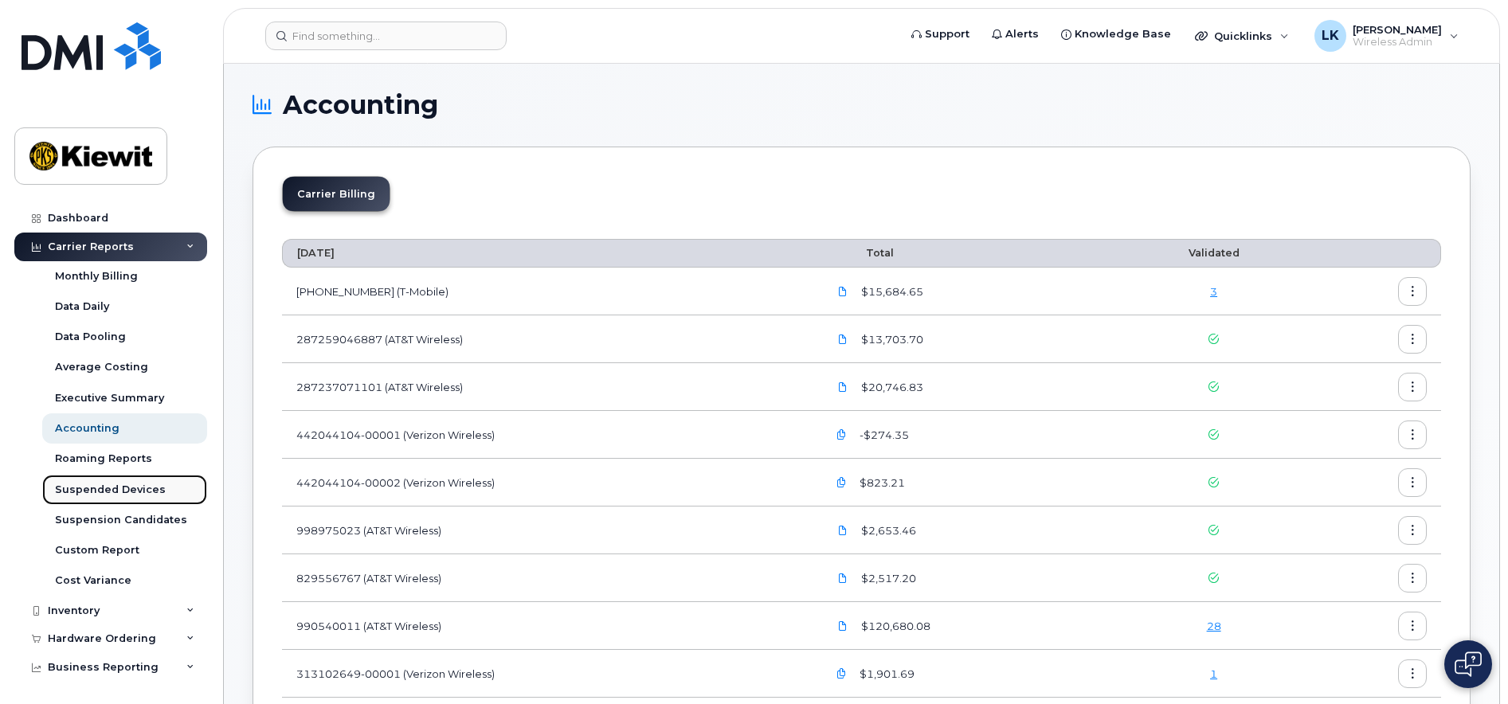
click at [122, 497] on link "Suspended Devices" at bounding box center [124, 490] width 165 height 30
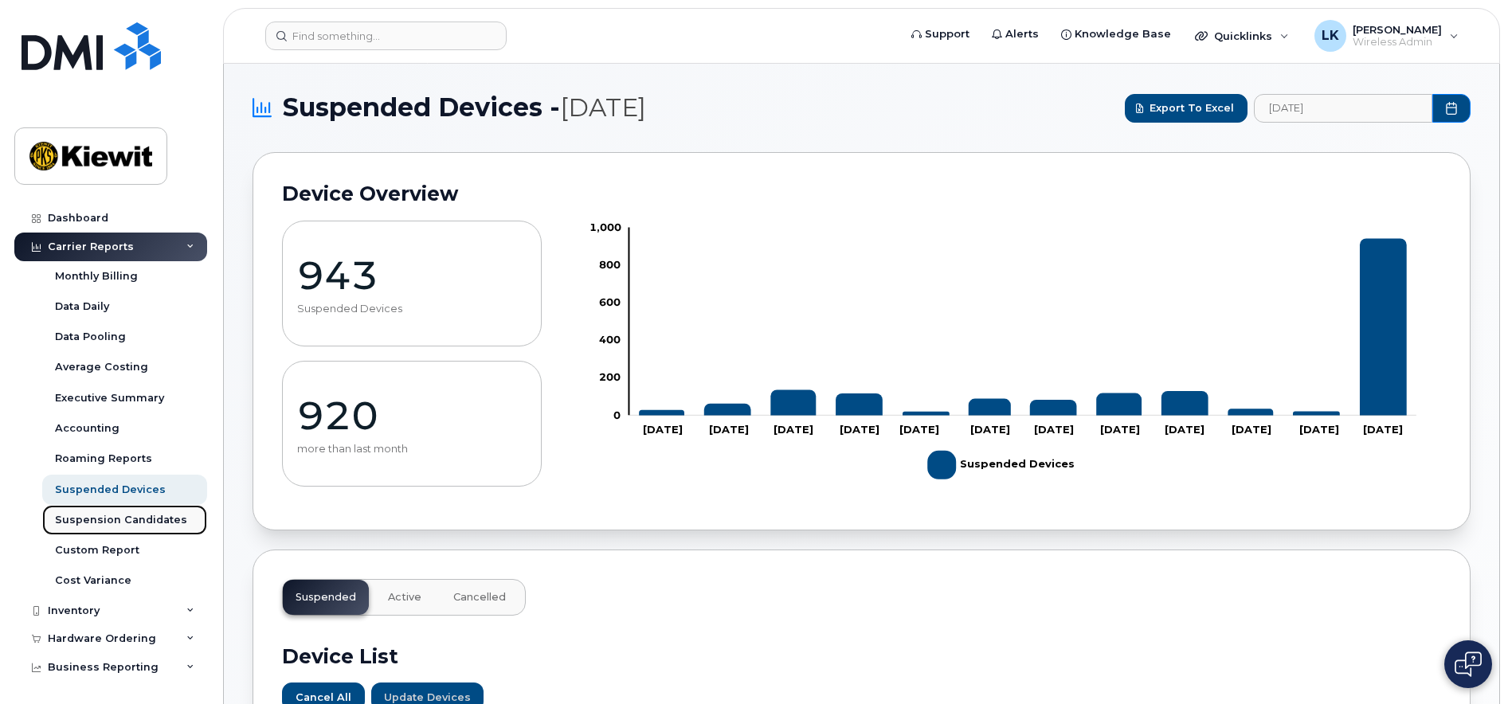
click at [81, 523] on div "Suspension Candidates" at bounding box center [121, 520] width 132 height 14
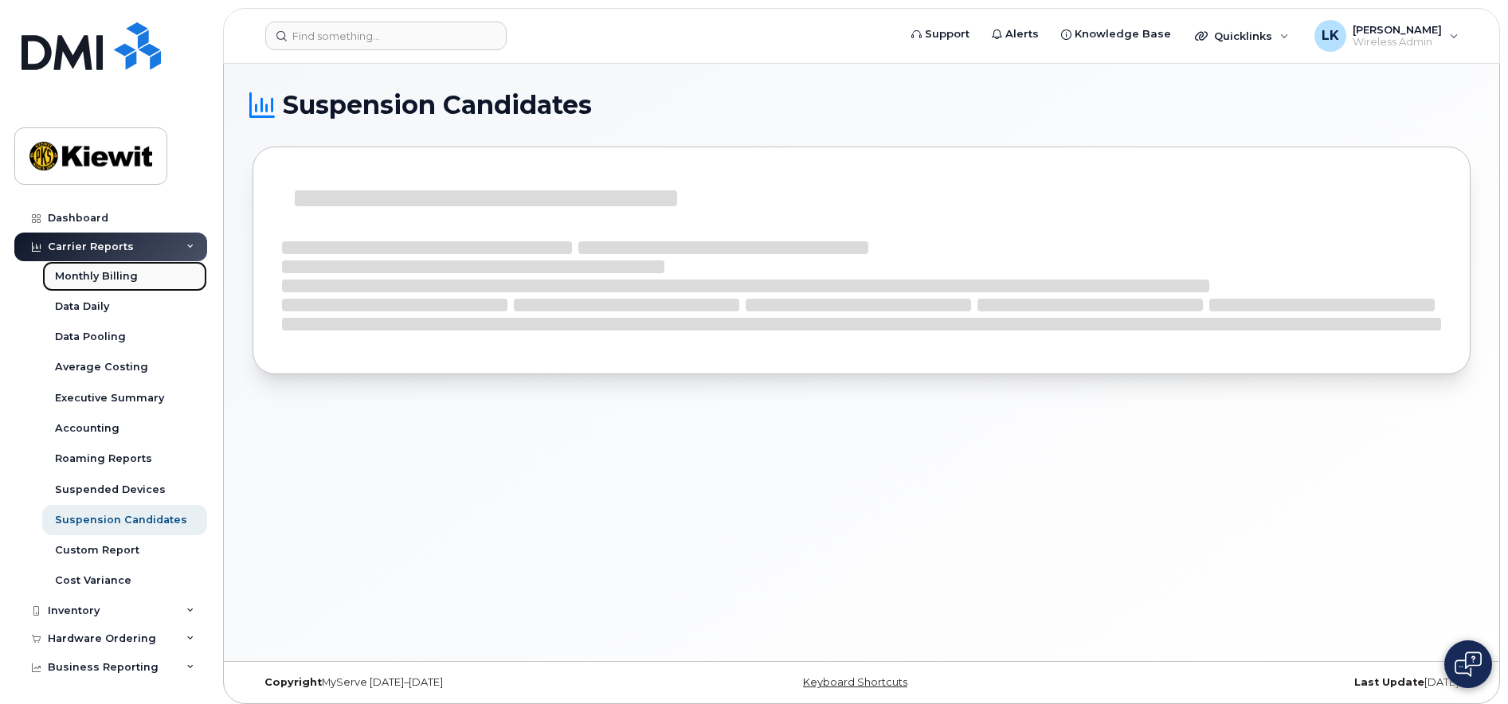
click at [89, 273] on div "Monthly Billing" at bounding box center [96, 276] width 83 height 14
click at [68, 166] on img at bounding box center [90, 156] width 123 height 46
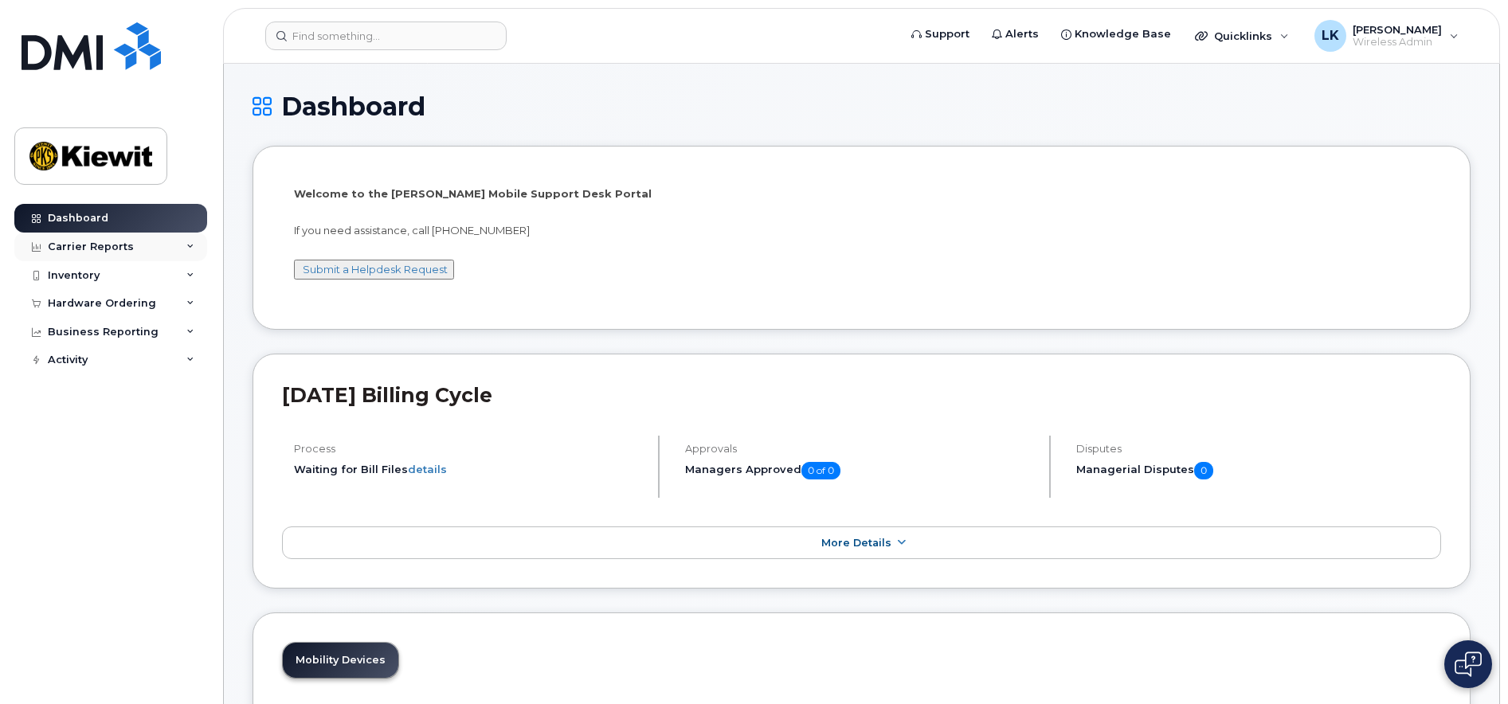
click at [130, 248] on div "Carrier Reports" at bounding box center [110, 247] width 193 height 29
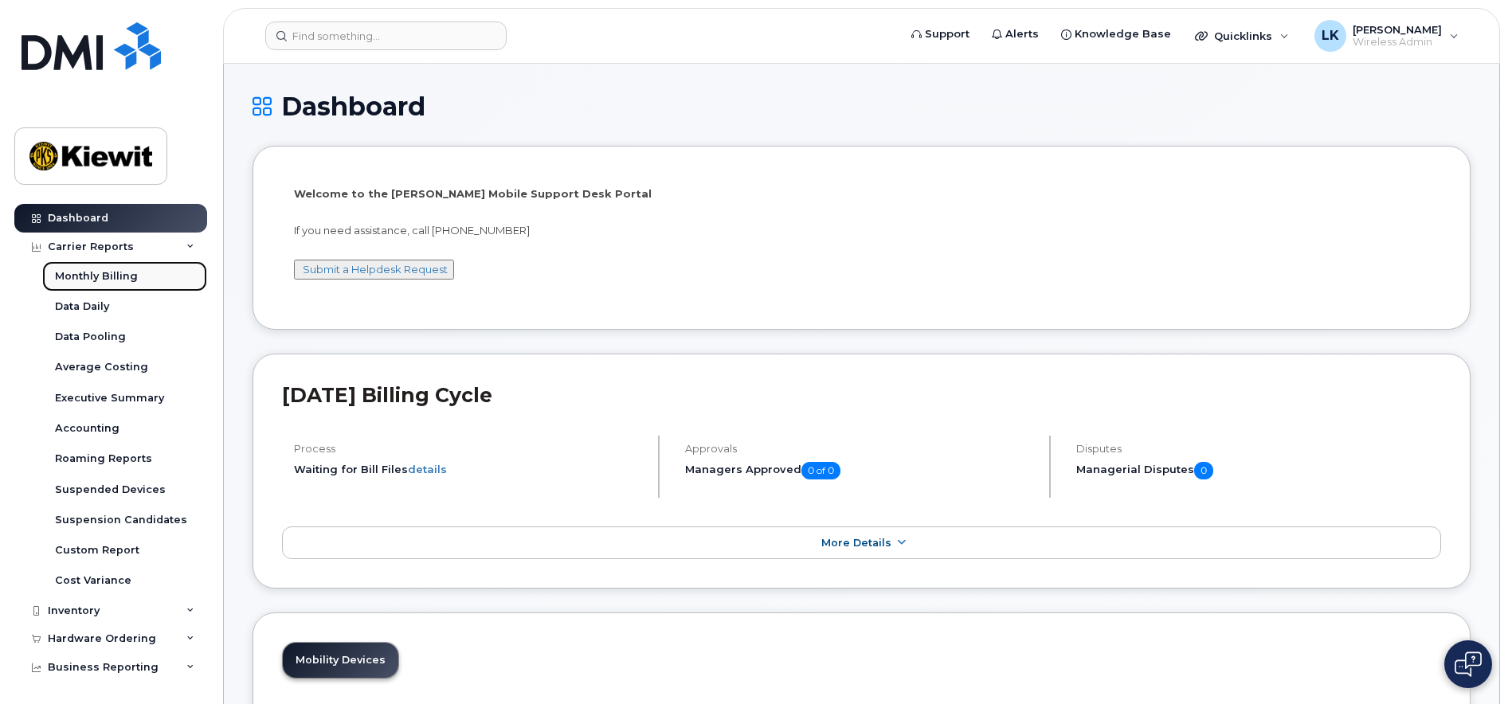
click at [135, 280] on link "Monthly Billing" at bounding box center [124, 276] width 165 height 30
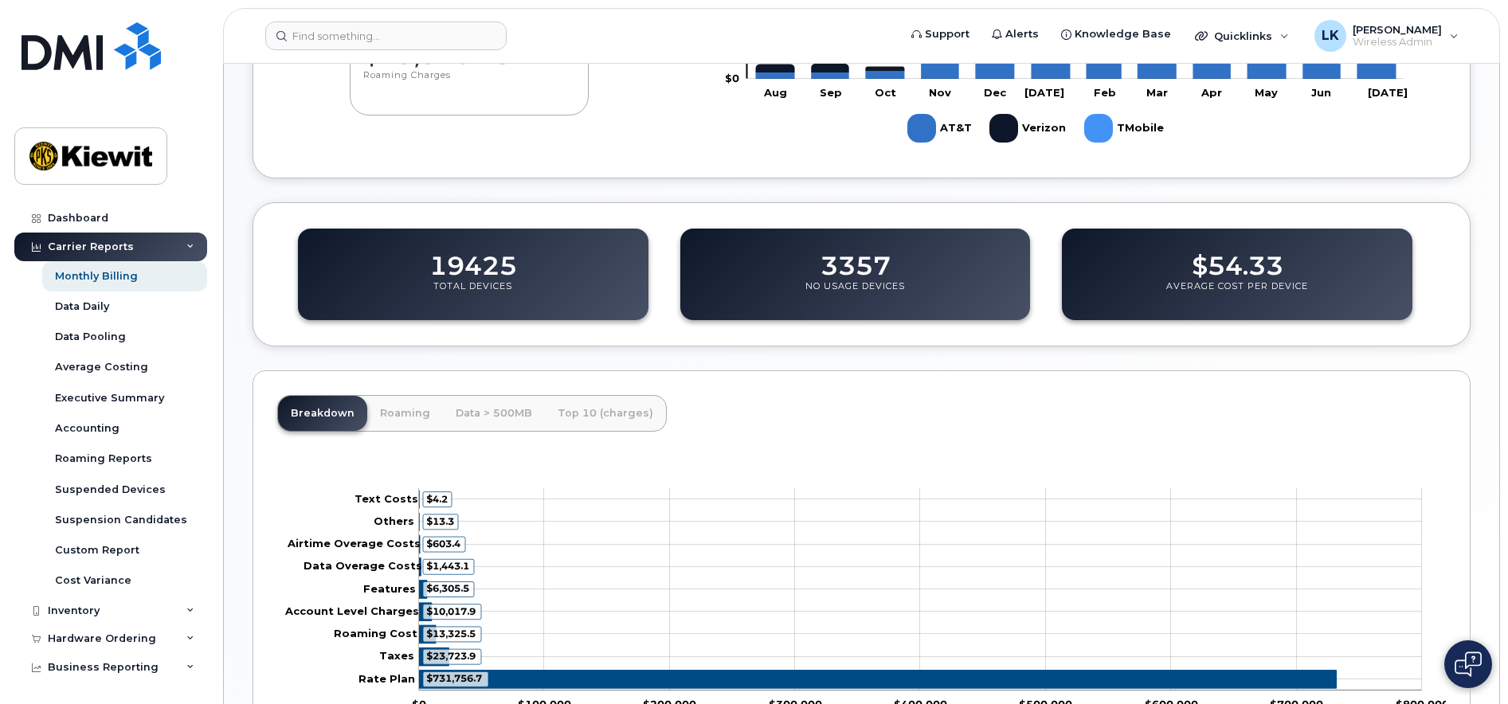
scroll to position [545, 0]
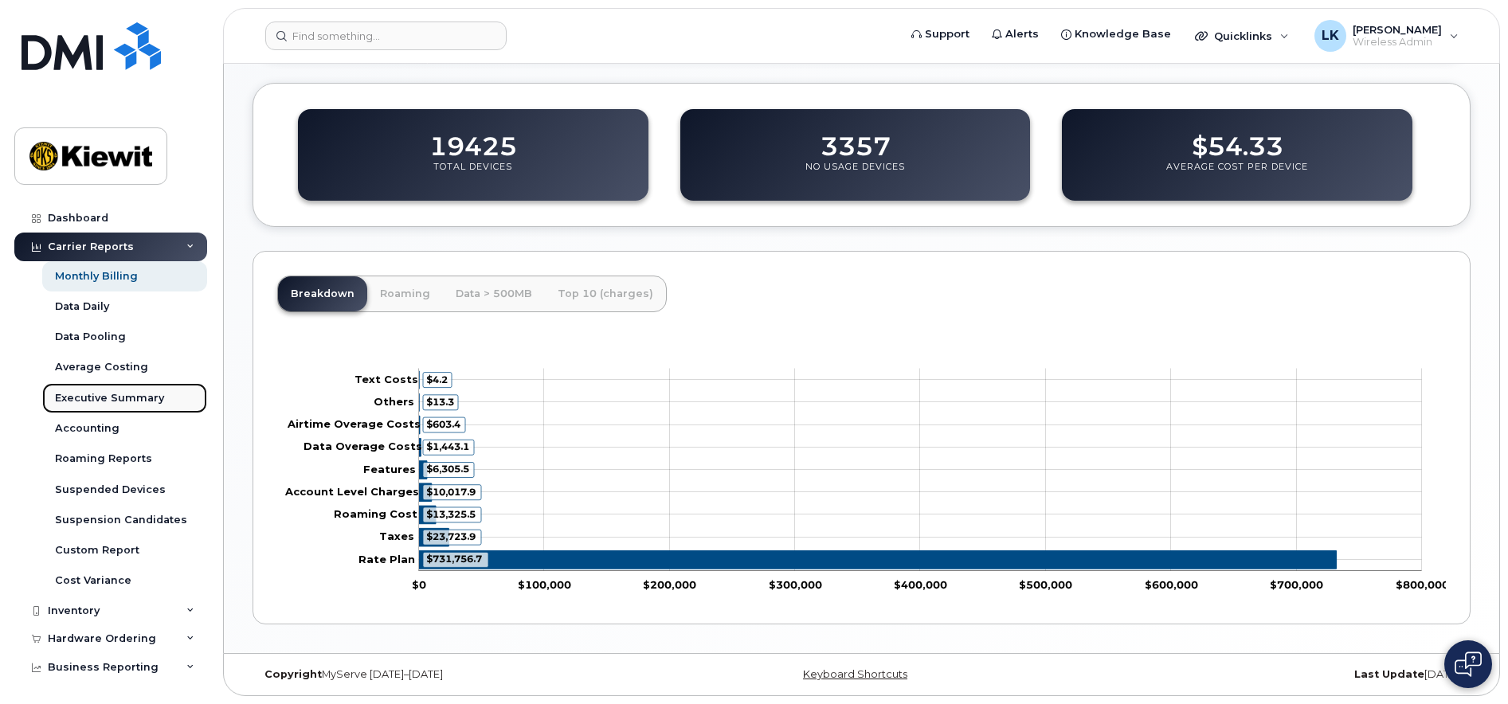
click at [160, 398] on link "Executive Summary" at bounding box center [124, 398] width 165 height 30
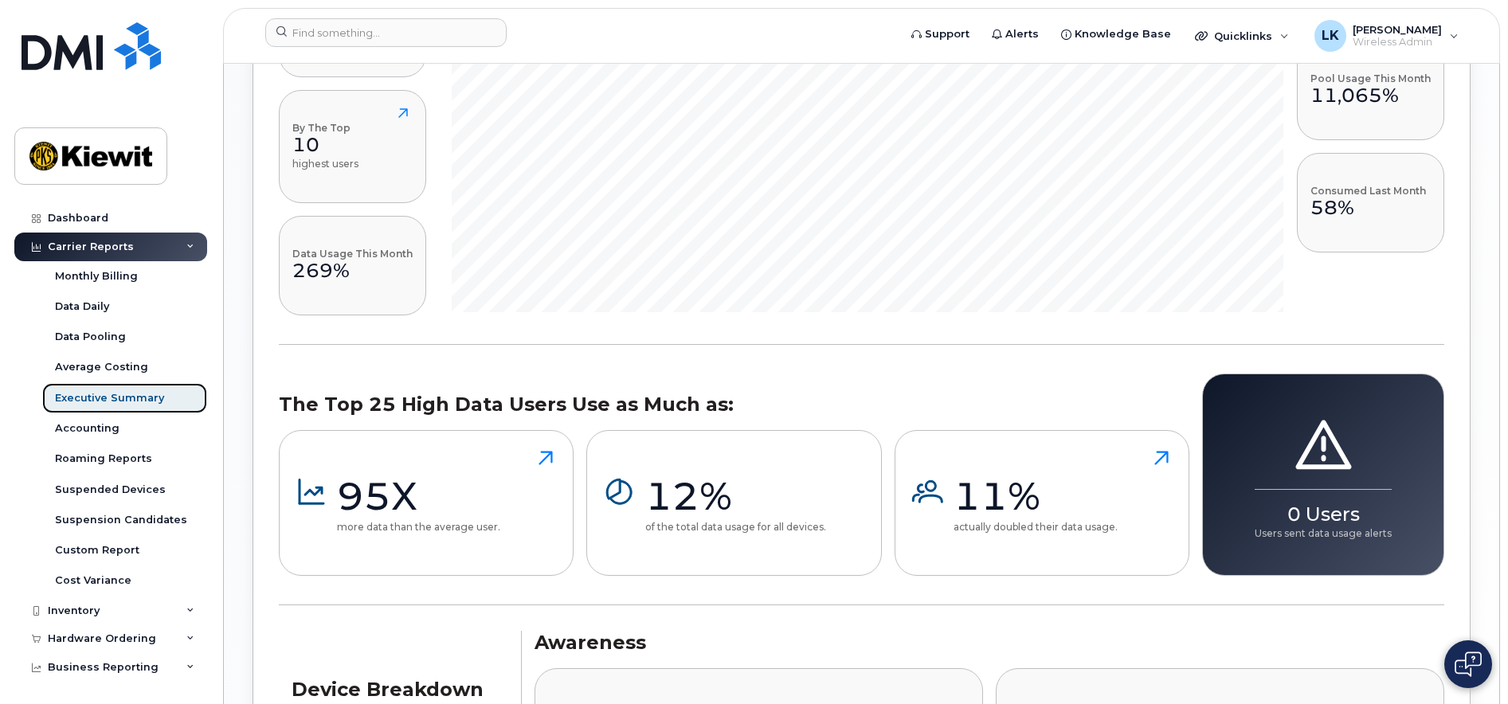
scroll to position [1353, 0]
